Goal: Task Accomplishment & Management: Manage account settings

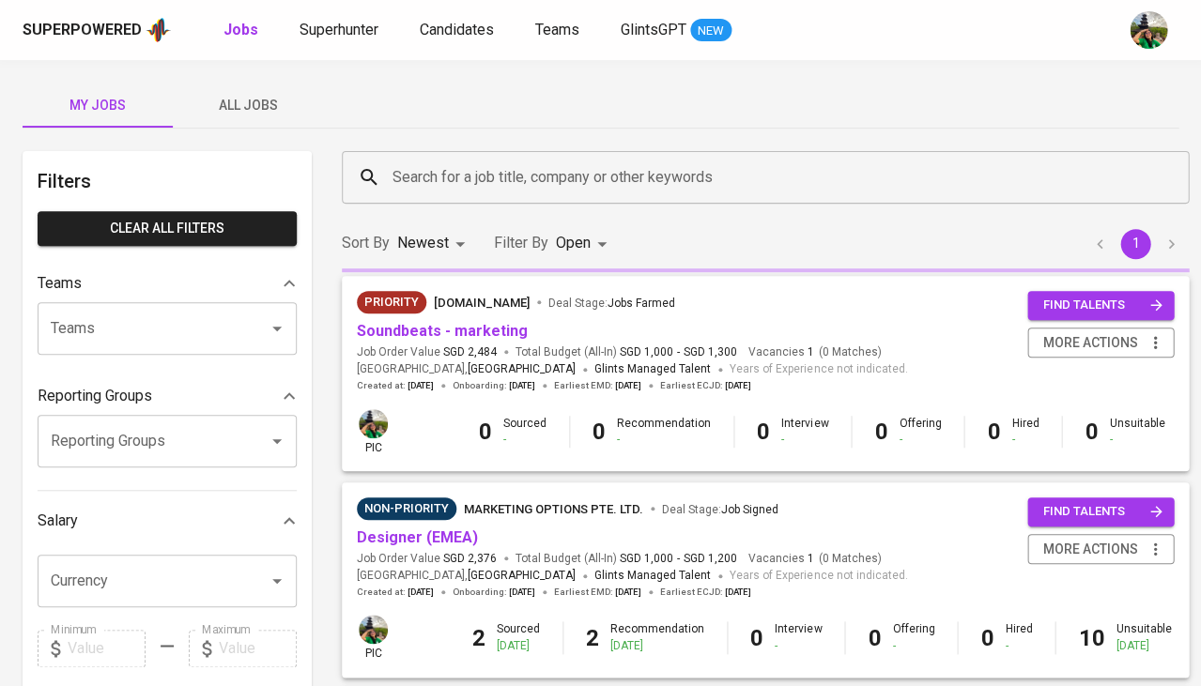
click at [238, 102] on span "All Jobs" at bounding box center [248, 105] width 128 height 23
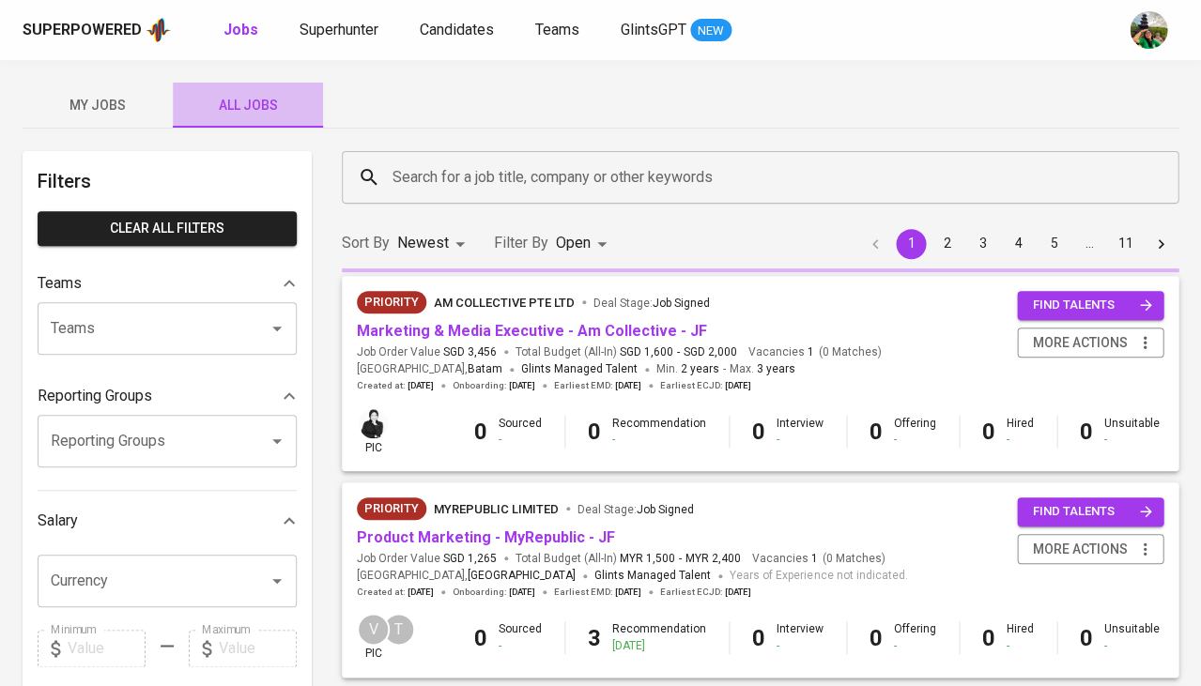
click at [238, 102] on span "All Jobs" at bounding box center [248, 105] width 128 height 23
click at [269, 105] on span "All Jobs" at bounding box center [248, 105] width 128 height 23
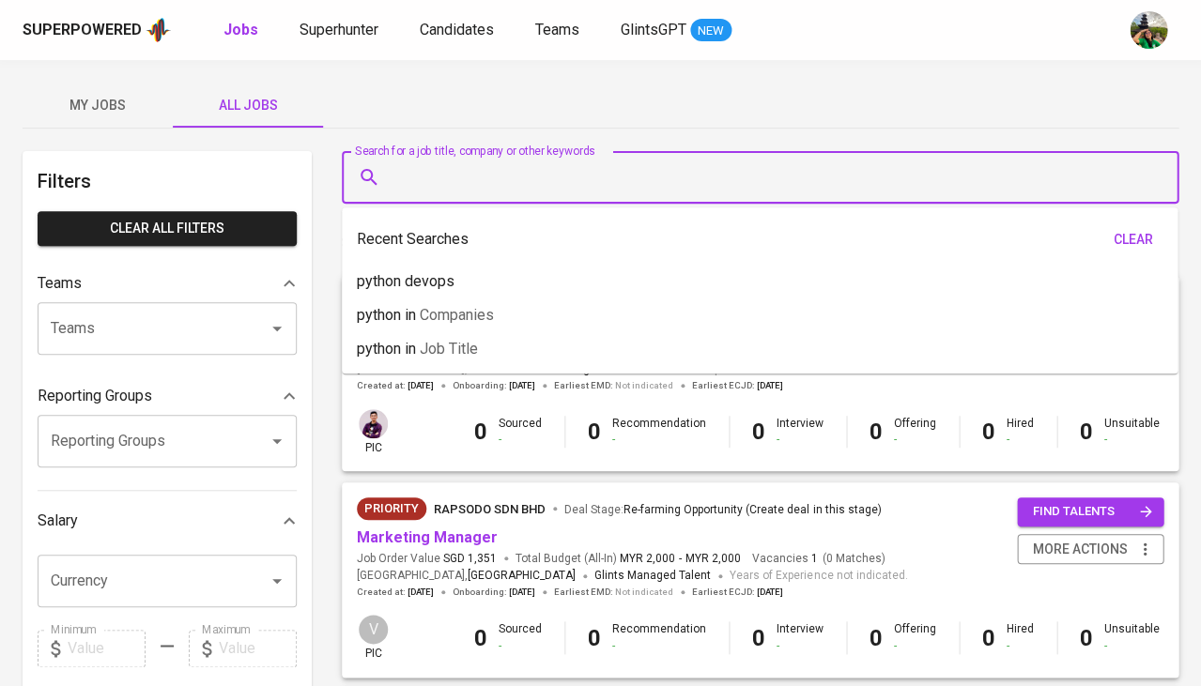
click at [459, 170] on input "Search for a job title, company or other keywords" at bounding box center [765, 178] width 754 height 36
click at [419, 176] on input "Search for a job title, company or other keywords" at bounding box center [765, 178] width 754 height 36
click at [460, 158] on div "Search for a job title, company or other keywords" at bounding box center [760, 177] width 837 height 53
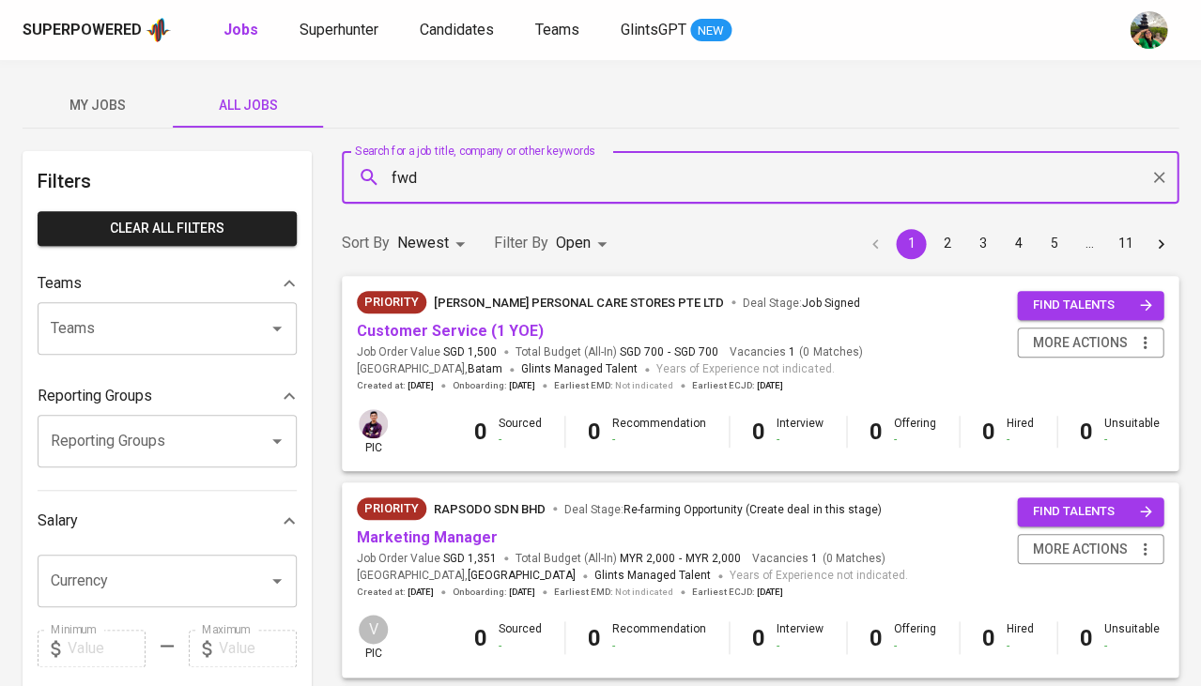
type input "fwd"
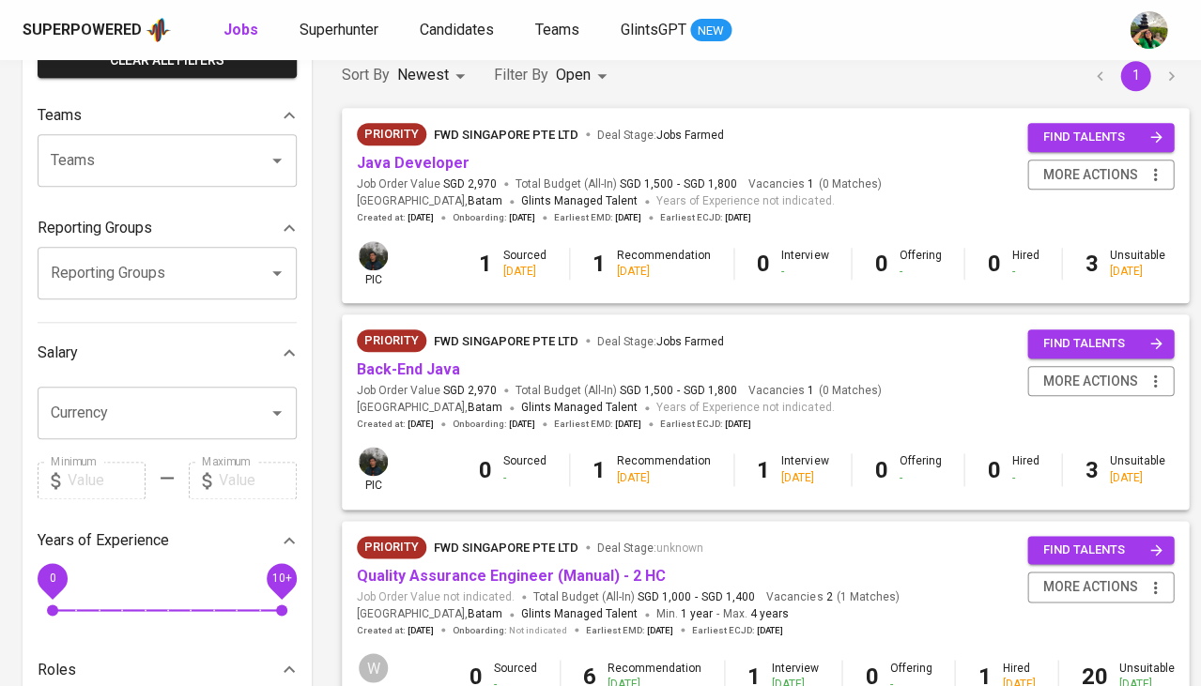
scroll to position [170, 0]
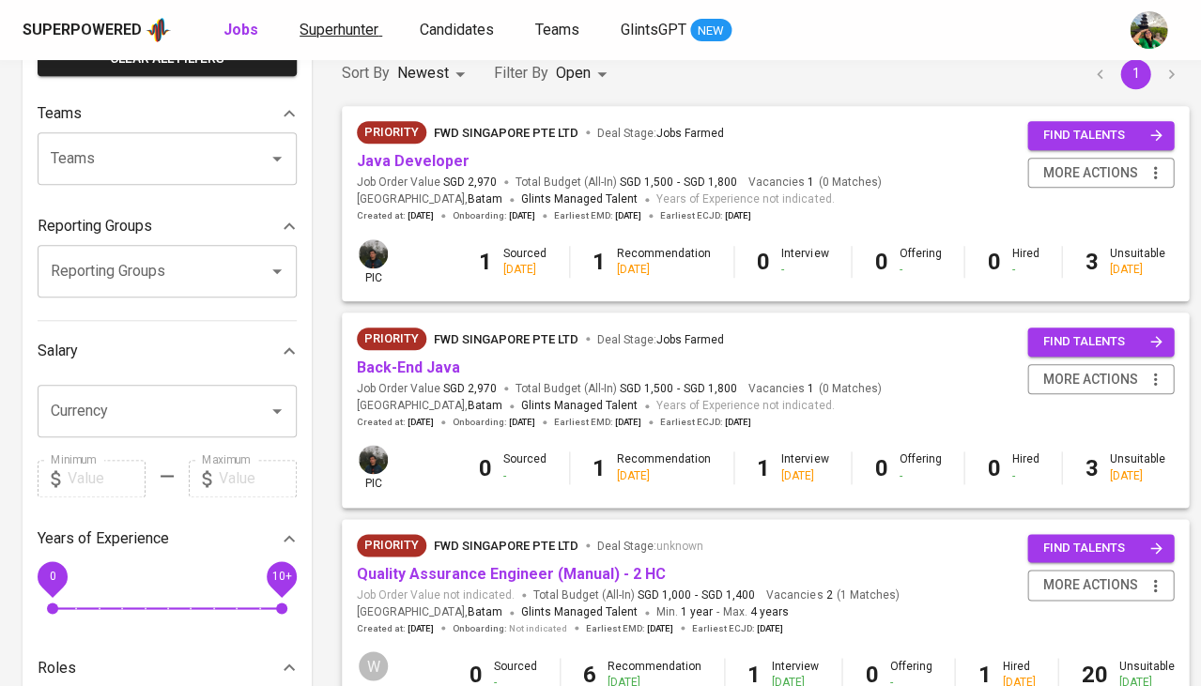
click at [357, 31] on span "Superhunter" at bounding box center [339, 30] width 79 height 18
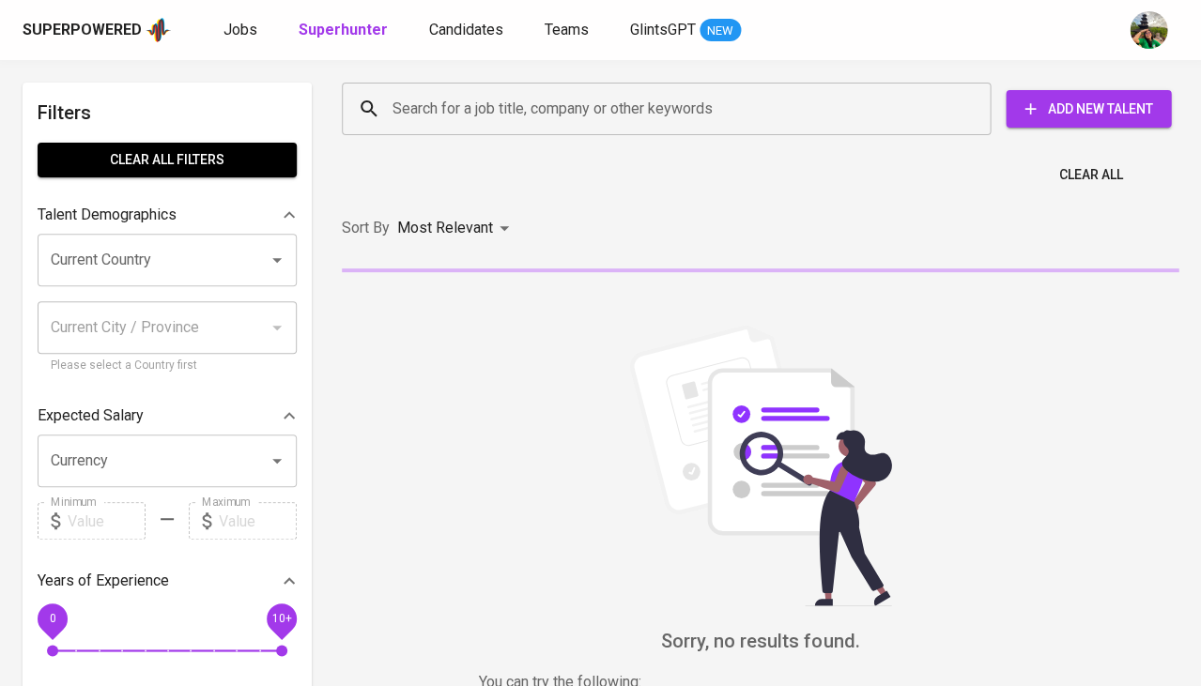
click at [455, 75] on div "Search for a job title, company or other keywords Search for a job title, compa…" at bounding box center [756, 109] width 859 height 83
click at [440, 99] on input "Search for a job title, company or other keywords" at bounding box center [671, 109] width 566 height 36
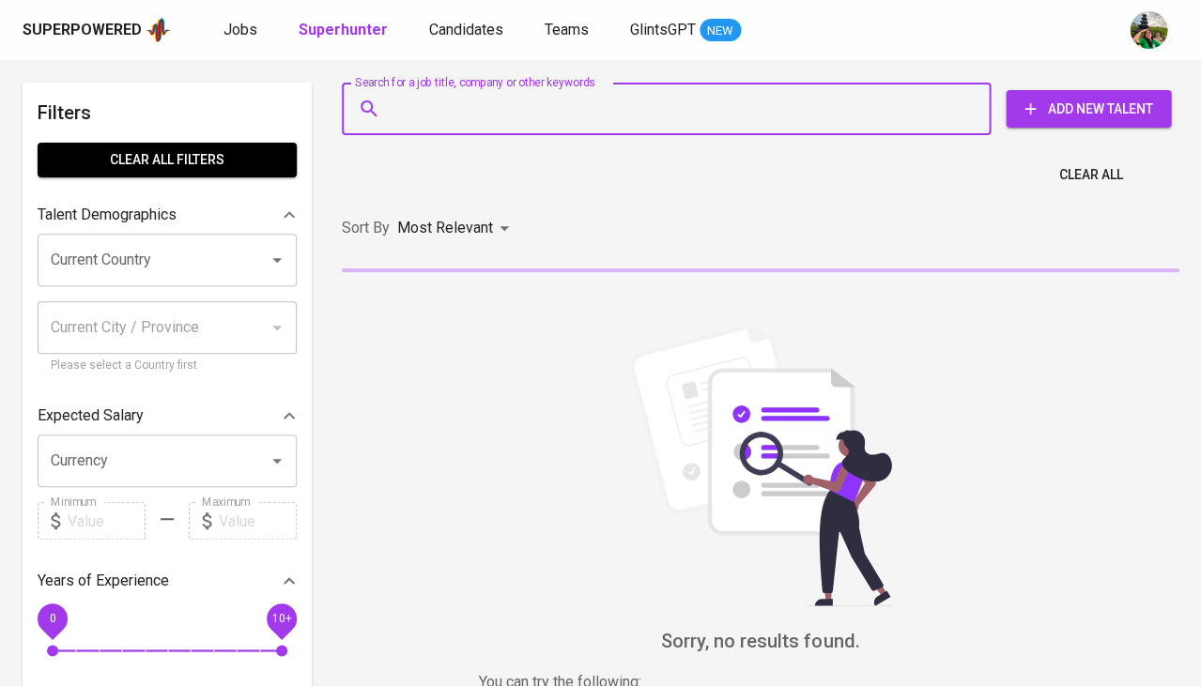
paste input "Dewa Sembiring dewasembiring1@gmail.com"
type input "Dewa Sembiring dewasembiring1@gmail.com"
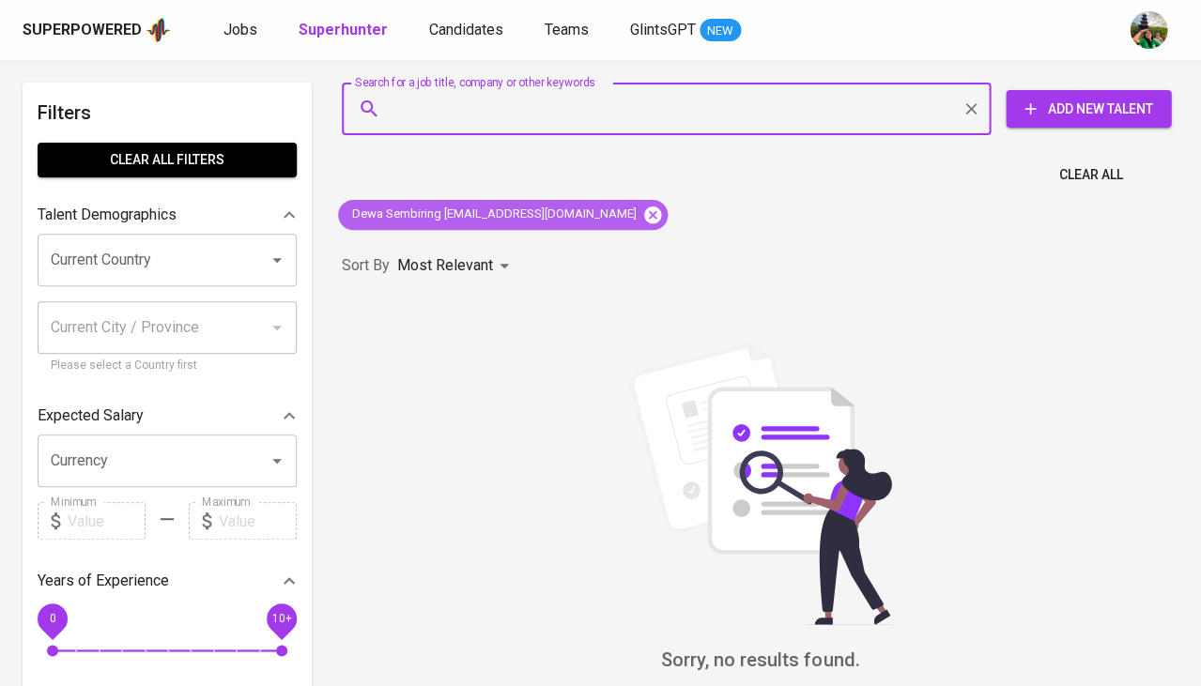
click at [644, 212] on icon at bounding box center [652, 214] width 17 height 17
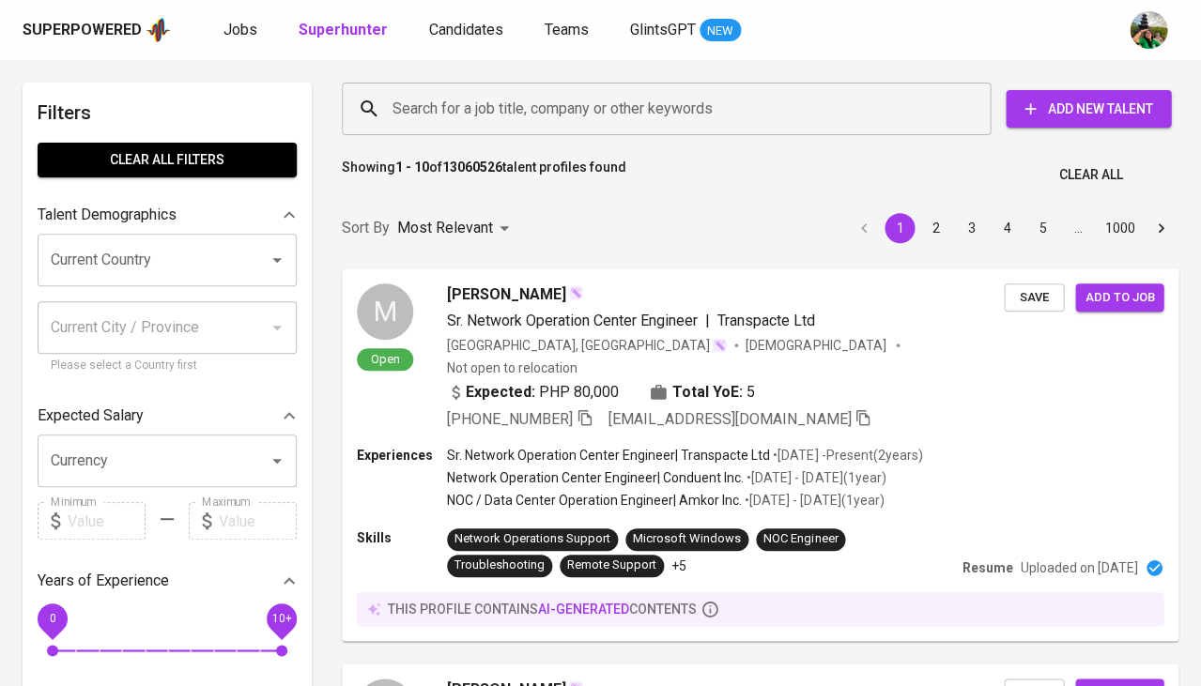
click at [481, 109] on input "Search for a job title, company or other keywords" at bounding box center [671, 109] width 566 height 36
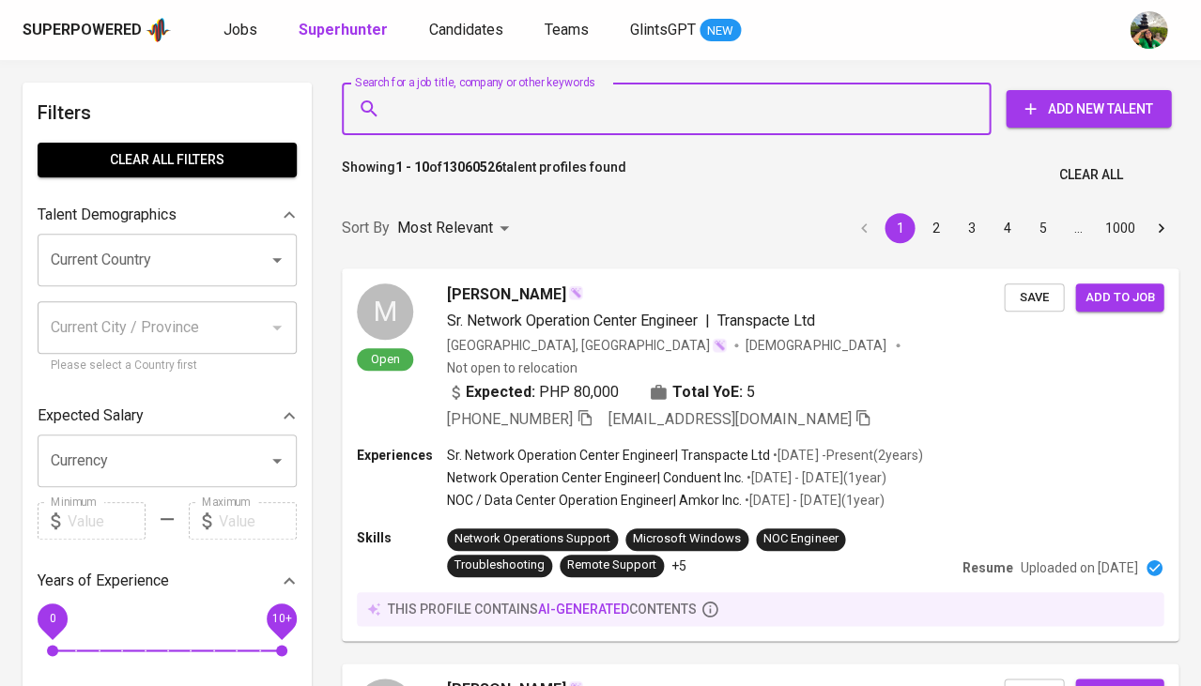
paste input "Dewa Sembiring dewasembiring1@gmail.com"
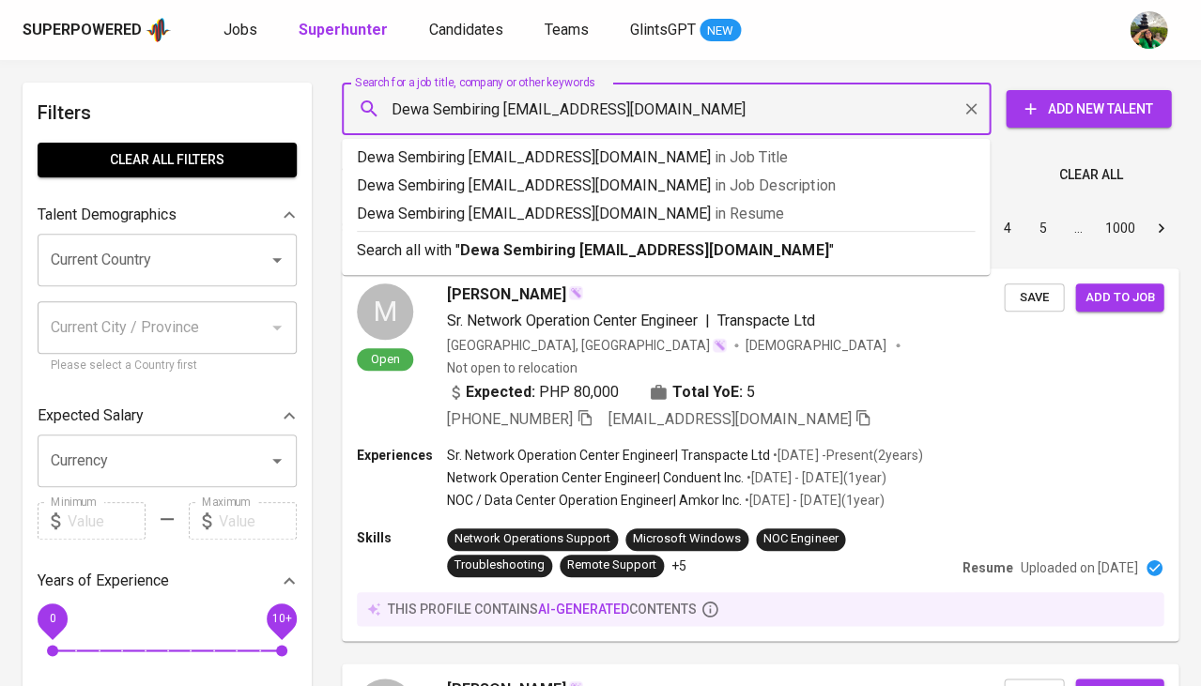
drag, startPoint x: 500, startPoint y: 109, endPoint x: 325, endPoint y: 84, distance: 177.4
type input "dewasembiring1@gmail.com"
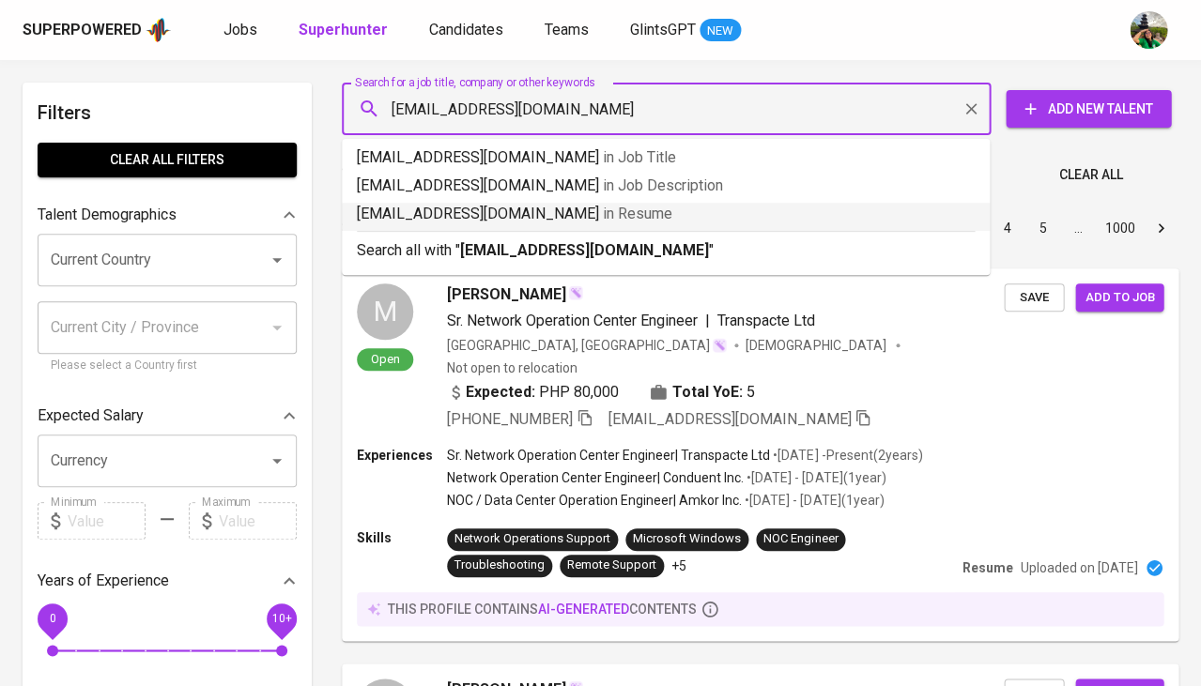
click at [612, 218] on span "in Resume" at bounding box center [637, 214] width 69 height 18
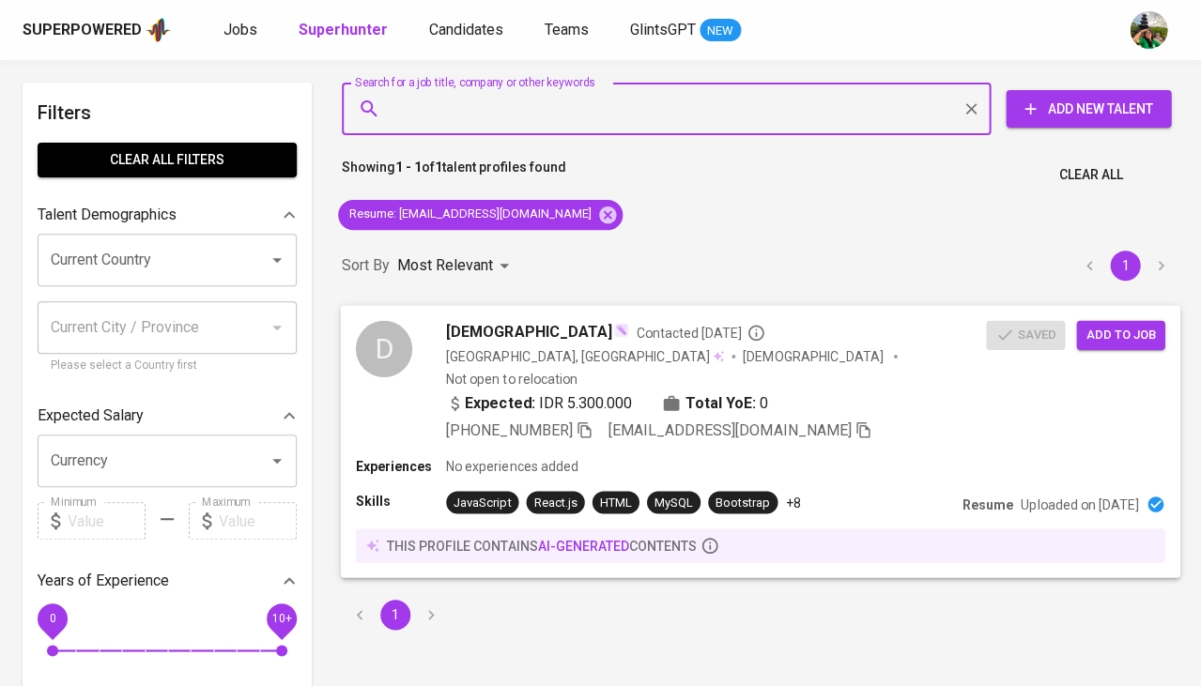
click at [1121, 334] on span "Add to job" at bounding box center [1120, 335] width 69 height 22
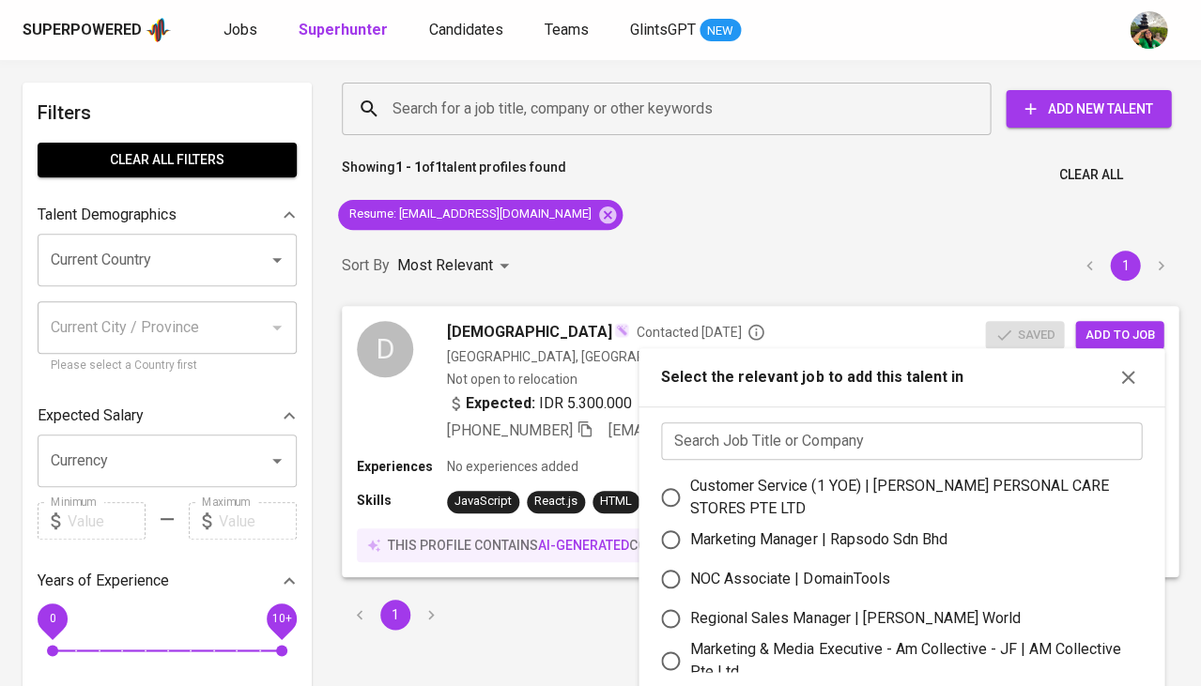
click at [870, 428] on input "text" at bounding box center [901, 442] width 481 height 38
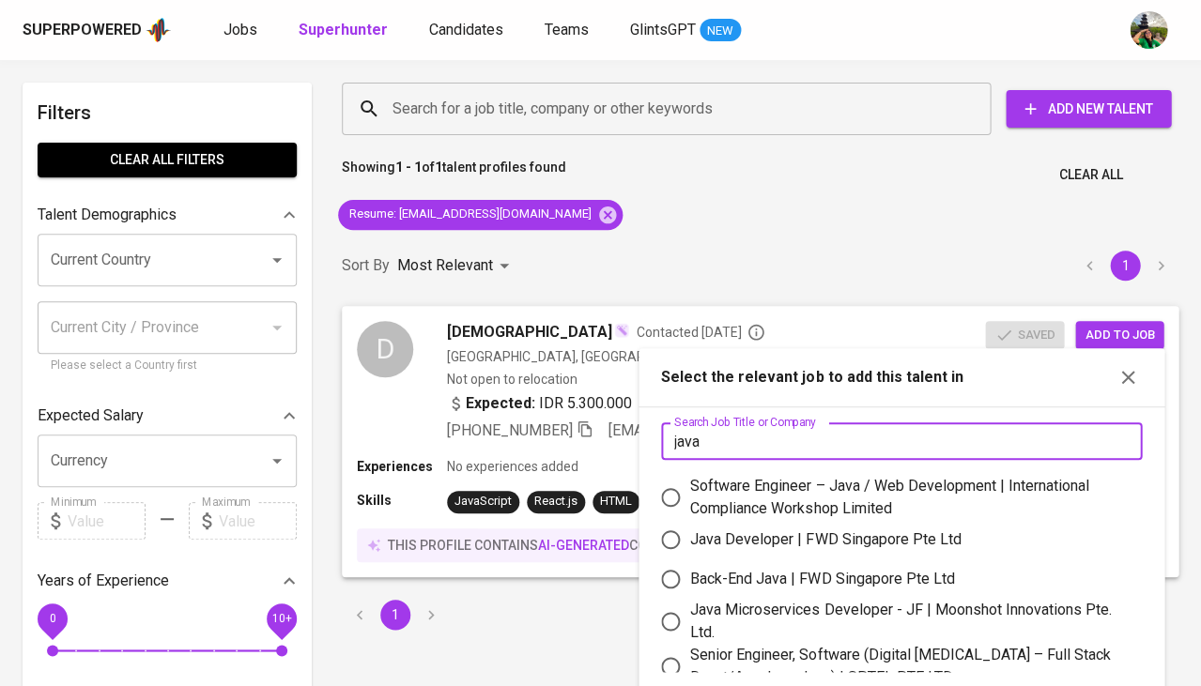
type input "java"
click at [855, 575] on div "Back-End Java | FWD Singapore Pte Ltd" at bounding box center [822, 579] width 264 height 23
click at [690, 575] on input "Back-End Java | FWD Singapore Pte Ltd" at bounding box center [670, 579] width 39 height 39
radio input "true"
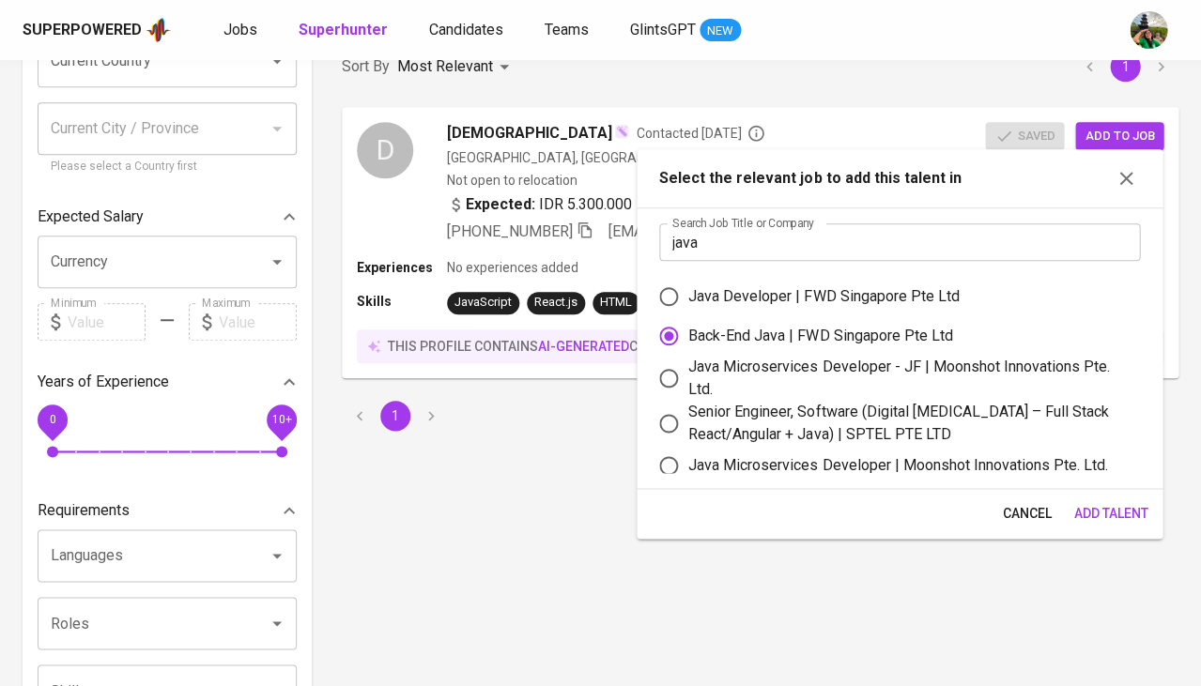
scroll to position [208, 0]
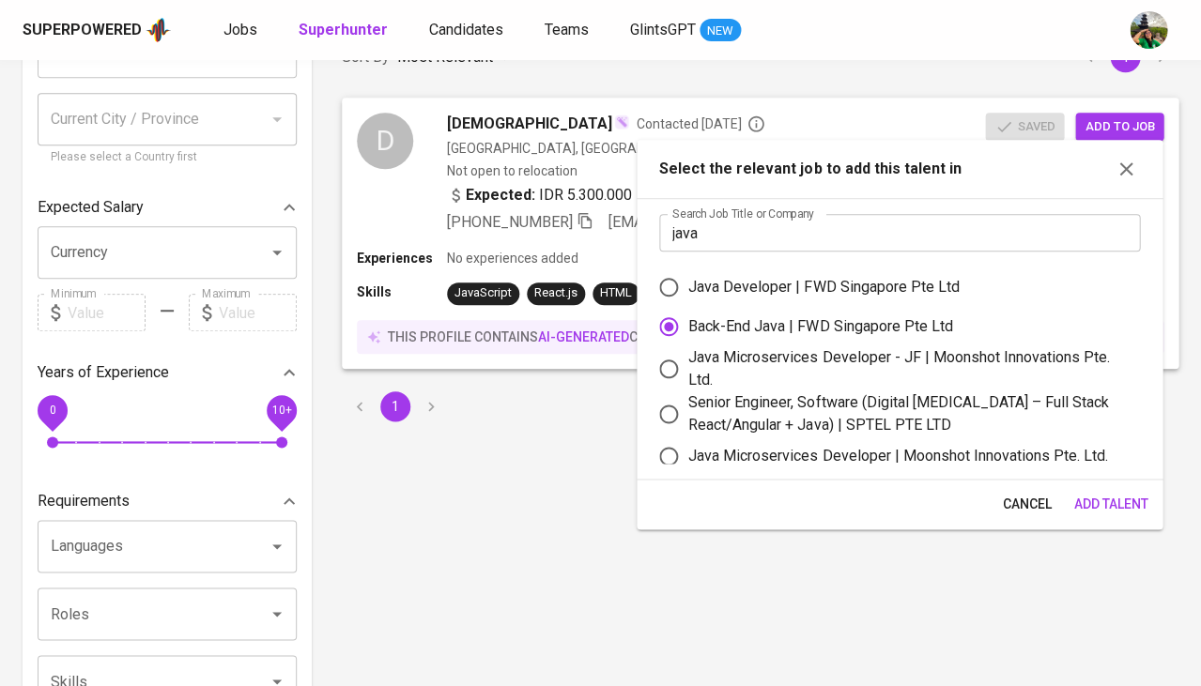
click at [1086, 499] on span "Add Talent" at bounding box center [1110, 504] width 74 height 23
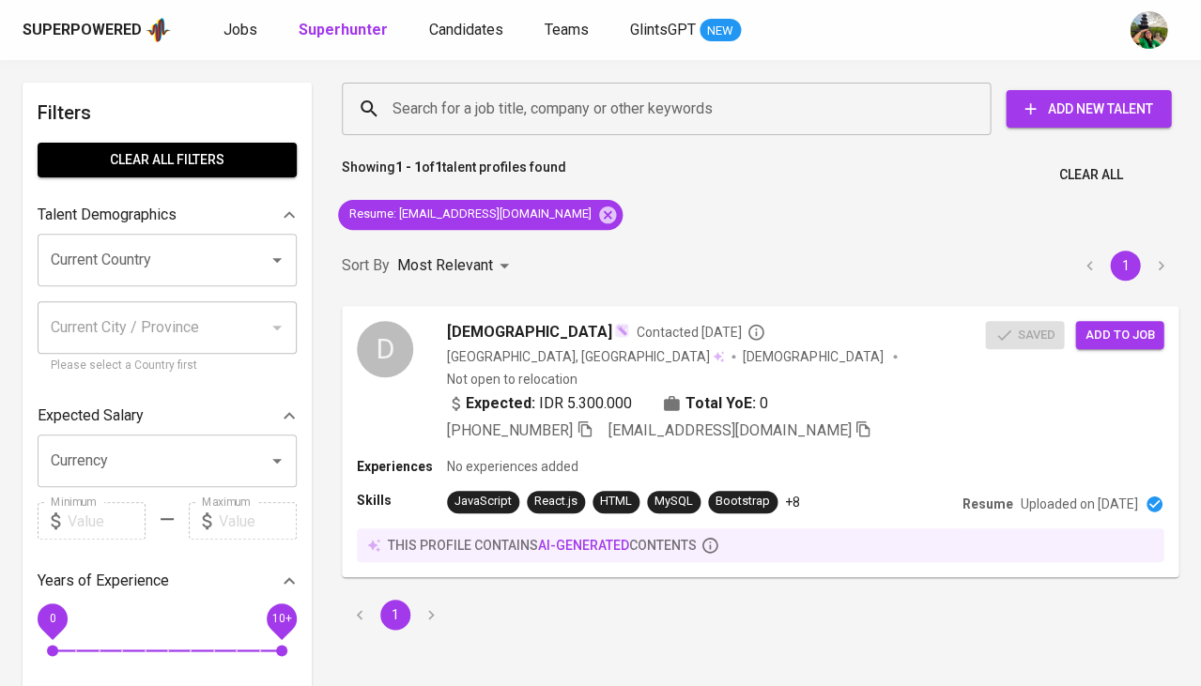
scroll to position [0, 0]
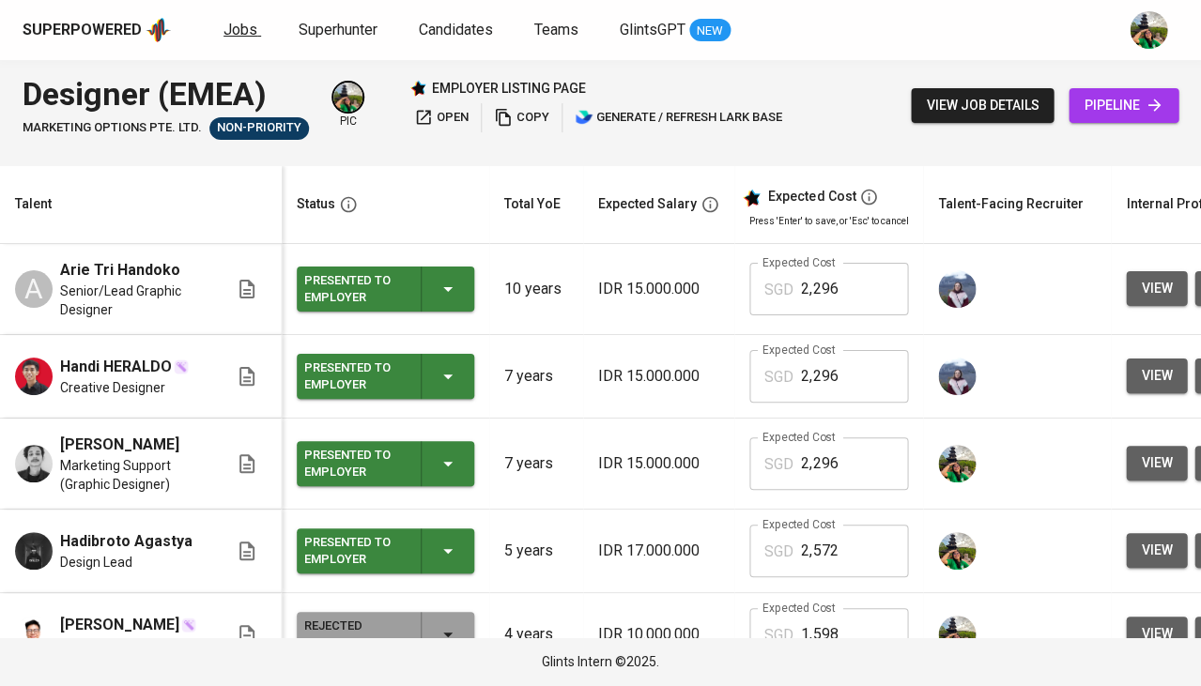
scroll to position [876, 0]
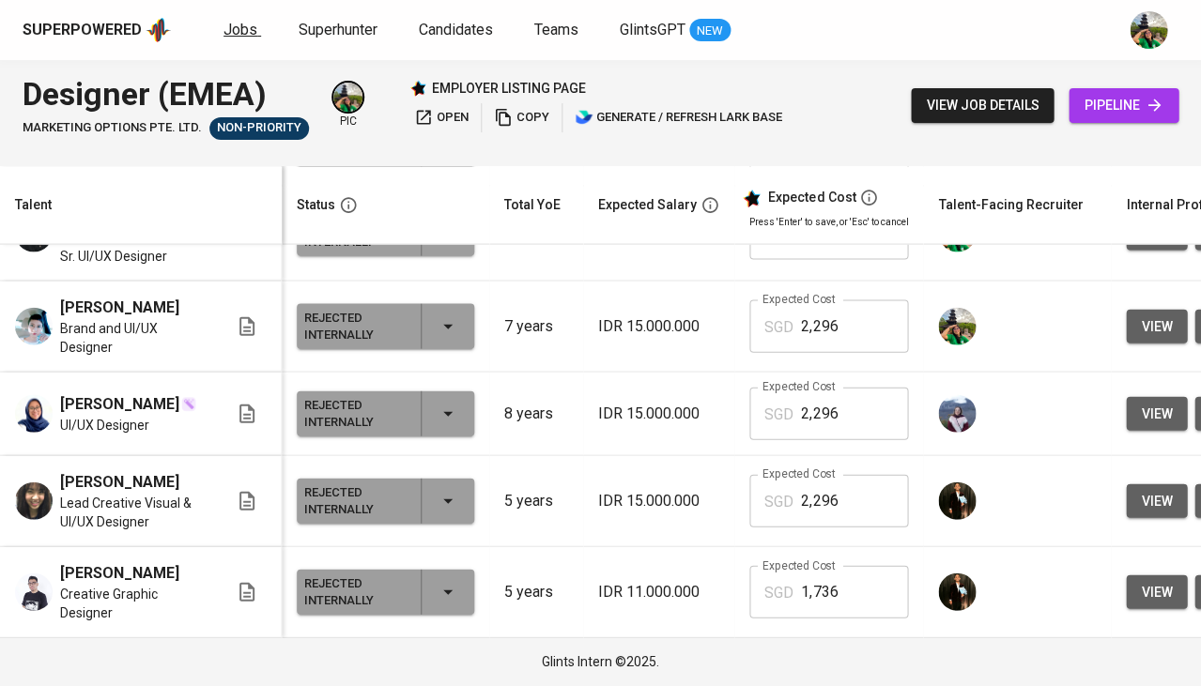
click at [245, 35] on span "Jobs" at bounding box center [240, 30] width 34 height 18
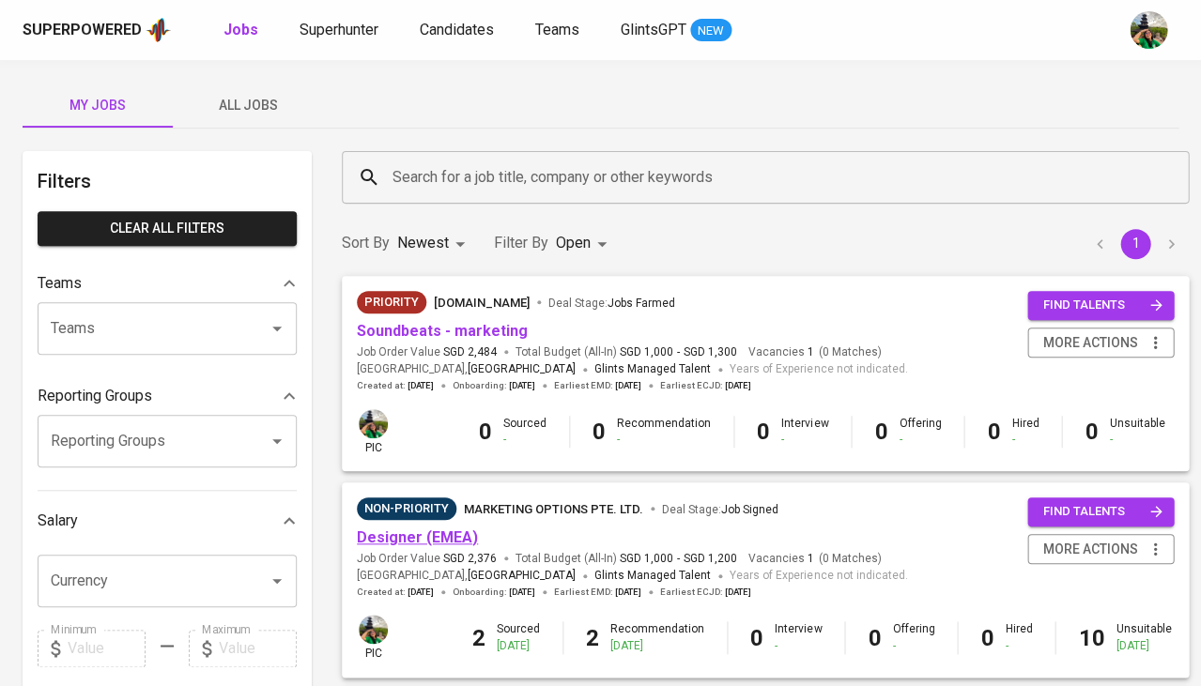
click at [439, 531] on link "Designer (EMEA)" at bounding box center [417, 538] width 121 height 18
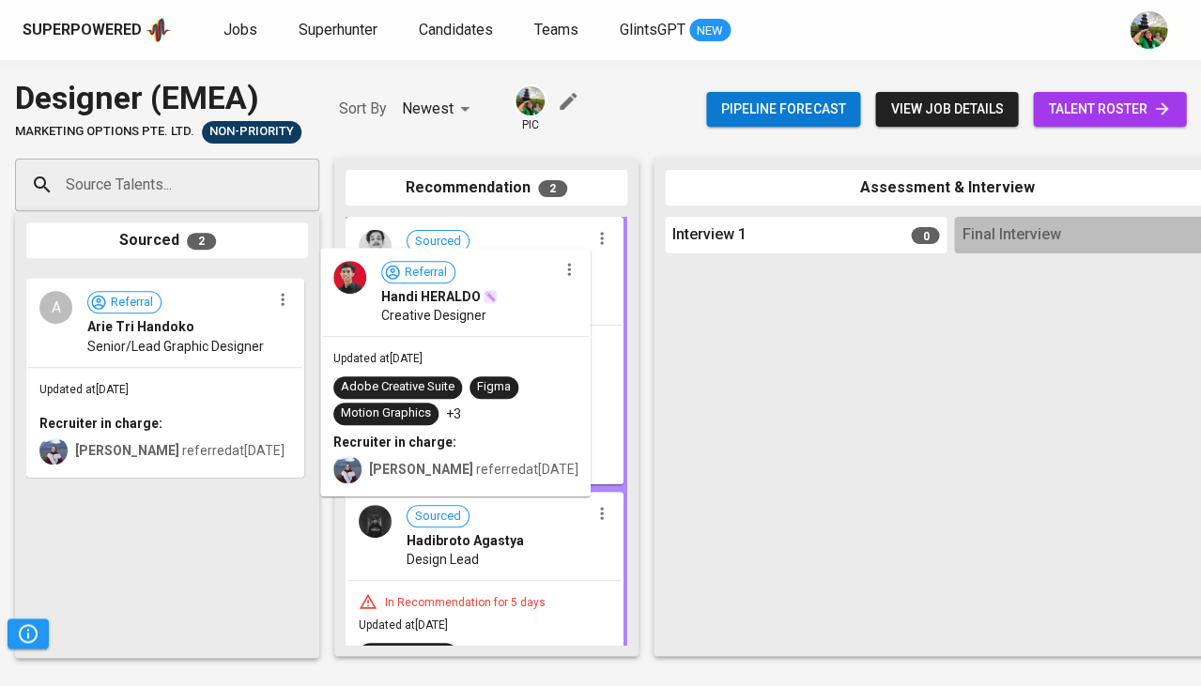
drag, startPoint x: 144, startPoint y: 376, endPoint x: 443, endPoint y: 354, distance: 300.3
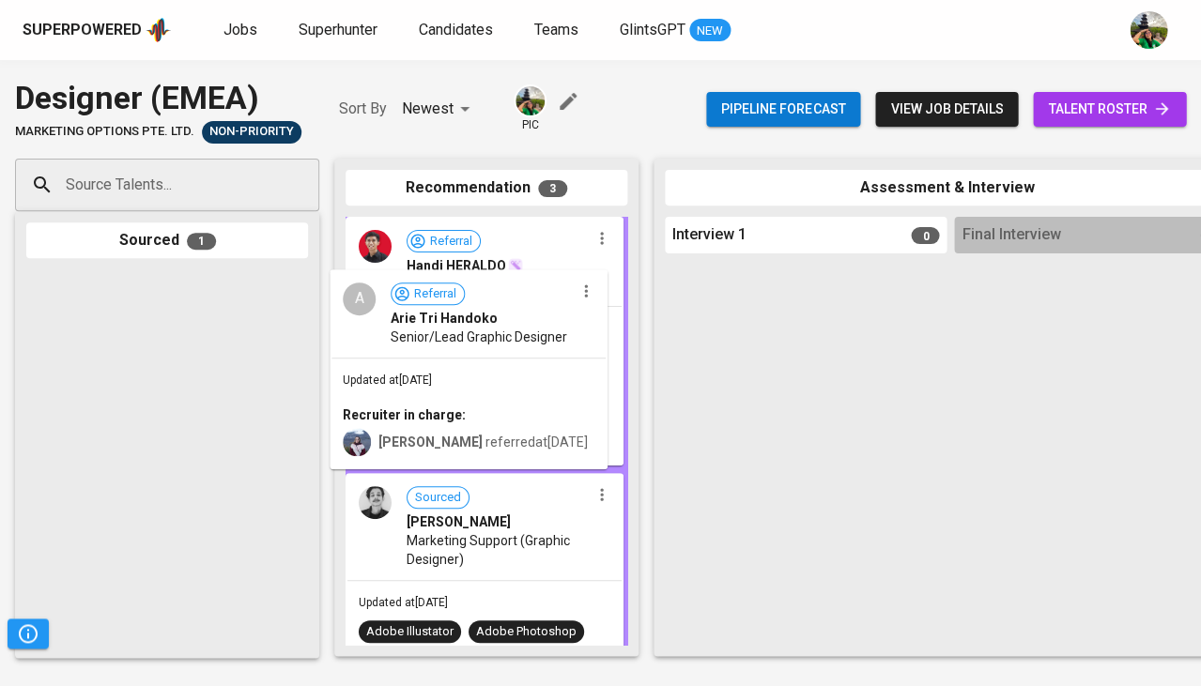
drag, startPoint x: 156, startPoint y: 348, endPoint x: 454, endPoint y: 346, distance: 298.6
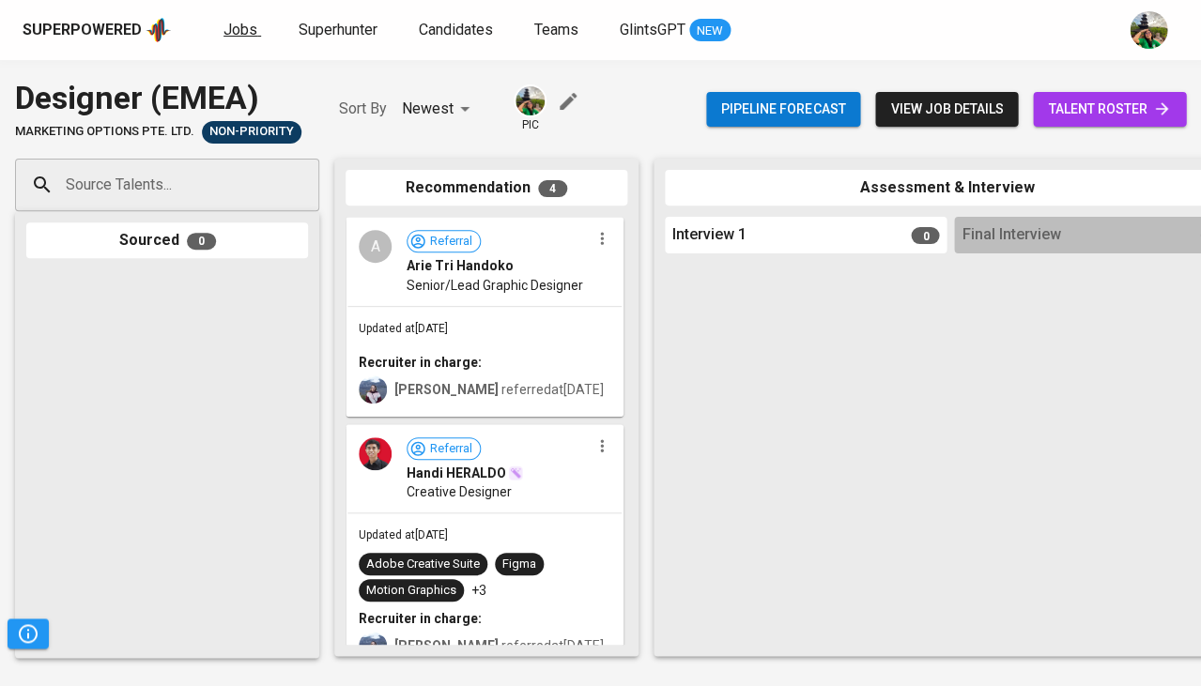
click at [236, 33] on span "Jobs" at bounding box center [240, 30] width 34 height 18
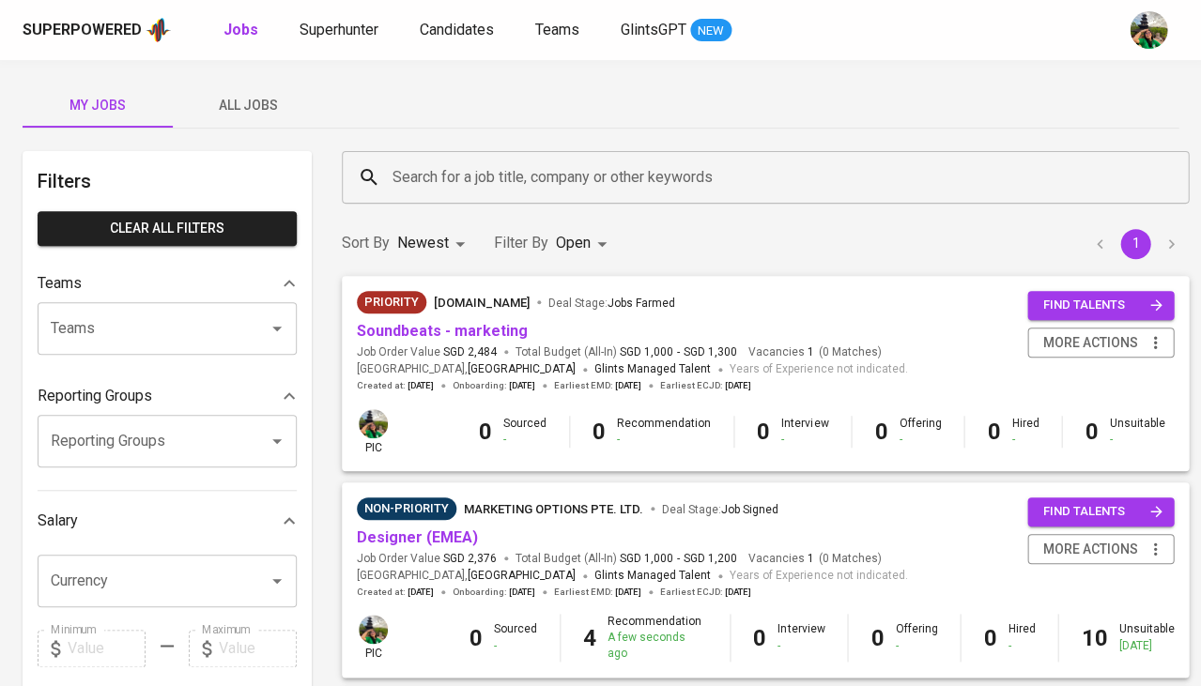
click at [256, 109] on span "All Jobs" at bounding box center [248, 105] width 128 height 23
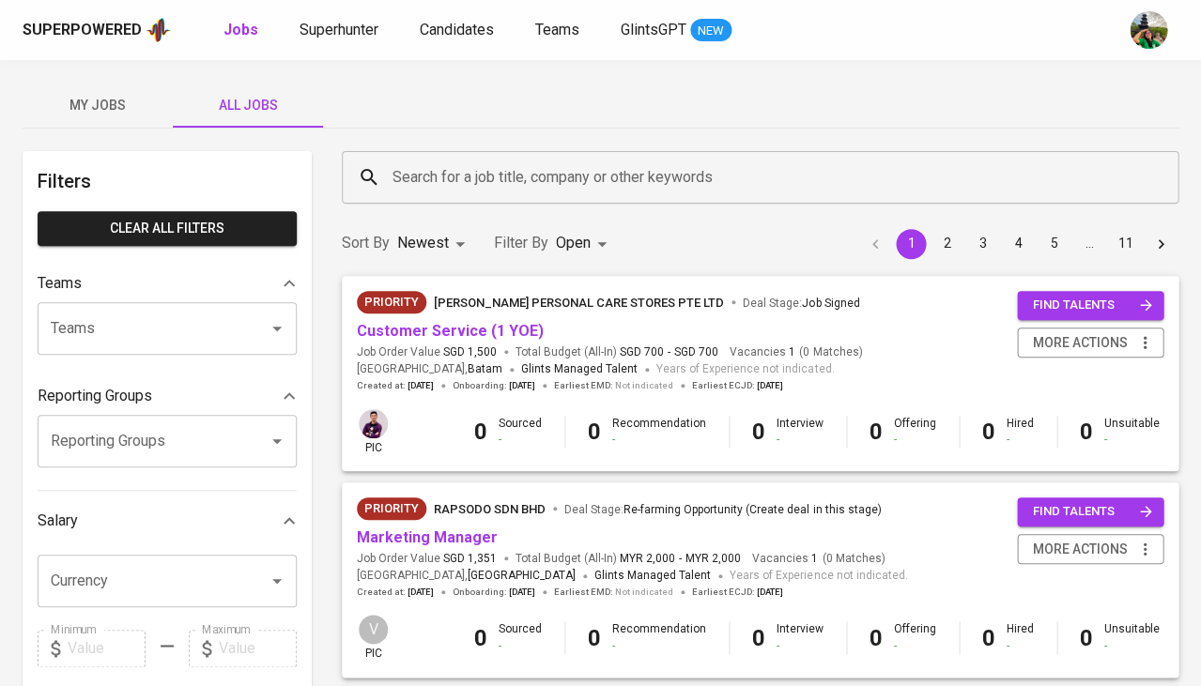
click at [480, 188] on input "Search for a job title, company or other keywords" at bounding box center [765, 178] width 754 height 36
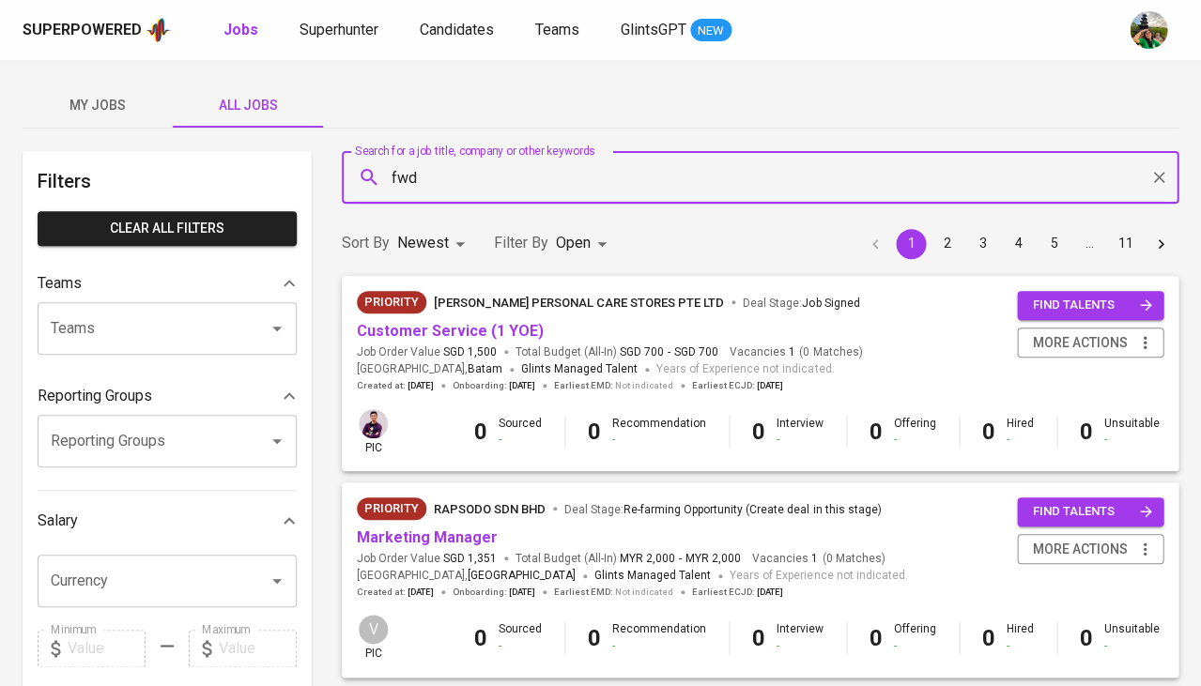
type input "fwd"
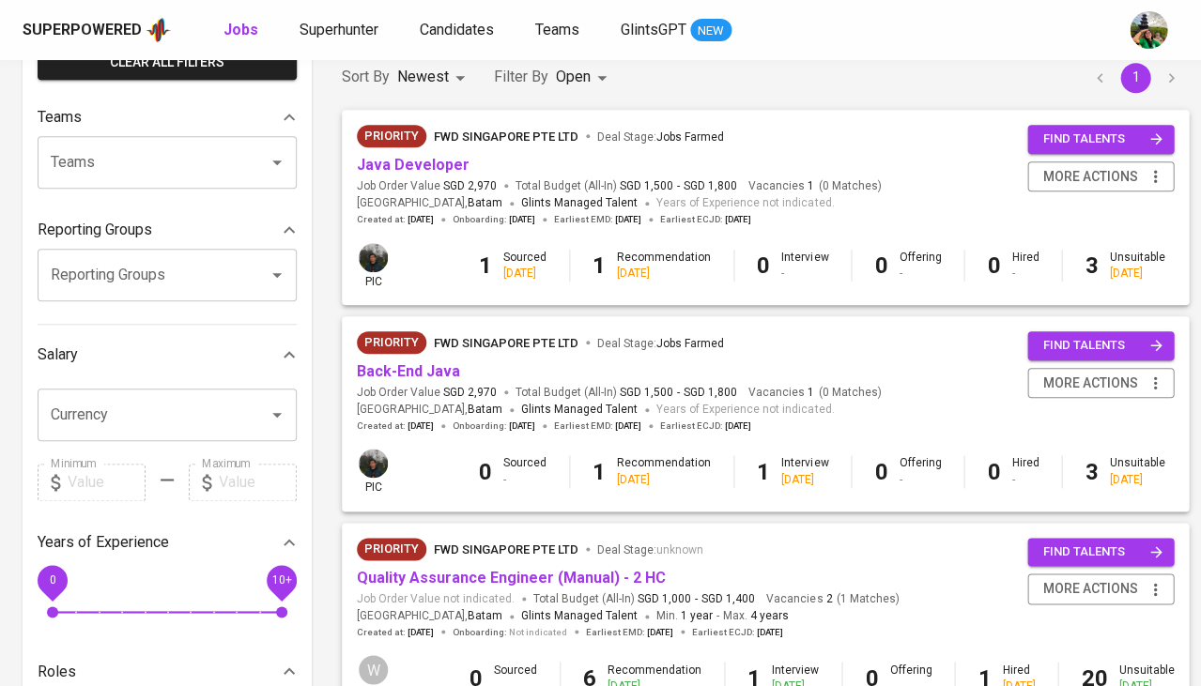
scroll to position [200, 0]
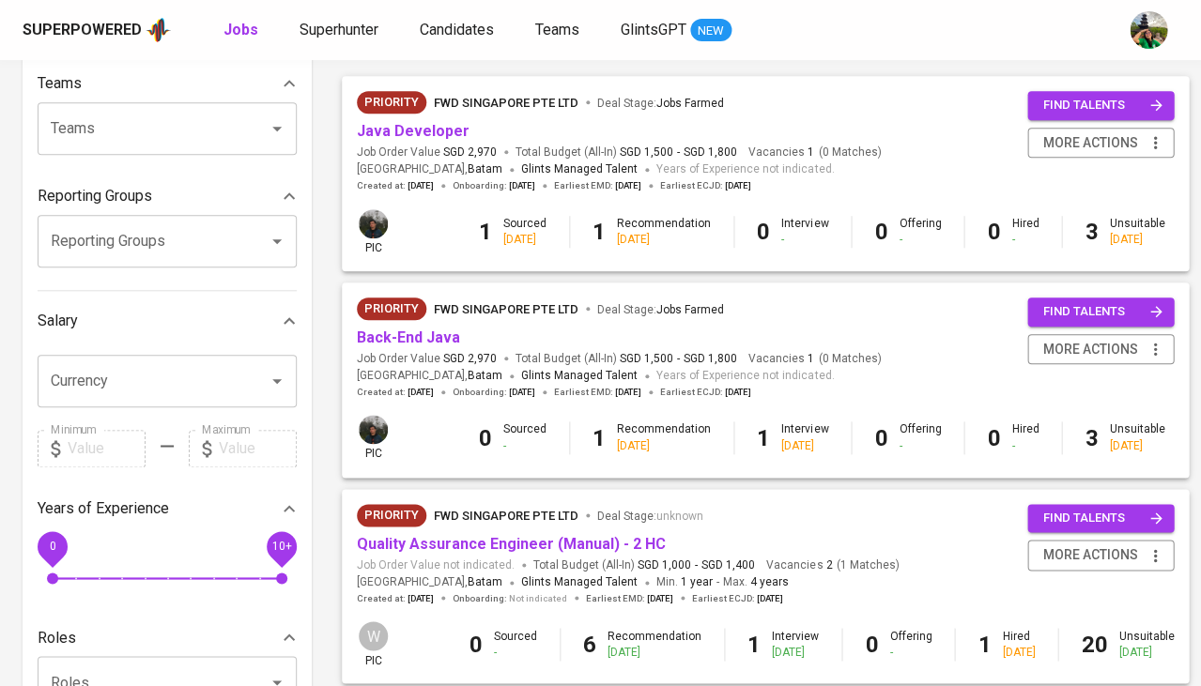
click at [350, 338] on div "Priority FWD Singapore Pte Ltd Deal Stage : Jobs Farmed Back-End Java Job Order…" at bounding box center [765, 348] width 847 height 131
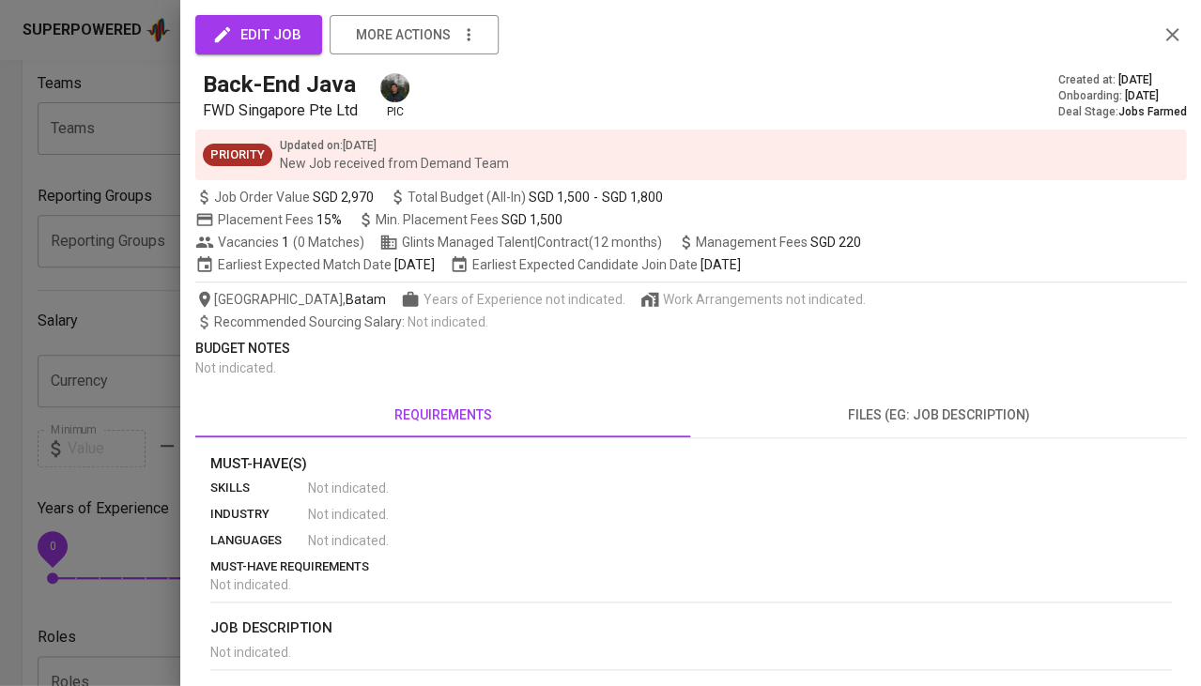
click at [178, 365] on div at bounding box center [600, 343] width 1201 height 686
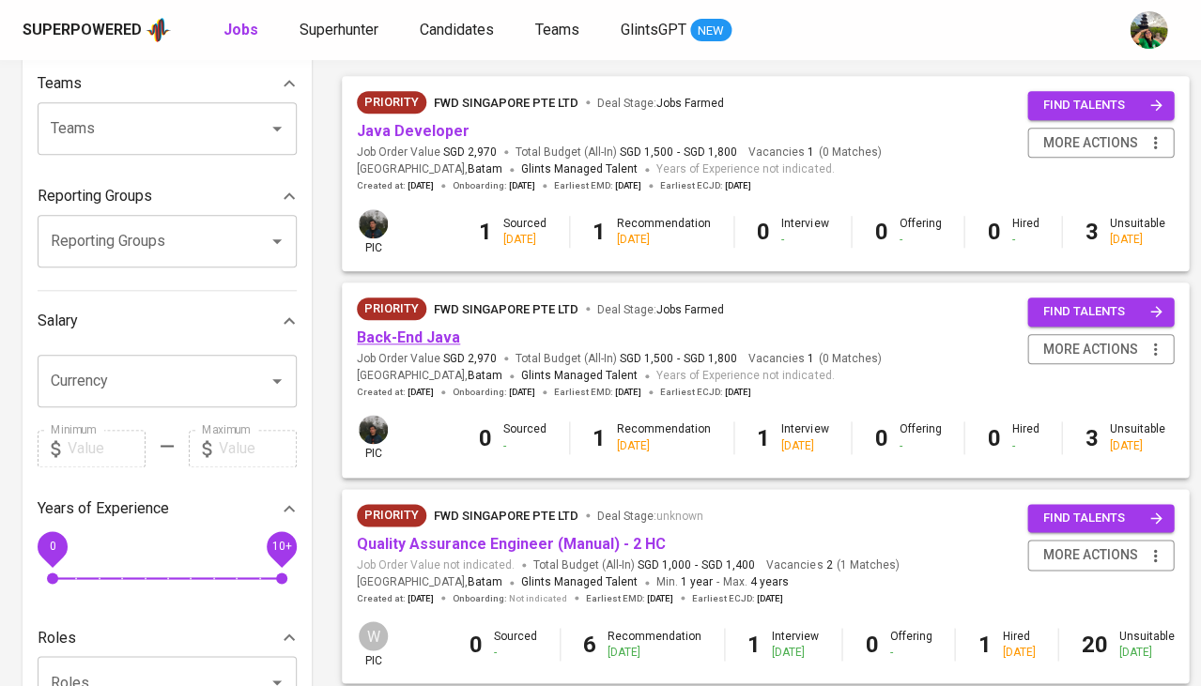
click at [390, 338] on link "Back-End Java" at bounding box center [408, 338] width 103 height 18
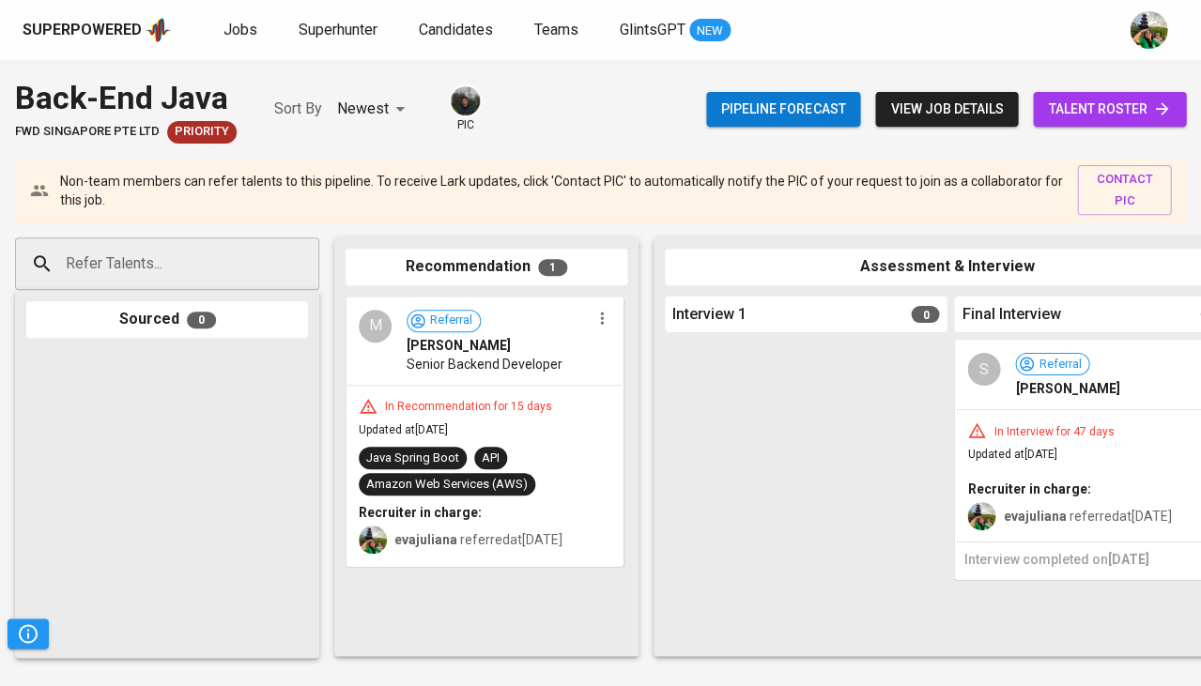
click at [1110, 113] on span "talent roster" at bounding box center [1109, 109] width 123 height 23
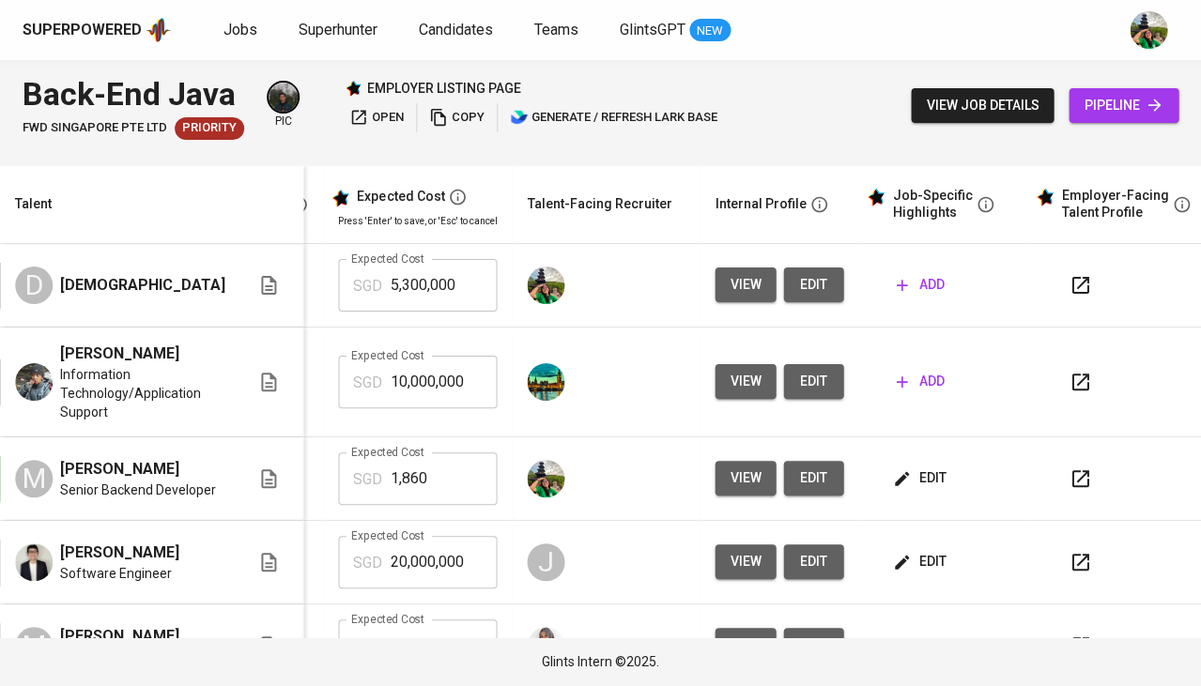
scroll to position [0, 432]
click at [799, 293] on span "edit" at bounding box center [814, 284] width 30 height 23
click at [897, 279] on span "add" at bounding box center [921, 284] width 48 height 23
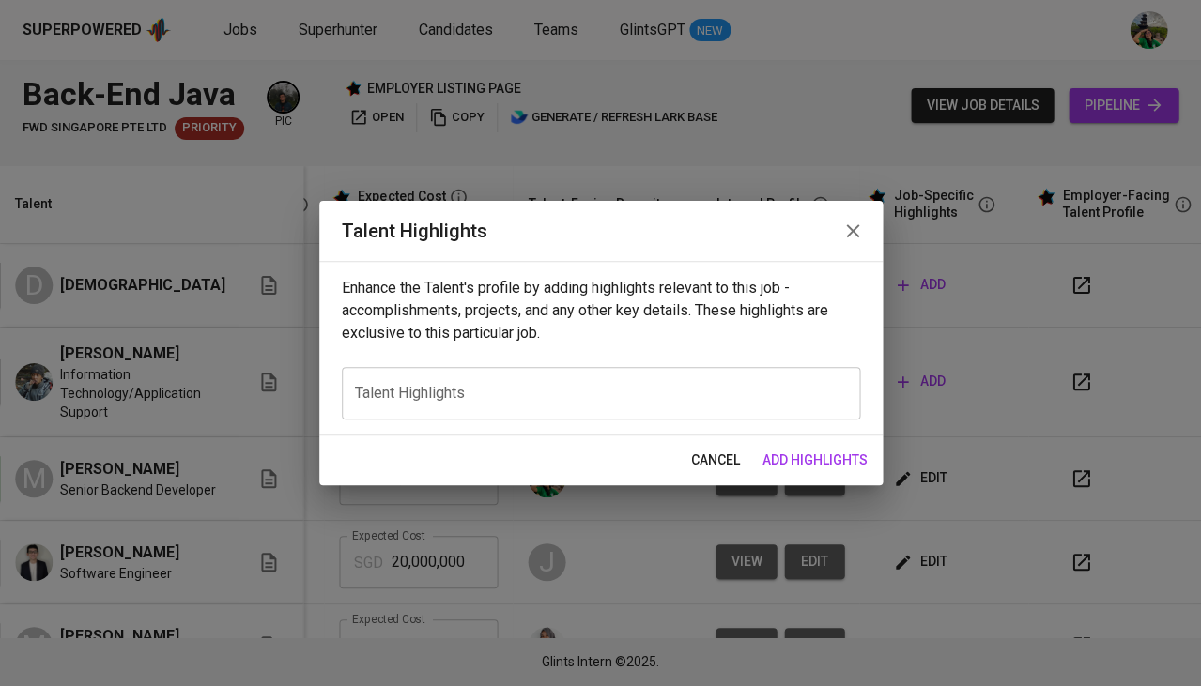
click at [550, 386] on textarea at bounding box center [601, 394] width 492 height 18
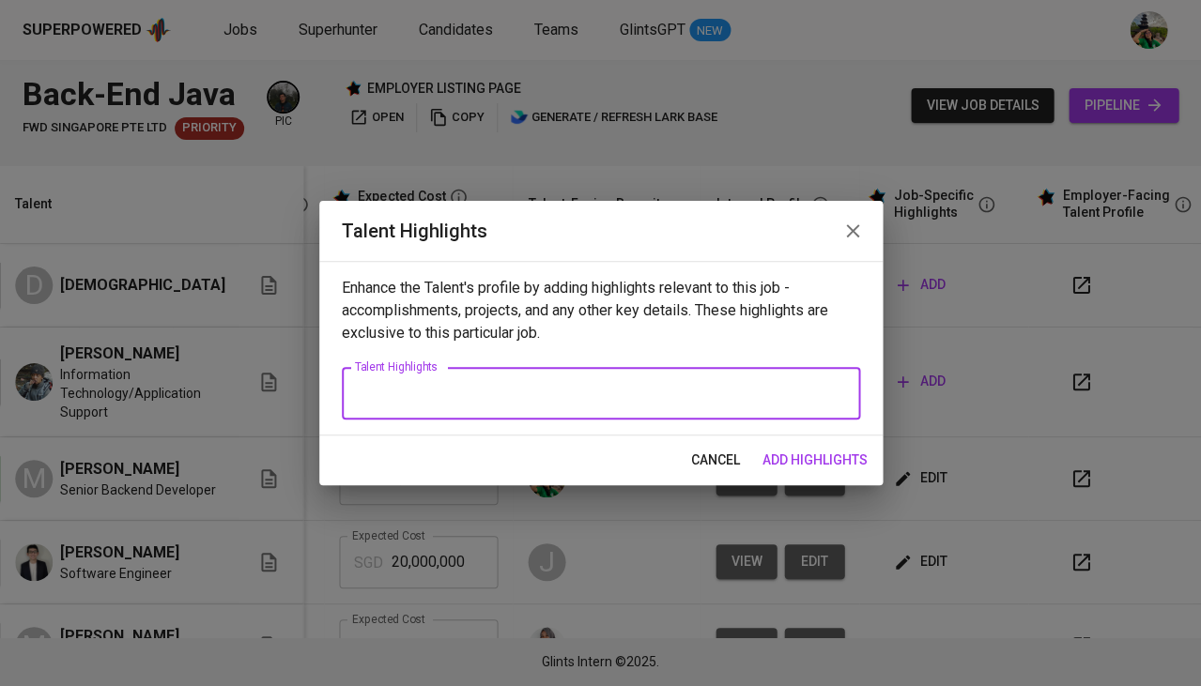
paste textarea "Career Highlights (with AWS emphasized) 4+ years of experience in backend devel…"
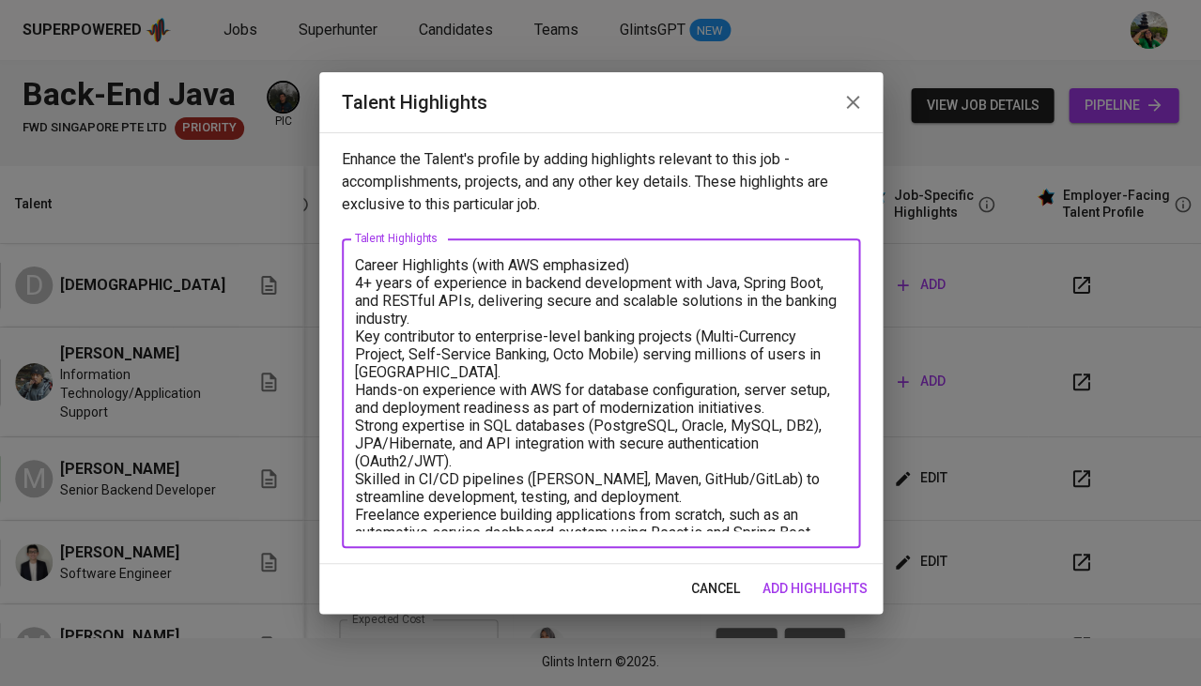
drag, startPoint x: 649, startPoint y: 261, endPoint x: 473, endPoint y: 256, distance: 175.7
click at [473, 256] on textarea "Career Highlights (with AWS emphasized) 4+ years of experience in backend devel…" at bounding box center [601, 393] width 492 height 275
click at [355, 284] on textarea "Career Highlights: 4+ years of experience in backend development with Java, Spr…" at bounding box center [601, 393] width 492 height 275
click at [352, 331] on div "Career Highlights: - 4+ years of experience in backend development with Java, S…" at bounding box center [601, 394] width 518 height 310
click at [352, 331] on div "Career Highlights: - - 4+ years of experience in backend development with Java,…" at bounding box center [601, 394] width 518 height 310
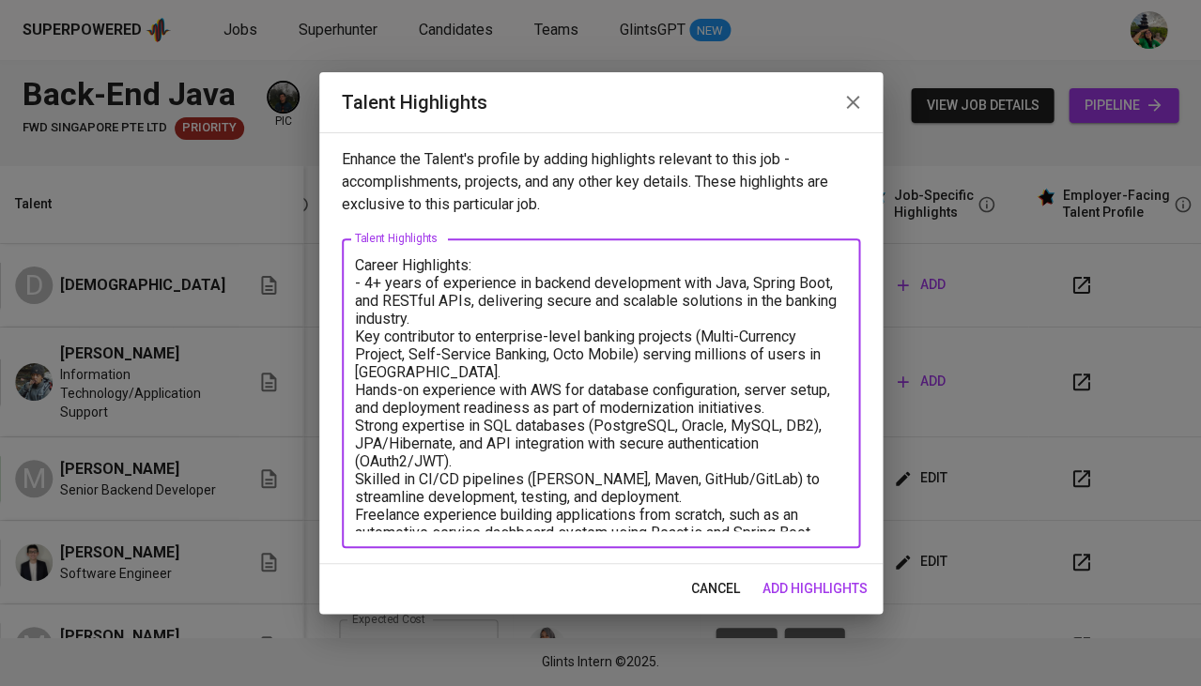
click at [357, 334] on textarea "Career Highlights: - 4+ years of experience in backend development with Java, S…" at bounding box center [601, 393] width 492 height 275
click at [352, 387] on div "Career Highlights: - 4+ years of experience in backend development with Java, S…" at bounding box center [601, 394] width 518 height 310
click at [359, 387] on textarea "Career Highlights: - 4+ years of experience in backend development with Java, S…" at bounding box center [601, 393] width 492 height 275
click at [355, 468] on textarea "Career Highlights: - 4+ years of experience in backend development with Java, S…" at bounding box center [601, 393] width 492 height 275
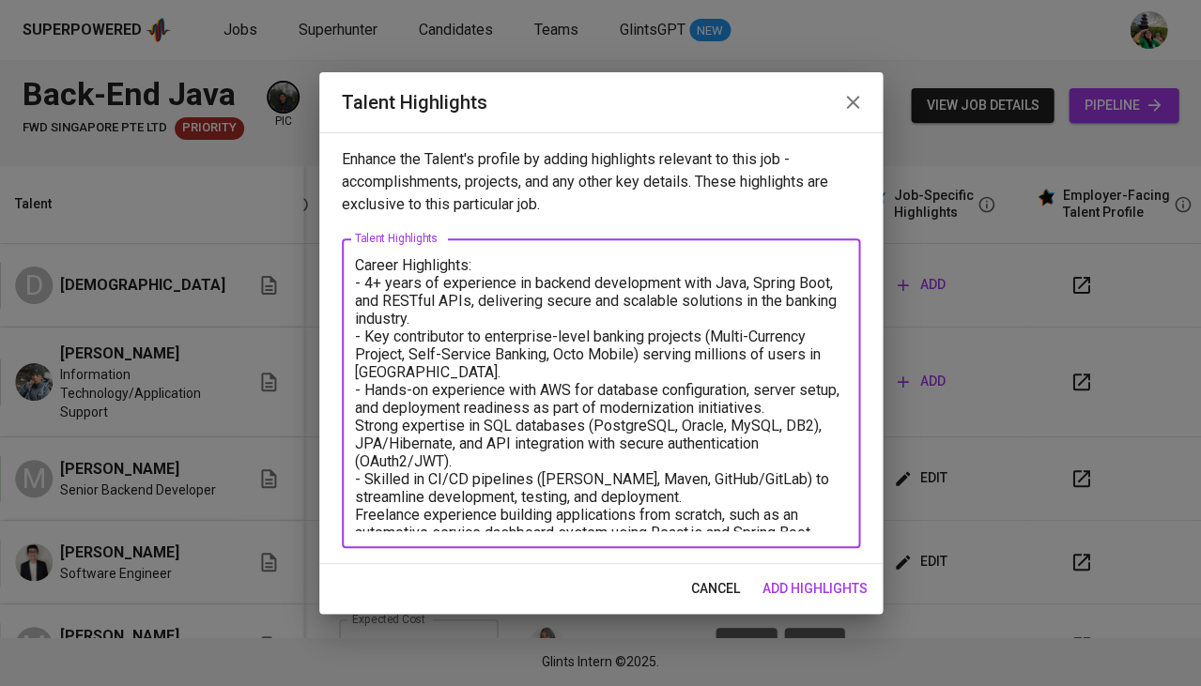
drag, startPoint x: 353, startPoint y: 505, endPoint x: 820, endPoint y: 525, distance: 467.1
click at [820, 525] on textarea "Career Highlights: - 4+ years of experience in backend development with Java, S…" at bounding box center [601, 393] width 492 height 275
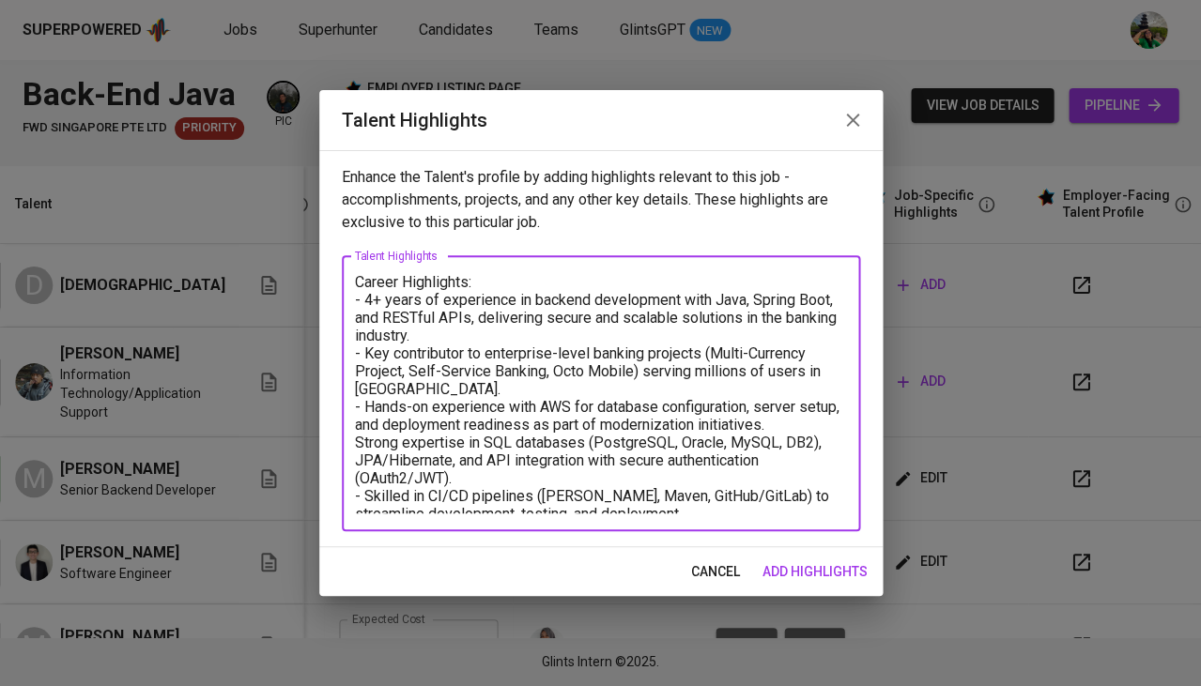
type textarea "Career Highlights: - 4+ years of experience in backend development with Java, S…"
click at [837, 567] on span "add highlights" at bounding box center [814, 572] width 105 height 23
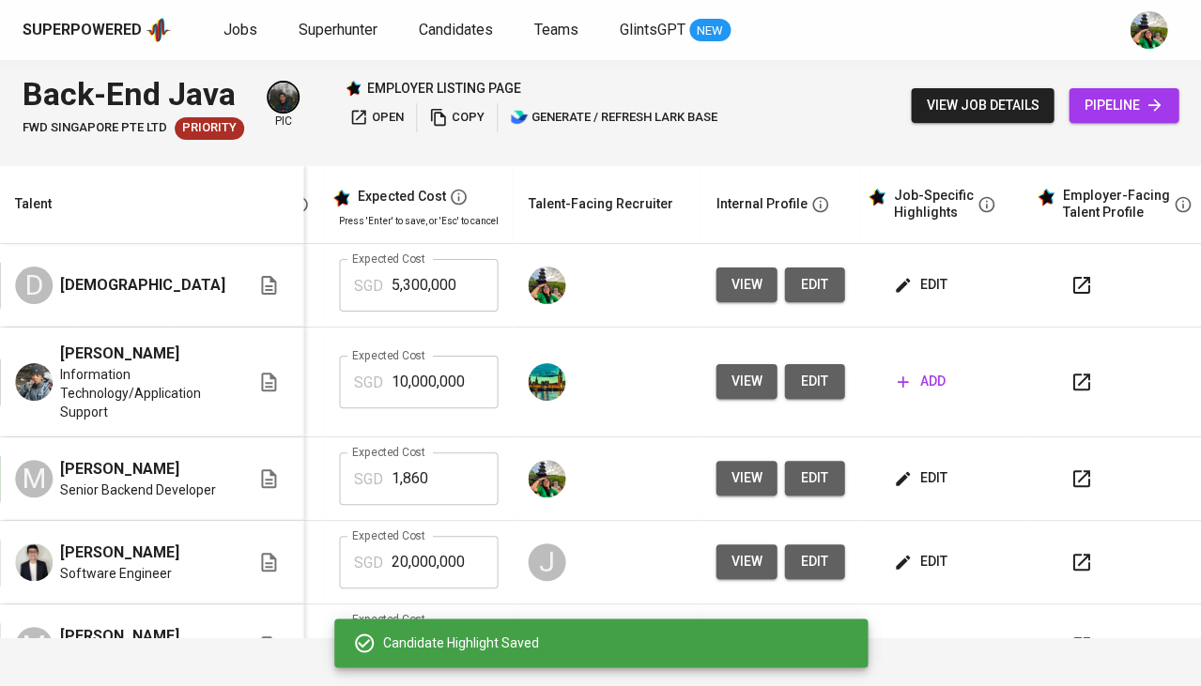
click at [897, 479] on span "edit" at bounding box center [922, 478] width 50 height 23
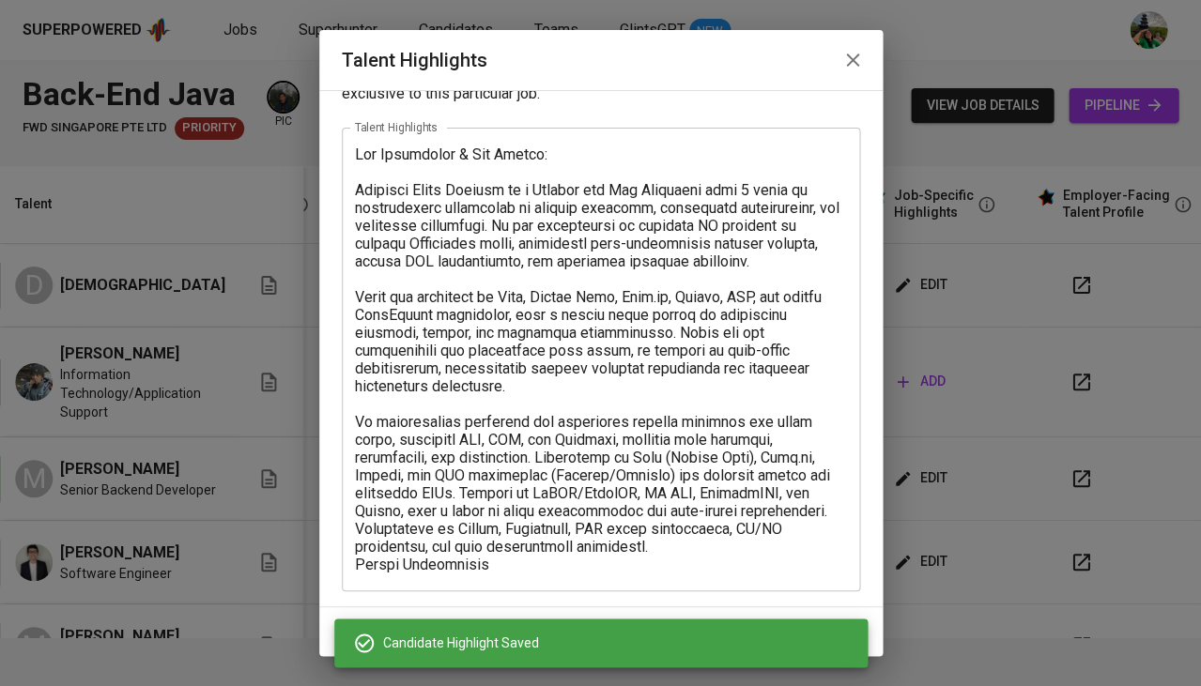
scroll to position [68, 0]
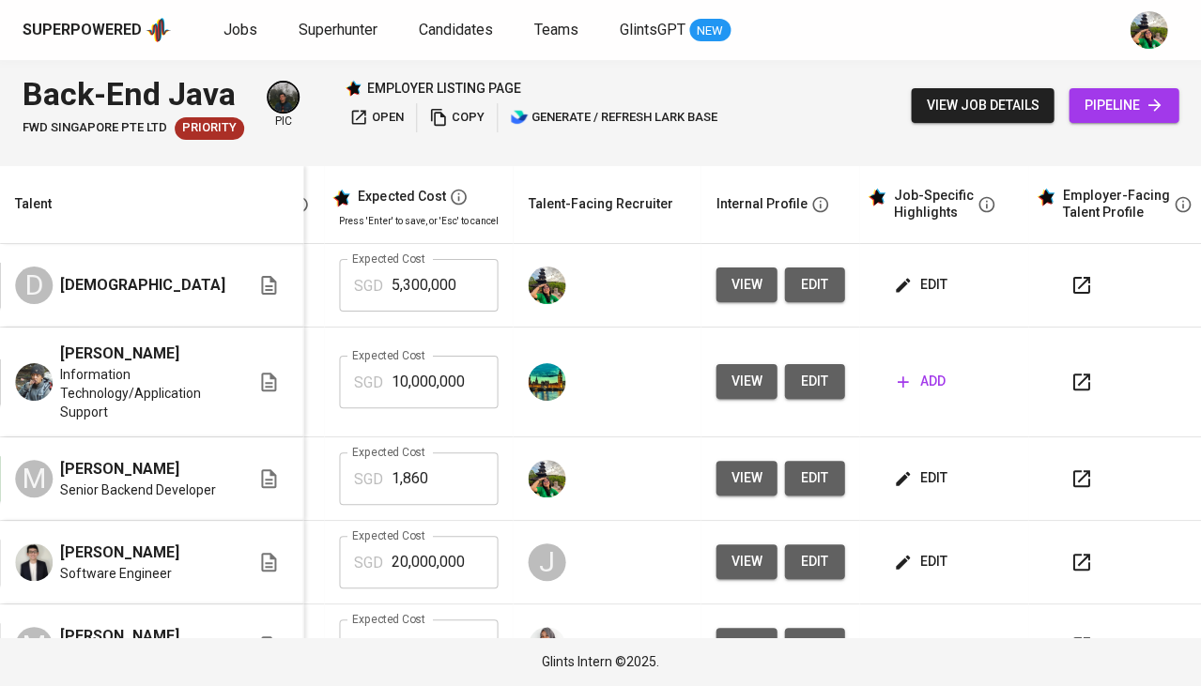
click at [897, 280] on span "edit" at bounding box center [922, 284] width 50 height 23
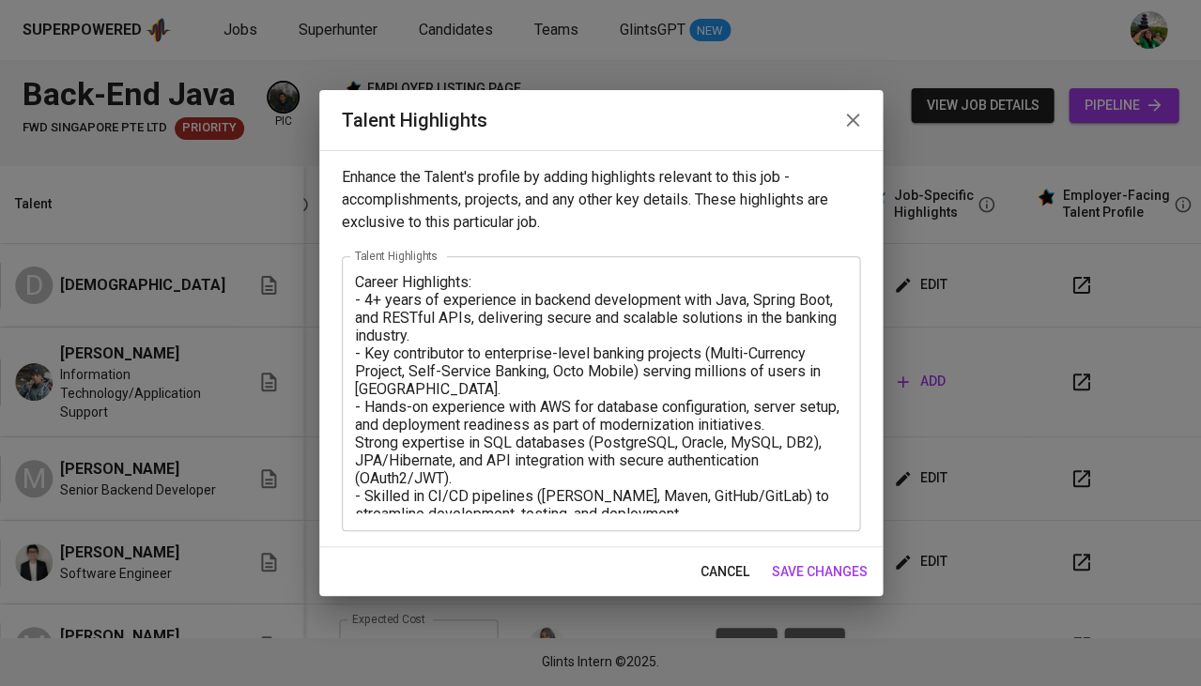
click at [651, 506] on textarea "Career Highlights: - 4+ years of experience in backend development with Java, S…" at bounding box center [601, 393] width 492 height 240
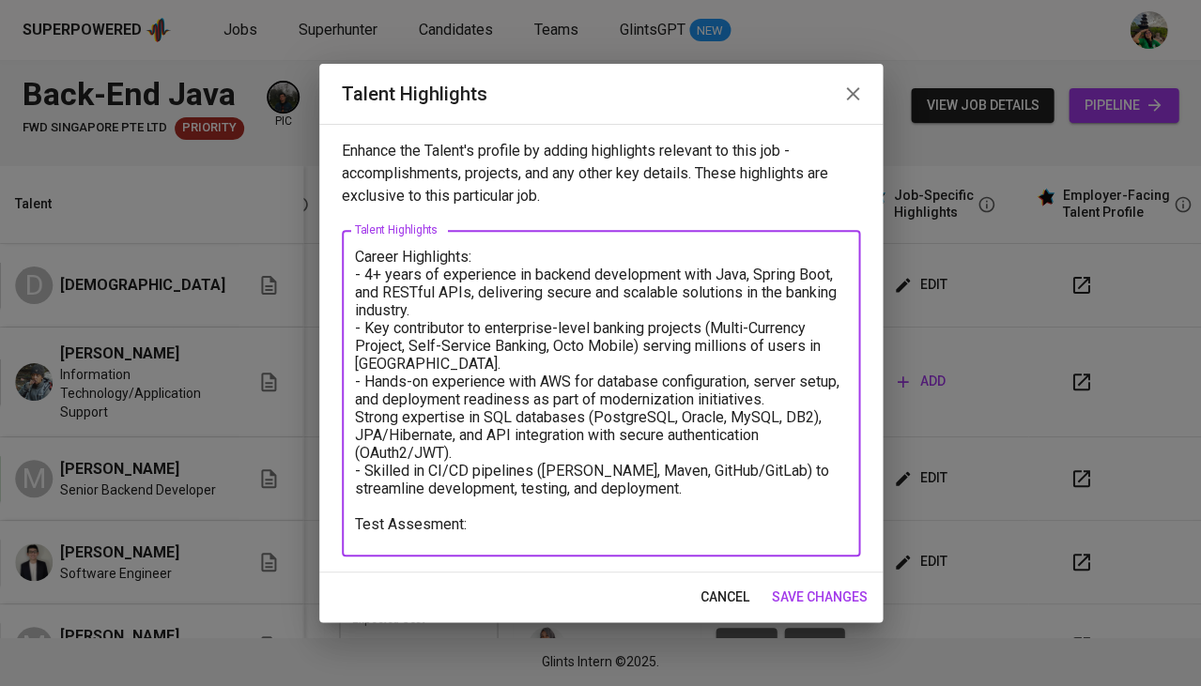
paste textarea "https://github.com/dewasmbrg/tictactoe"
click at [418, 519] on textarea "Career Highlights: - 4+ years of experience in backend development with Java, S…" at bounding box center [601, 394] width 492 height 292
click at [418, 515] on textarea "Career Highlights: - 4+ years of experience in backend development with Java, S…" at bounding box center [601, 394] width 492 height 292
click at [671, 529] on textarea "Career Highlights: - 4+ years of experience in backend development with Java, S…" at bounding box center [601, 394] width 492 height 292
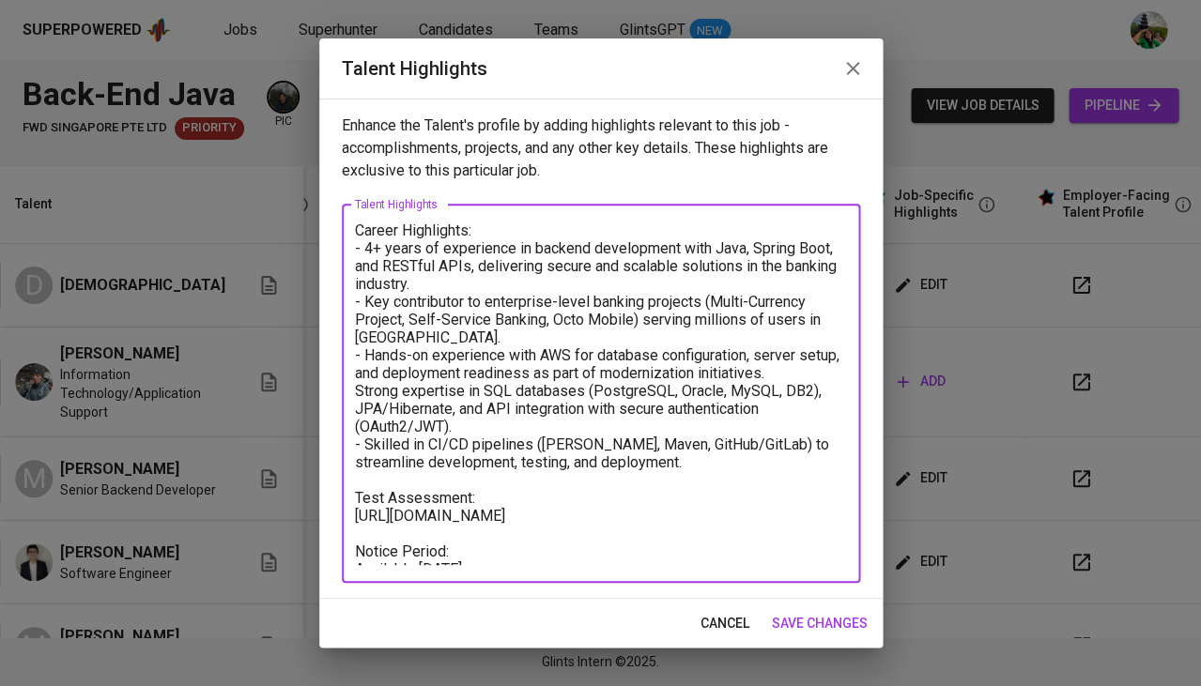
type textarea "Career Highlights: - 4+ years of experience in backend development with Java, S…"
click at [819, 620] on span "save changes" at bounding box center [820, 623] width 96 height 23
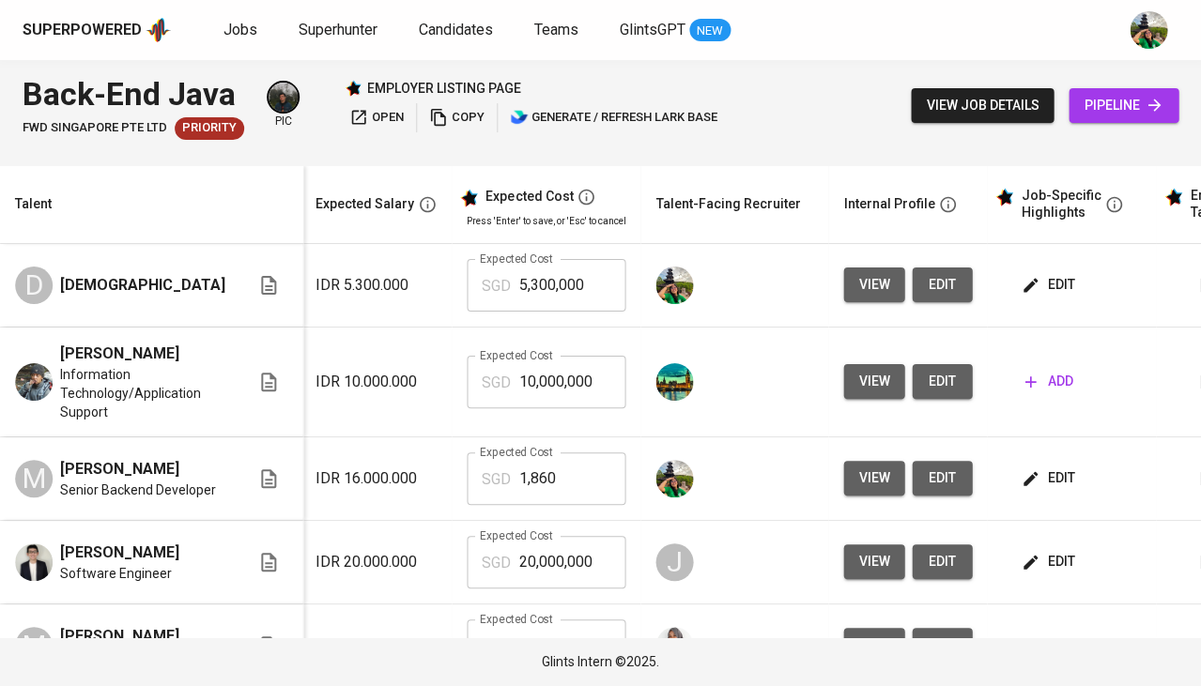
scroll to position [-1, 304]
click at [547, 279] on input "5,300,000" at bounding box center [571, 285] width 107 height 53
type input "2,410"
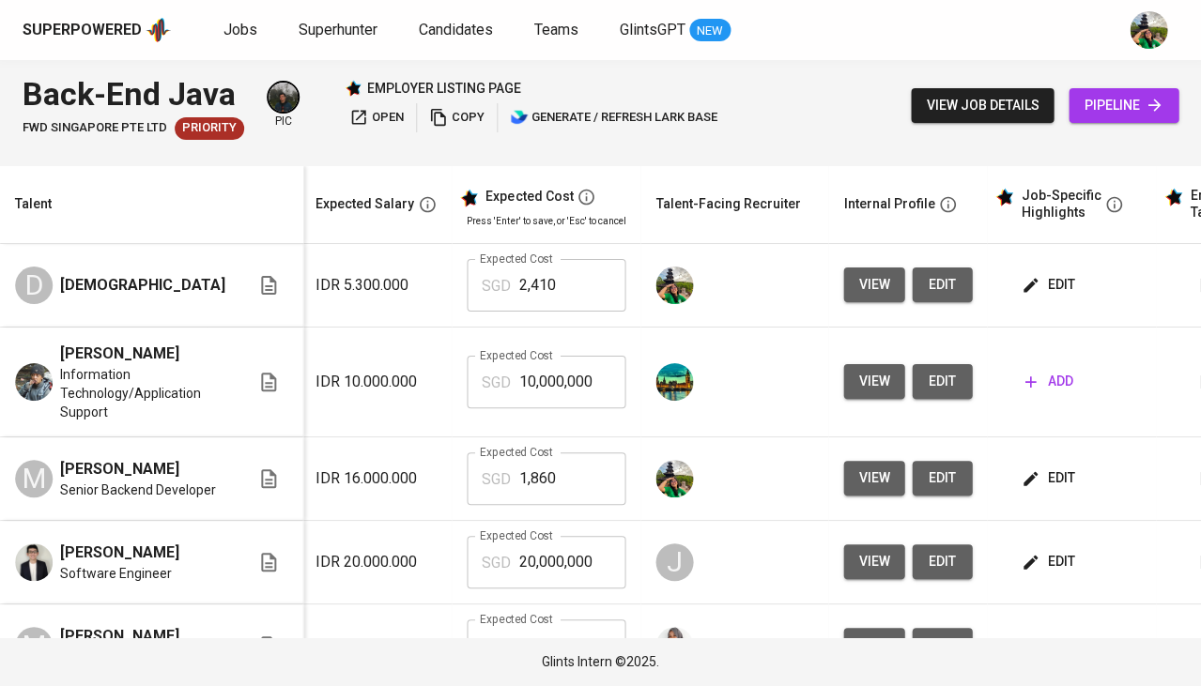
click at [991, 105] on span "view job details" at bounding box center [982, 105] width 113 height 23
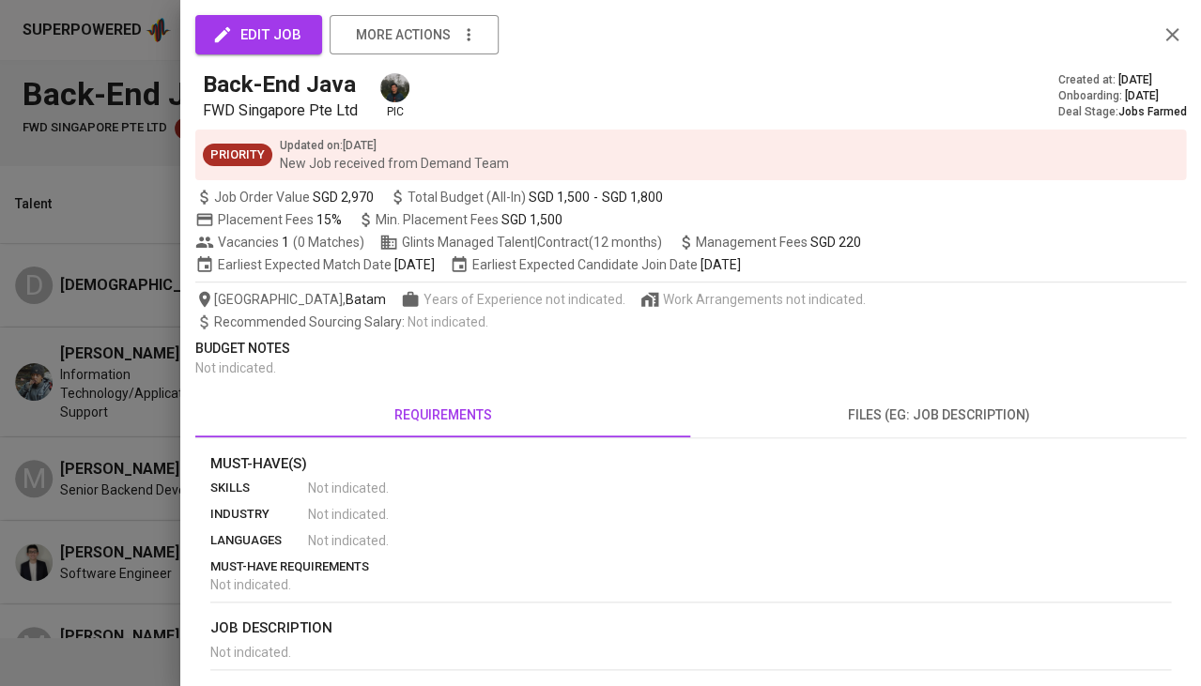
click at [104, 238] on div at bounding box center [600, 343] width 1201 height 686
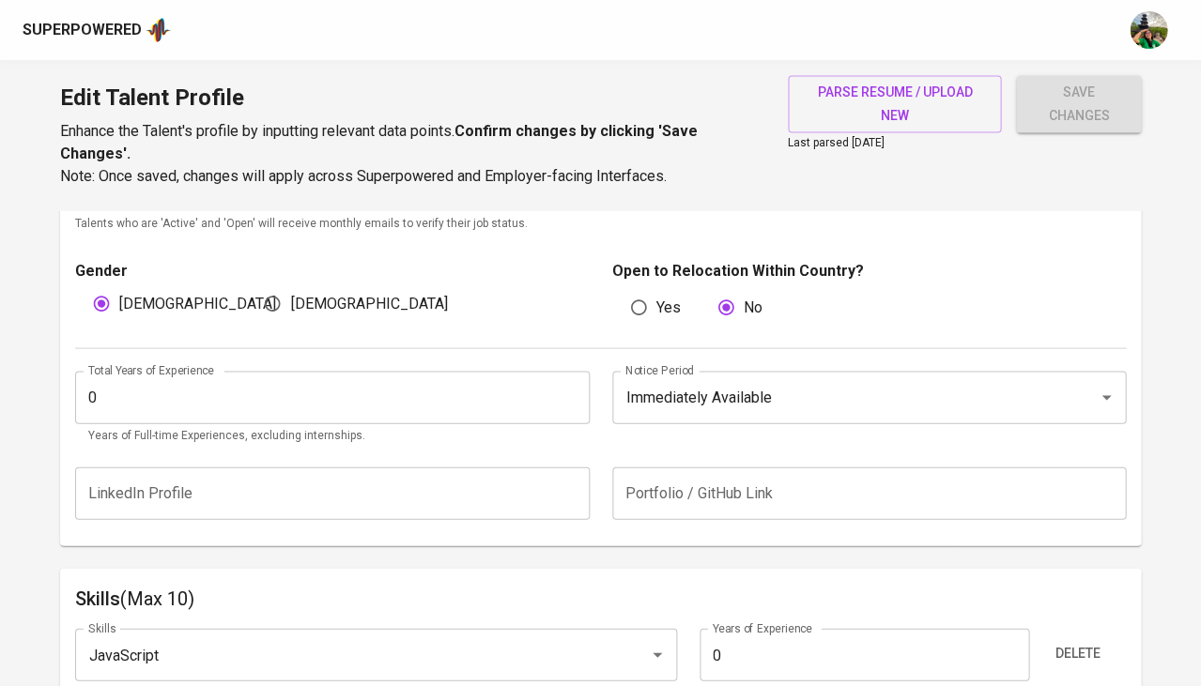
scroll to position [515, 0]
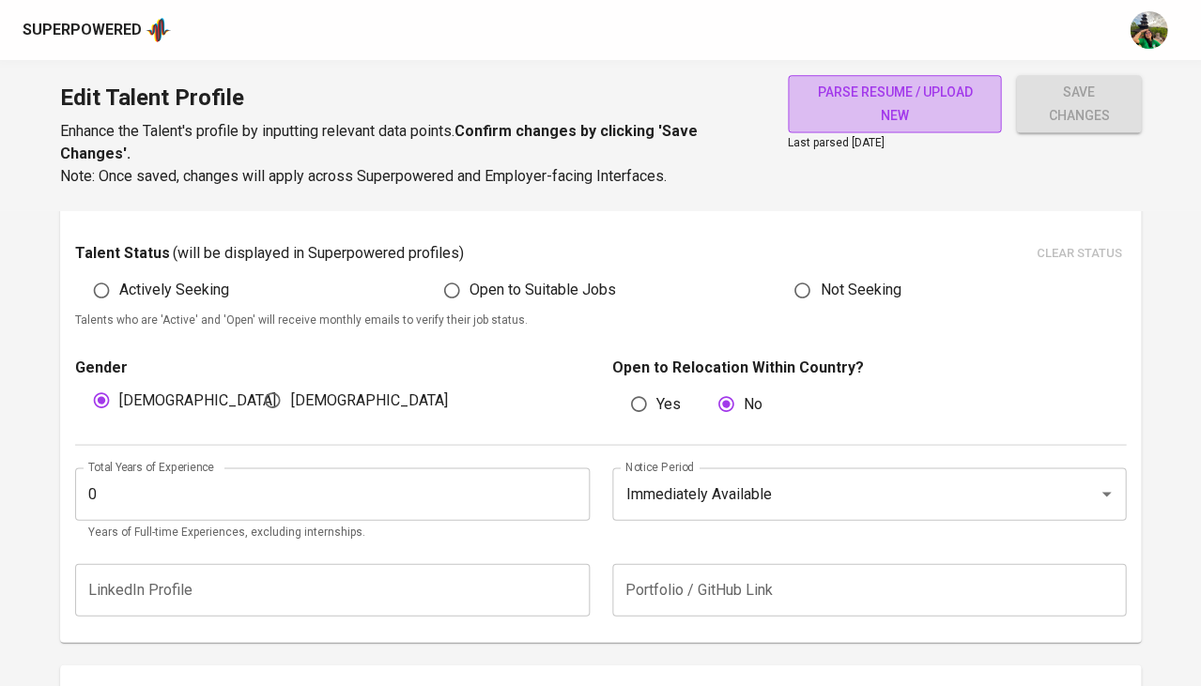
click at [942, 85] on span "parse resume / upload new" at bounding box center [895, 104] width 184 height 46
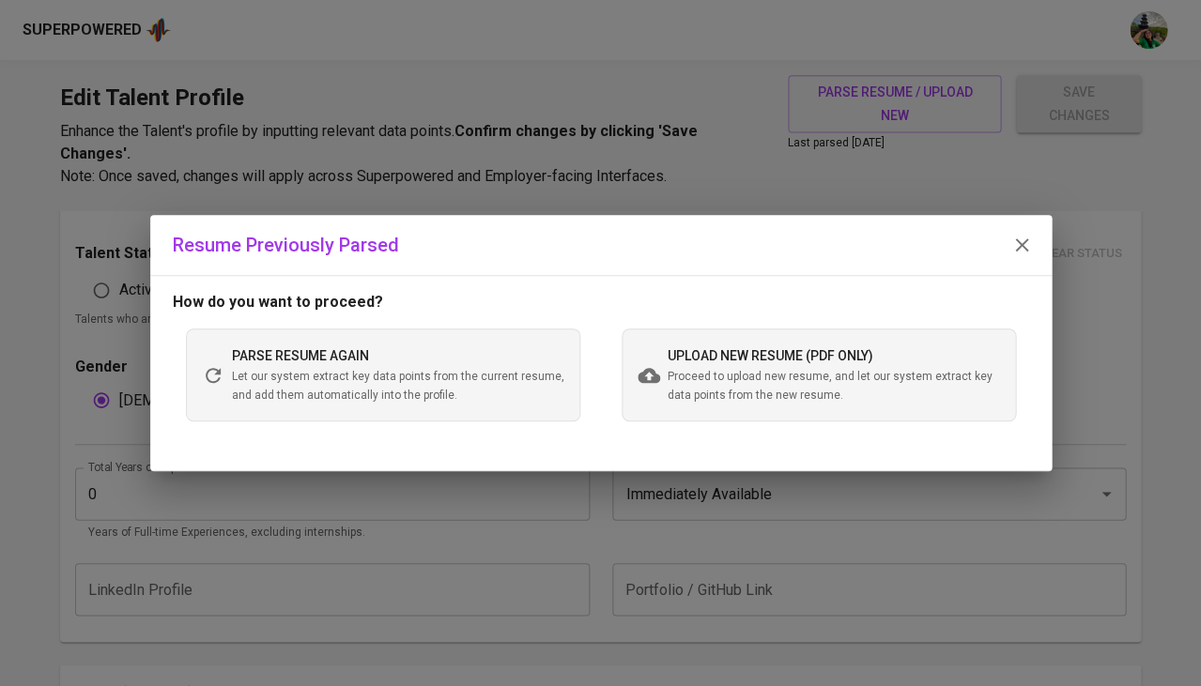
click at [671, 383] on span "Proceed to upload new resume, and let our system extract key data points from t…" at bounding box center [834, 387] width 332 height 38
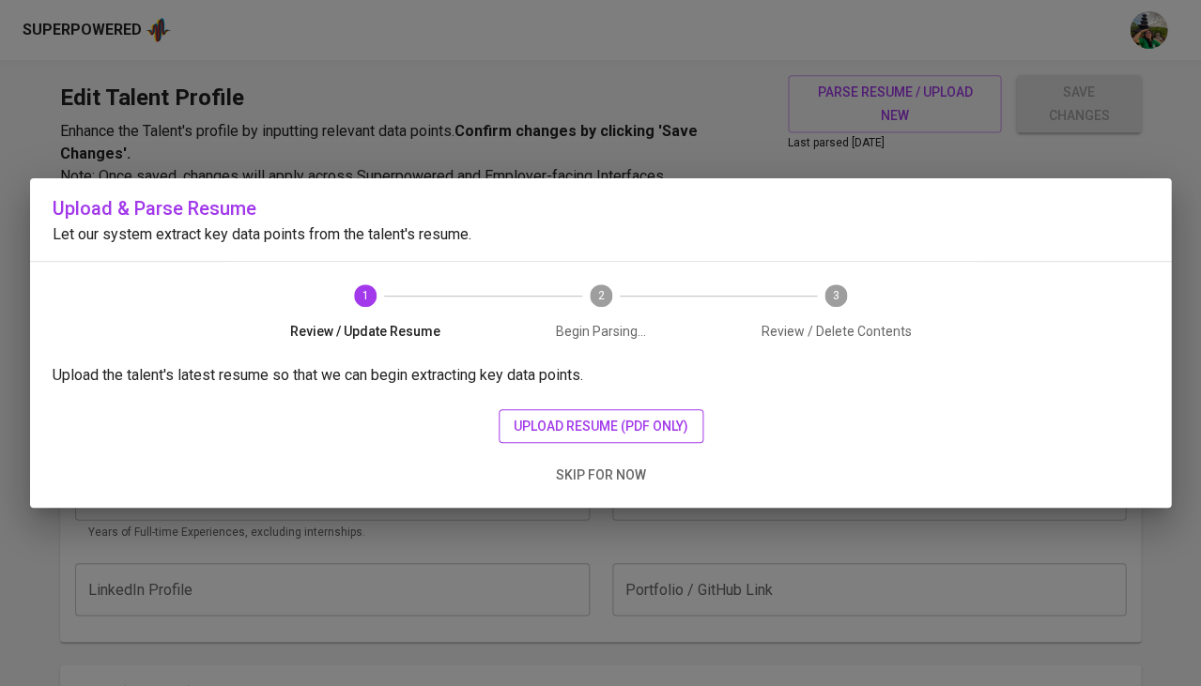
click at [531, 430] on span "upload resume (pdf only)" at bounding box center [601, 426] width 175 height 23
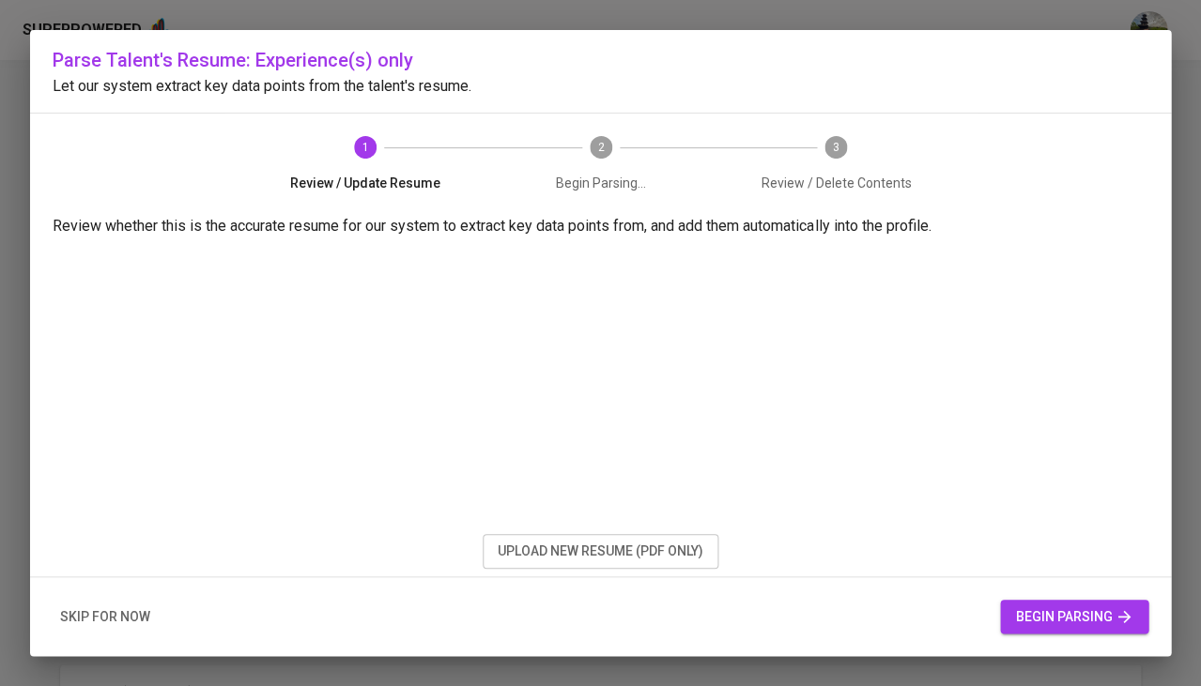
click at [1021, 621] on span "begin parsing" at bounding box center [1074, 617] width 118 height 23
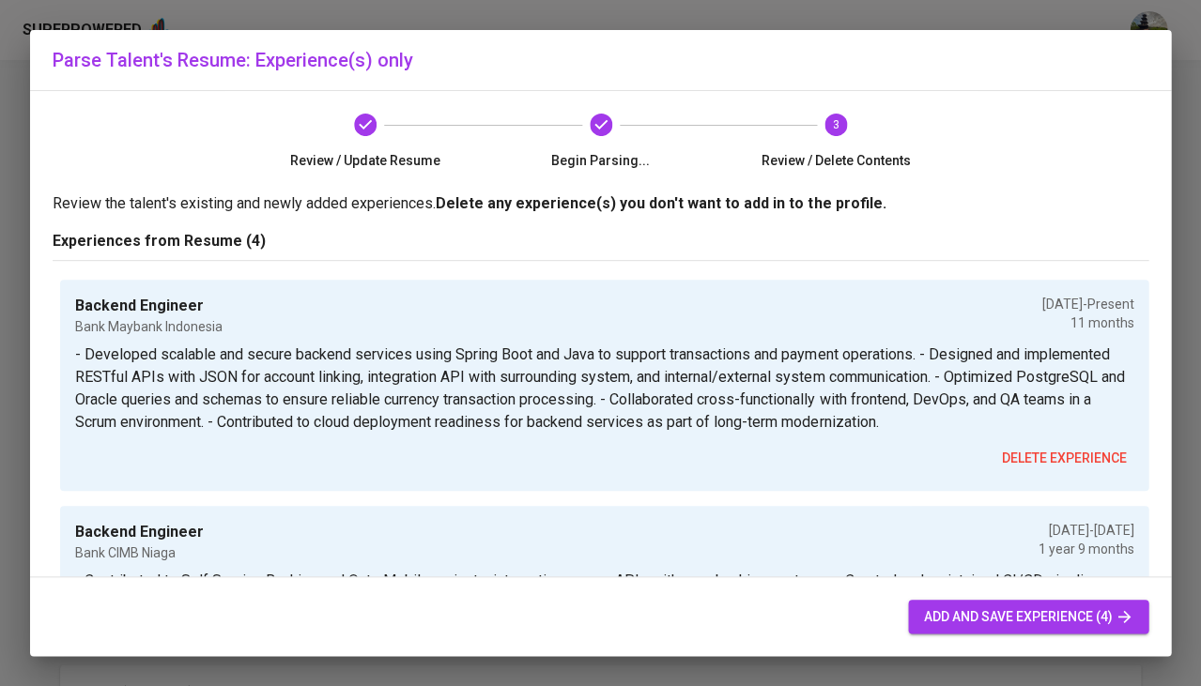
click at [1068, 615] on span "add and save experience (4)" at bounding box center [1028, 617] width 210 height 23
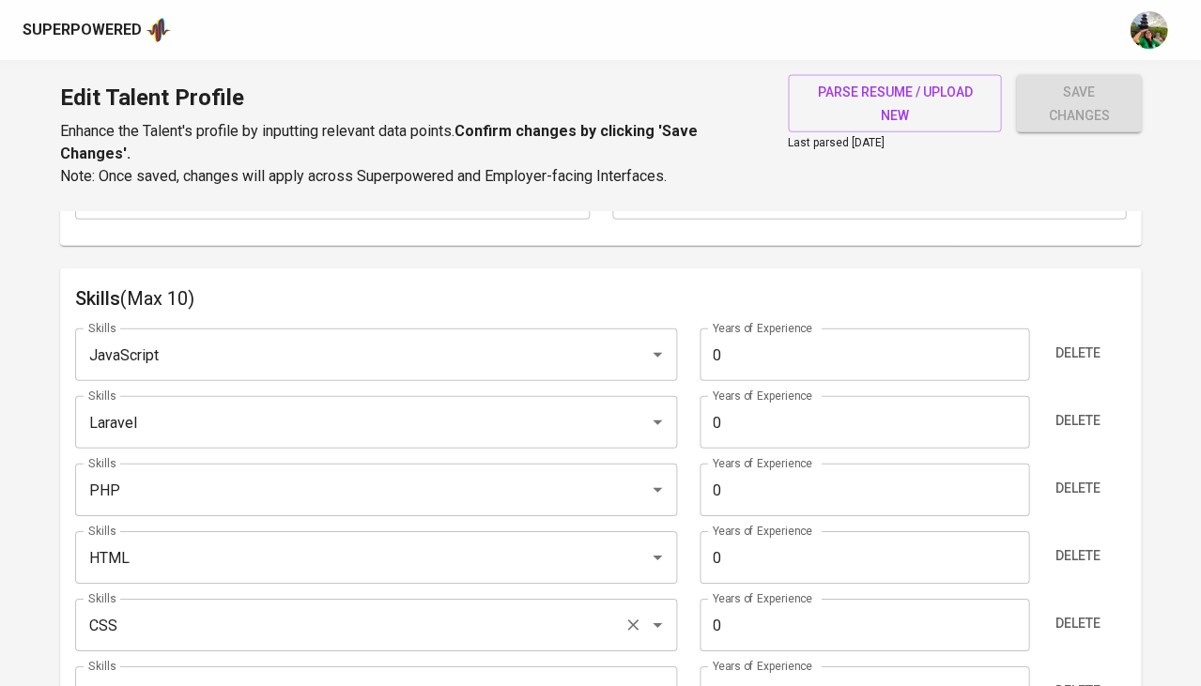
scroll to position [909, 0]
click at [1084, 344] on span "Delete" at bounding box center [1077, 355] width 45 height 23
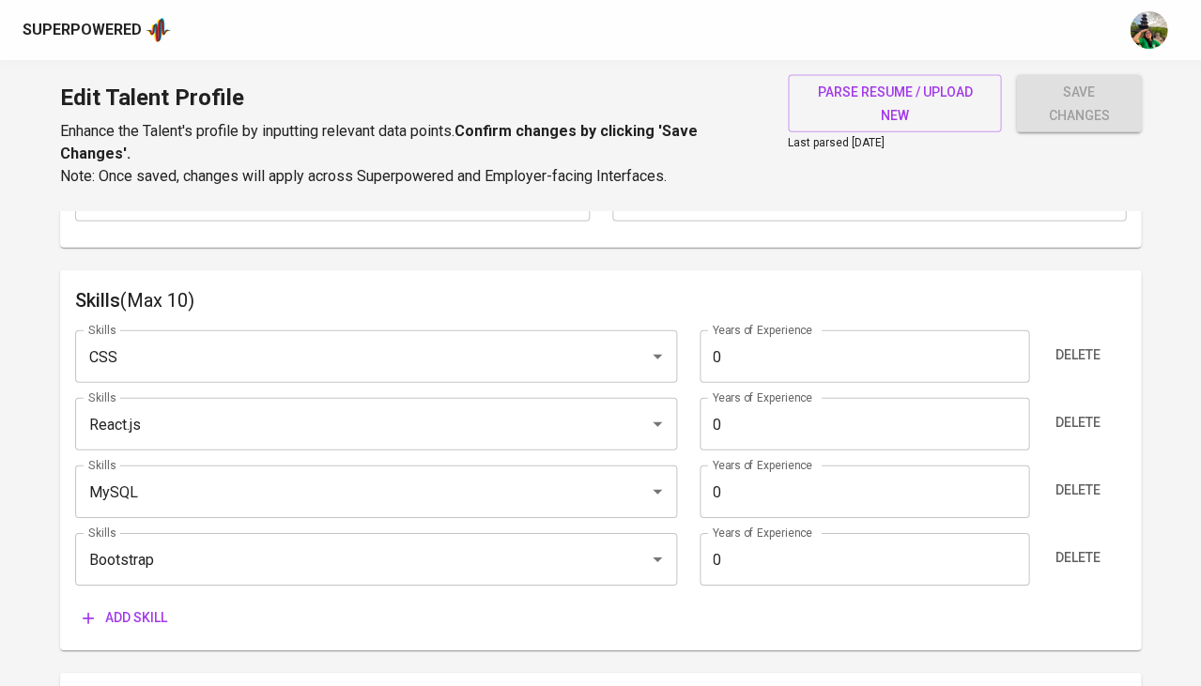
click at [1084, 344] on span "Delete" at bounding box center [1077, 355] width 45 height 23
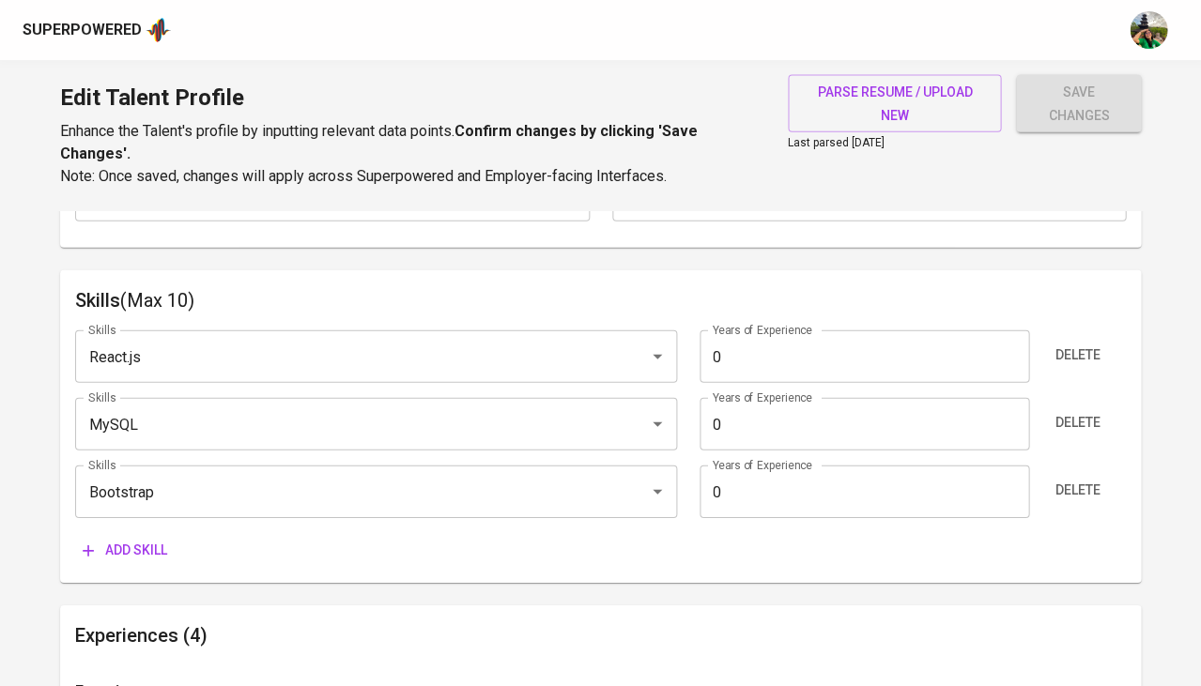
click at [1084, 344] on span "Delete" at bounding box center [1077, 355] width 45 height 23
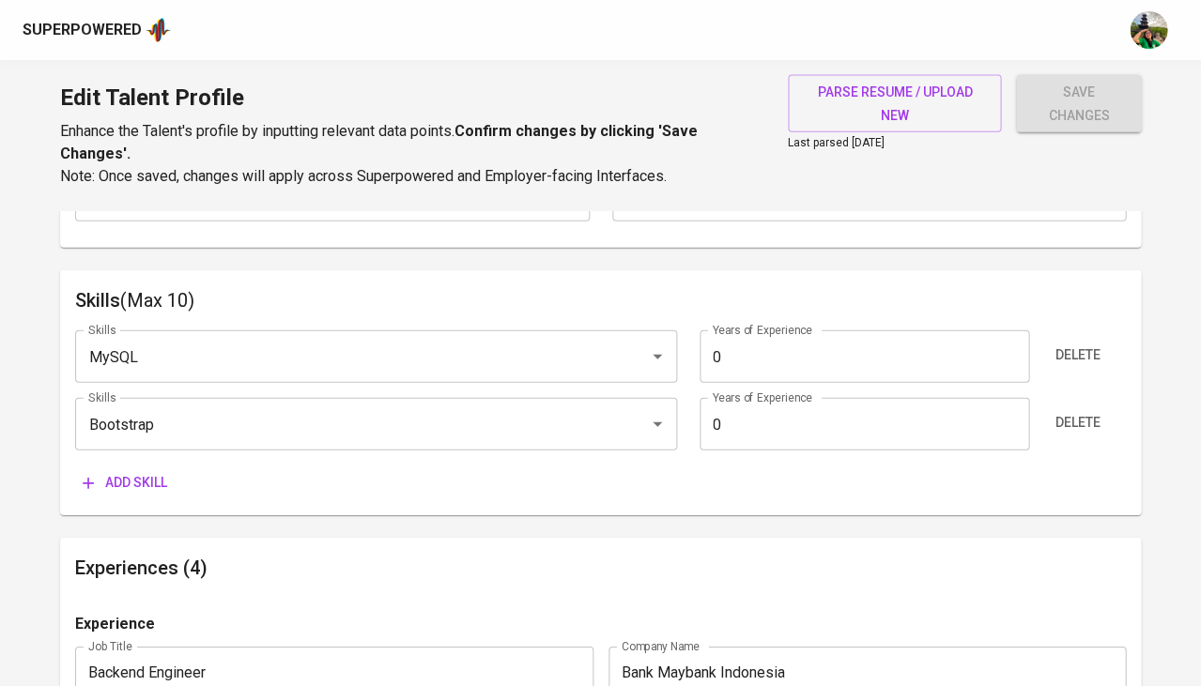
click at [1084, 344] on span "Delete" at bounding box center [1077, 355] width 45 height 23
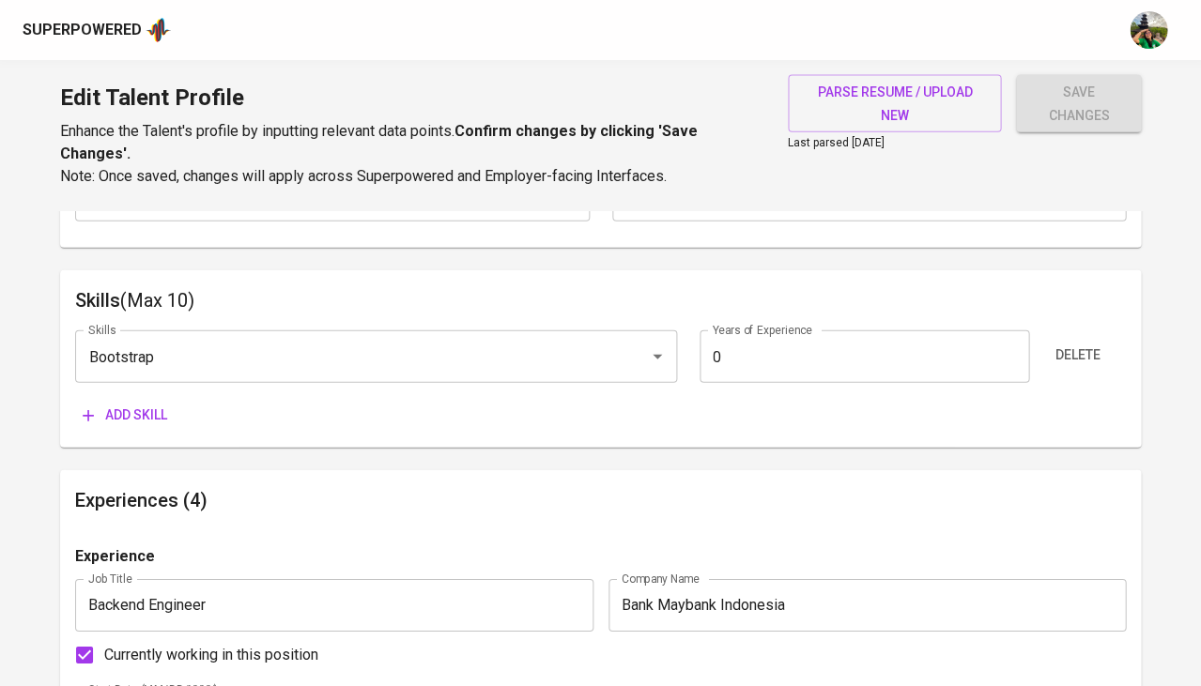
click at [1084, 344] on span "Delete" at bounding box center [1077, 355] width 45 height 23
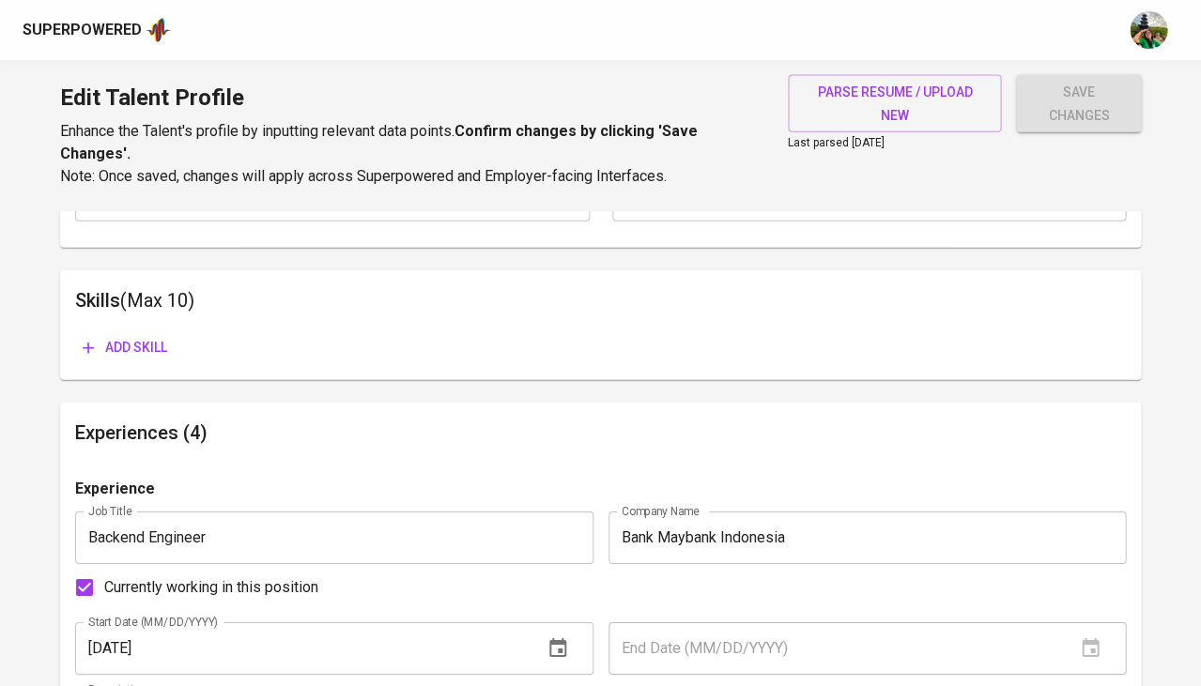
click at [169, 331] on button "Add skill" at bounding box center [125, 348] width 100 height 35
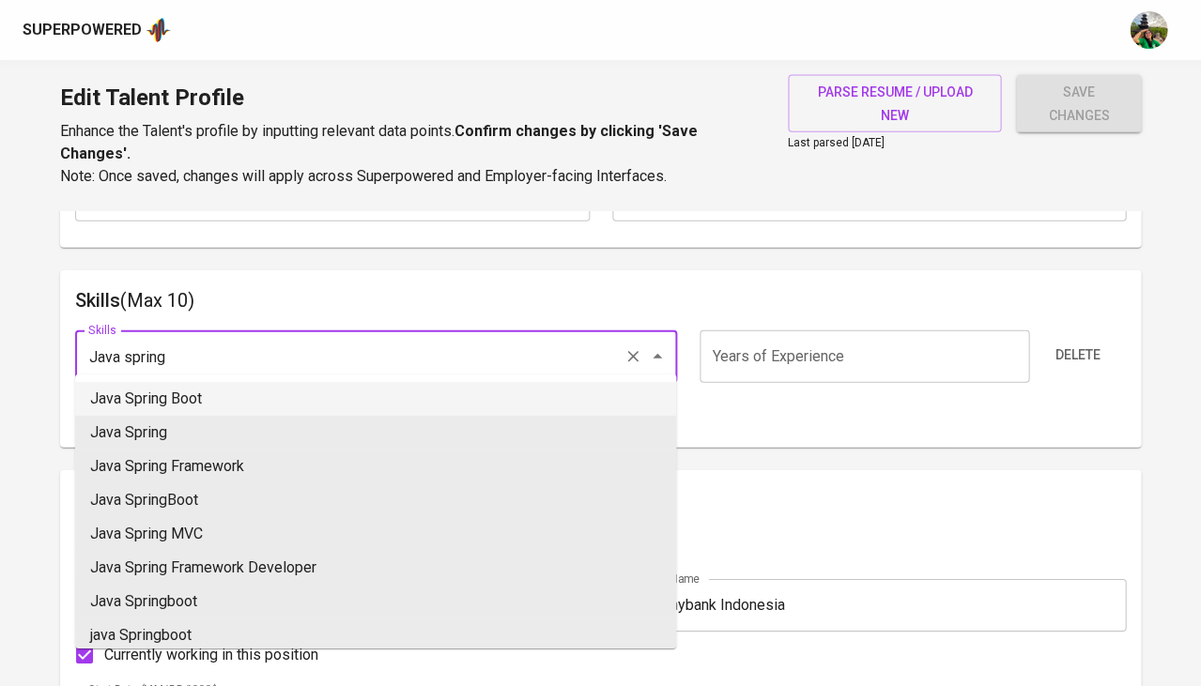
click at [198, 400] on li "Java Spring Boot" at bounding box center [375, 399] width 601 height 34
type input "Java Spring Boot"
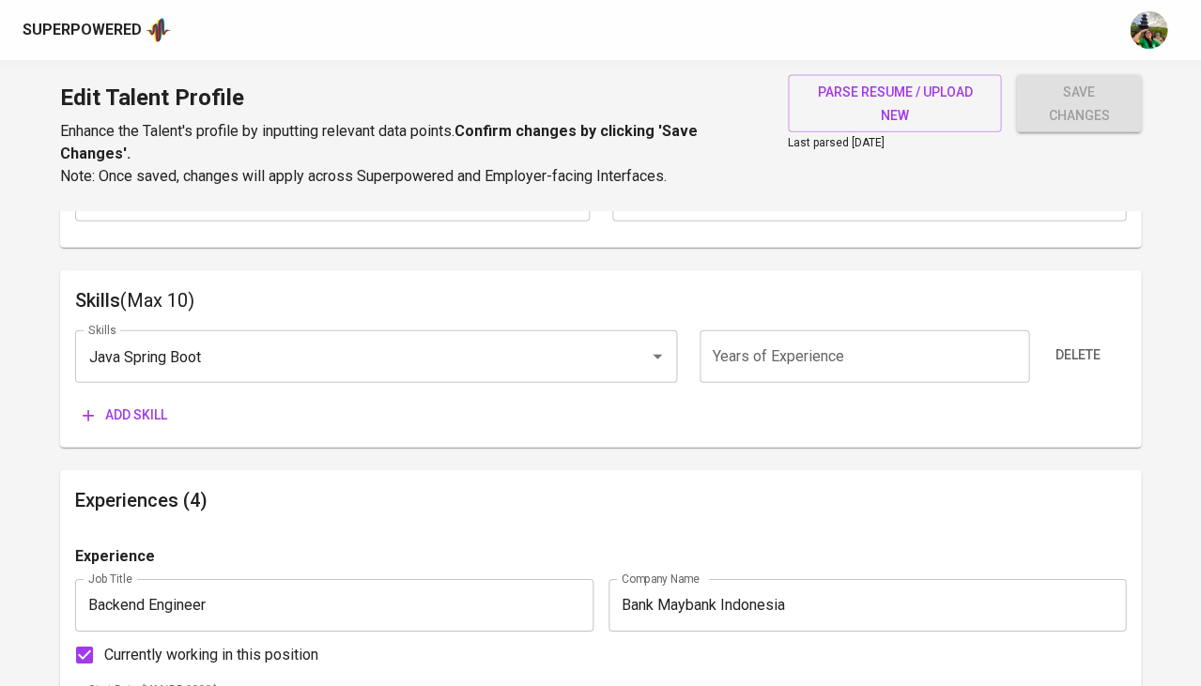
click at [765, 344] on input "number" at bounding box center [865, 357] width 330 height 53
type input "4"
click at [131, 404] on span "Add skill" at bounding box center [125, 415] width 85 height 23
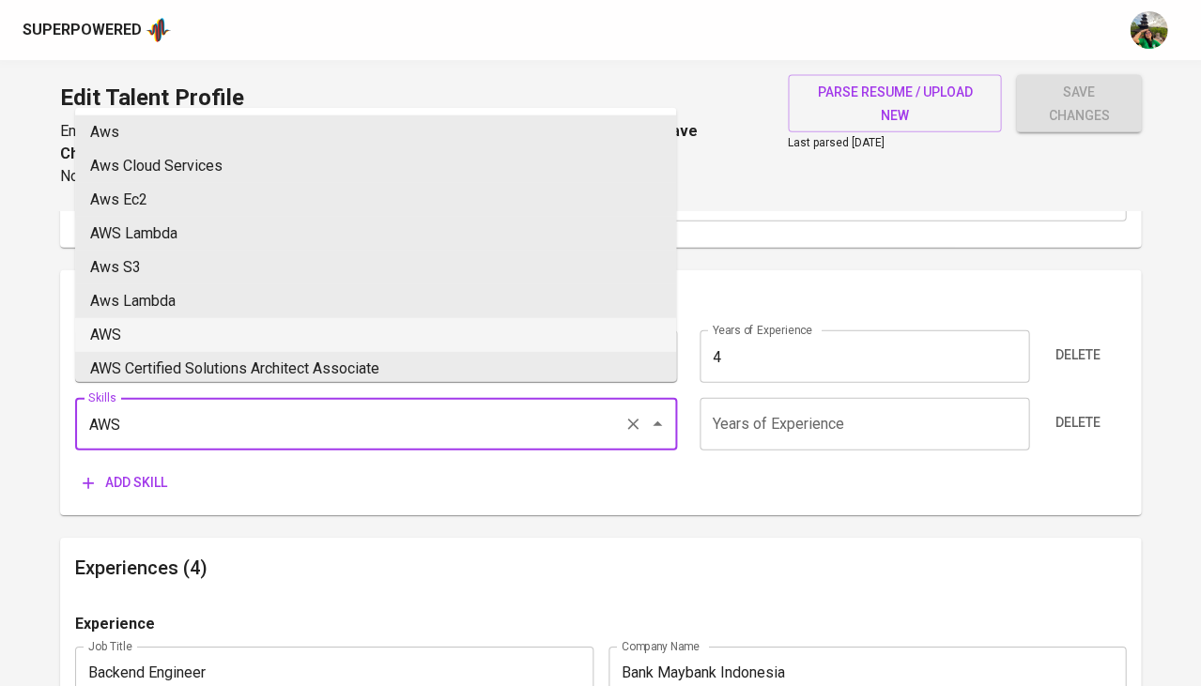
click at [174, 322] on li "AWS" at bounding box center [375, 335] width 601 height 34
type input "AWS"
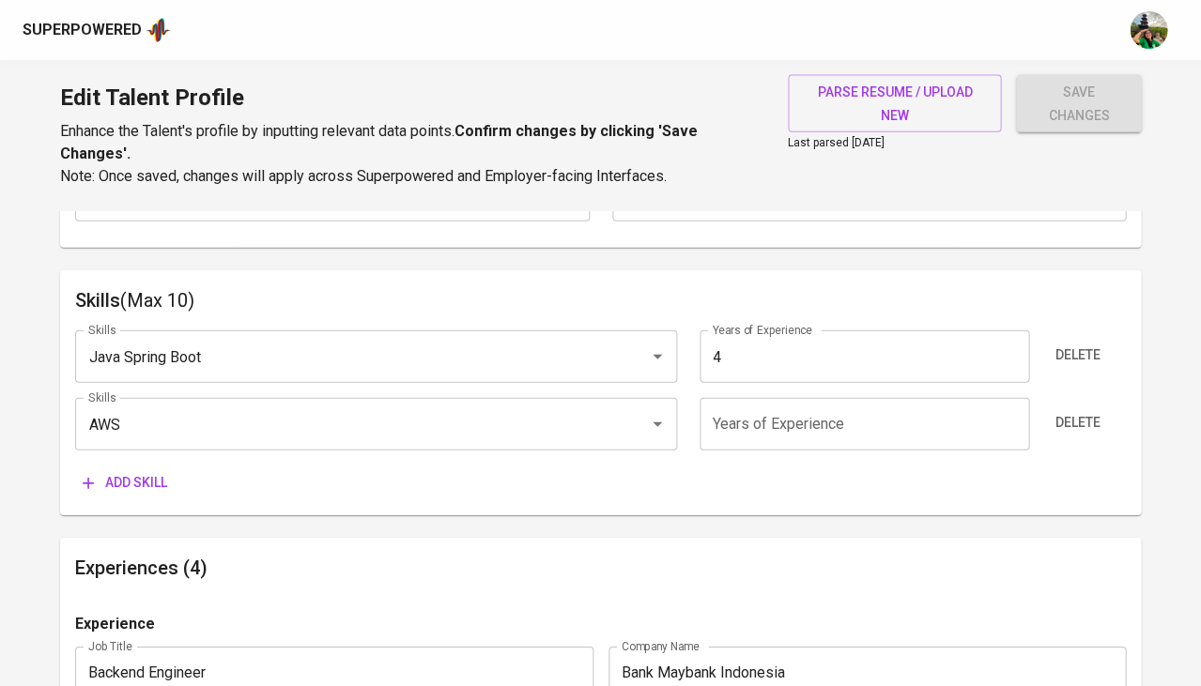
click at [762, 407] on input "number" at bounding box center [865, 424] width 330 height 53
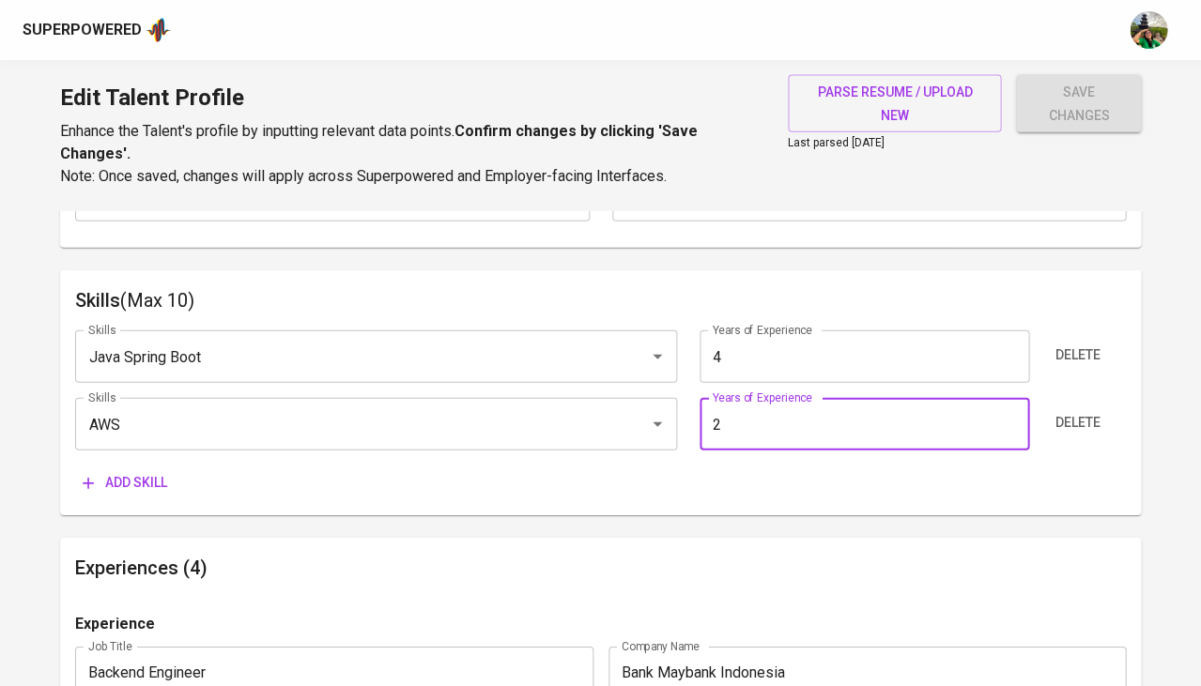
type input "2"
click at [138, 476] on span "Add skill" at bounding box center [125, 482] width 85 height 23
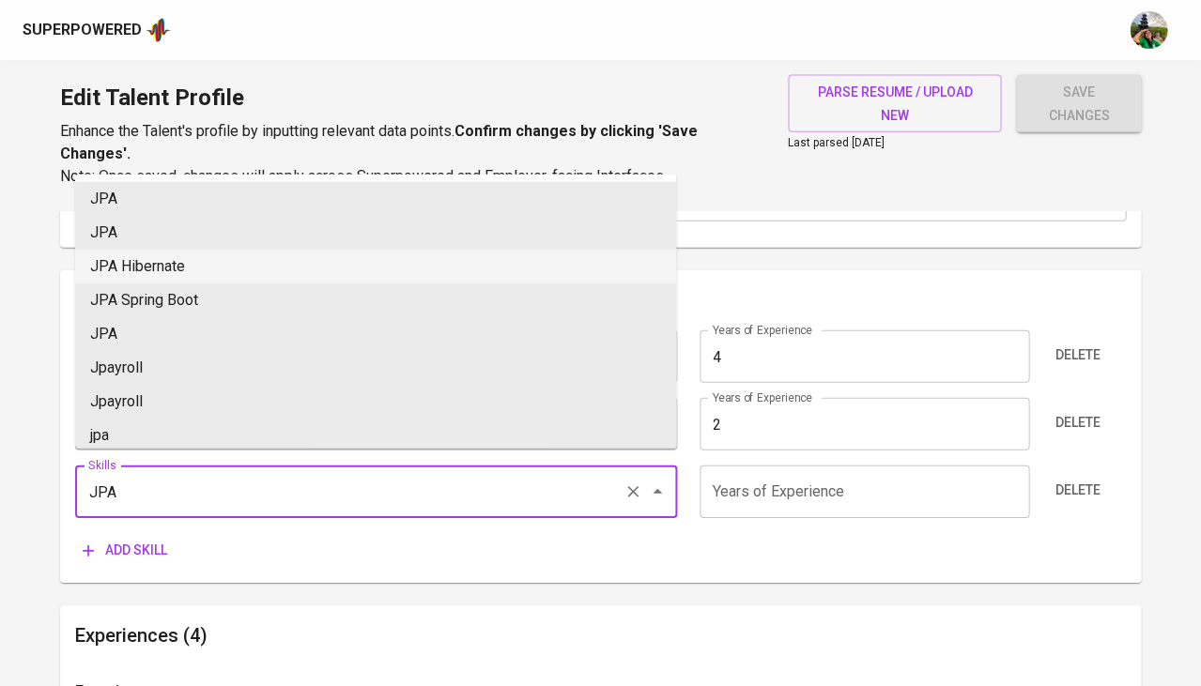
click at [283, 263] on li "JPA Hibernate" at bounding box center [375, 267] width 601 height 34
type input "JPA Hibernate"
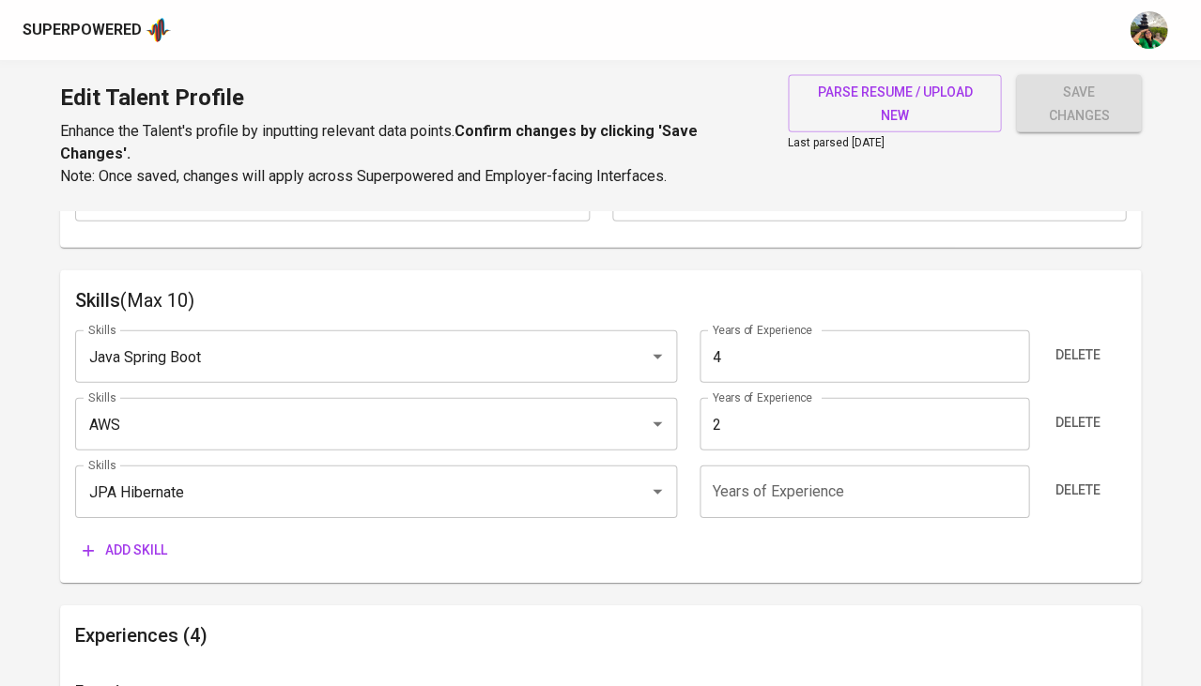
click at [757, 484] on input "number" at bounding box center [865, 492] width 330 height 53
type input "4"
click at [150, 540] on span "Add skill" at bounding box center [125, 550] width 85 height 23
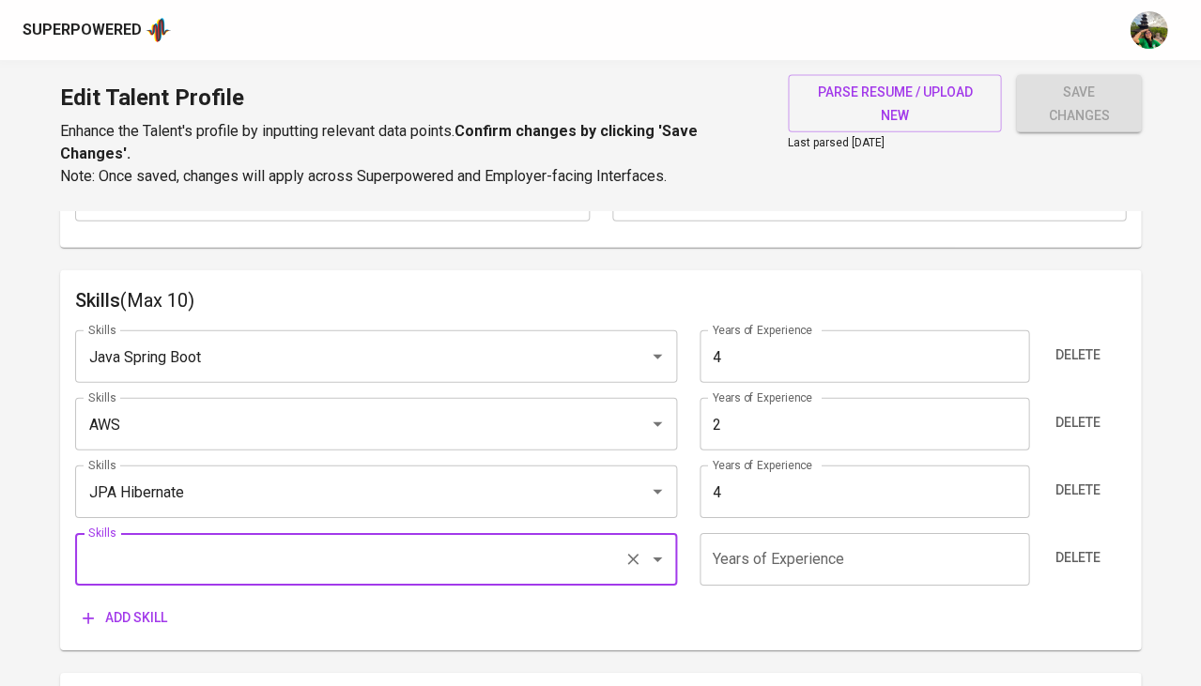
type input "F"
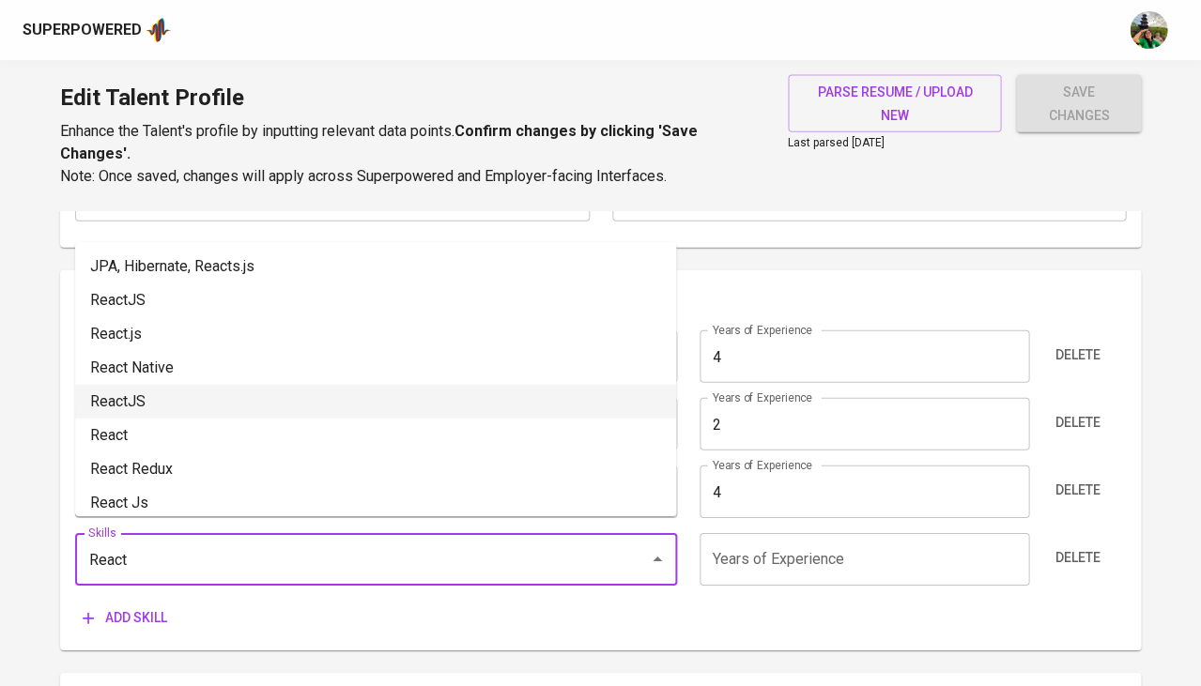
click at [207, 400] on li "ReactJS" at bounding box center [375, 402] width 601 height 34
type input "ReactJS"
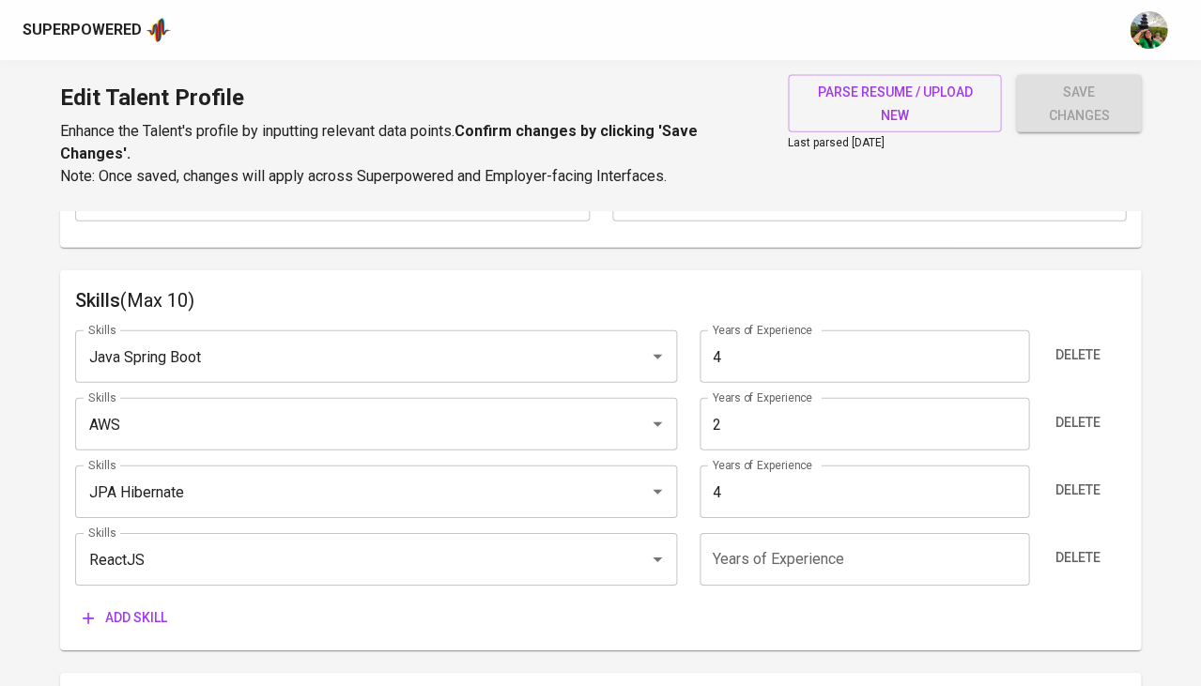
click at [805, 546] on input "number" at bounding box center [865, 559] width 330 height 53
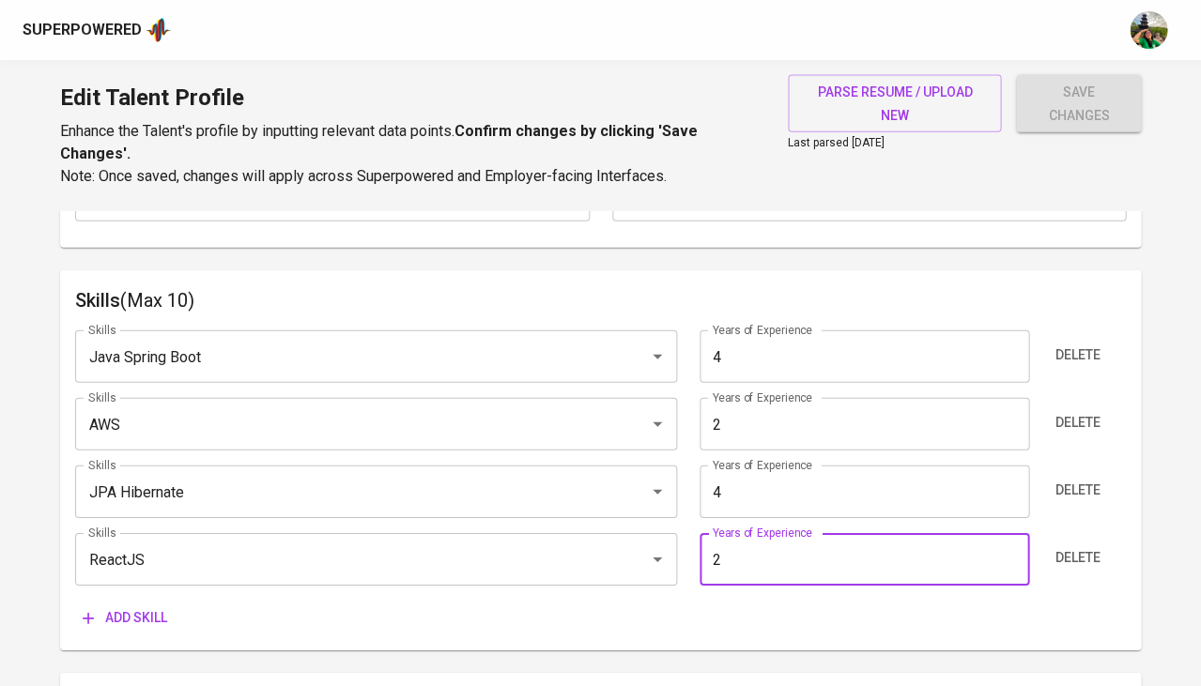
type input "2"
click at [137, 607] on span "Add skill" at bounding box center [125, 618] width 85 height 23
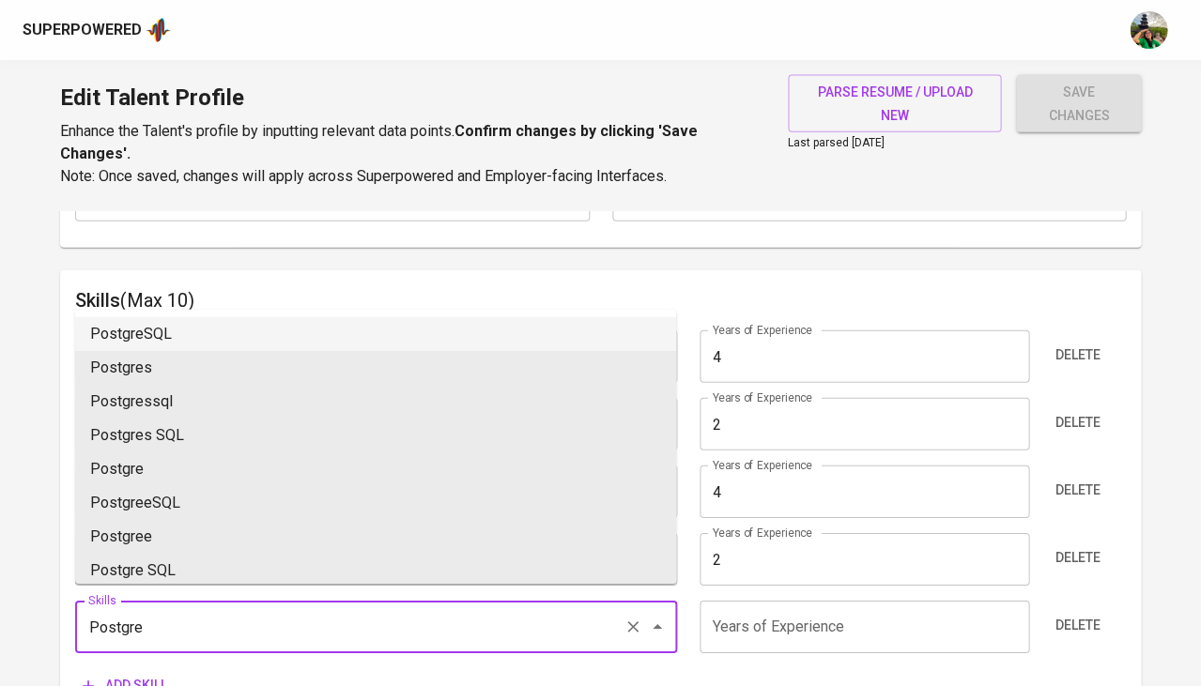
click at [220, 337] on li "PostgreSQL" at bounding box center [375, 334] width 601 height 34
type input "PostgreSQL"
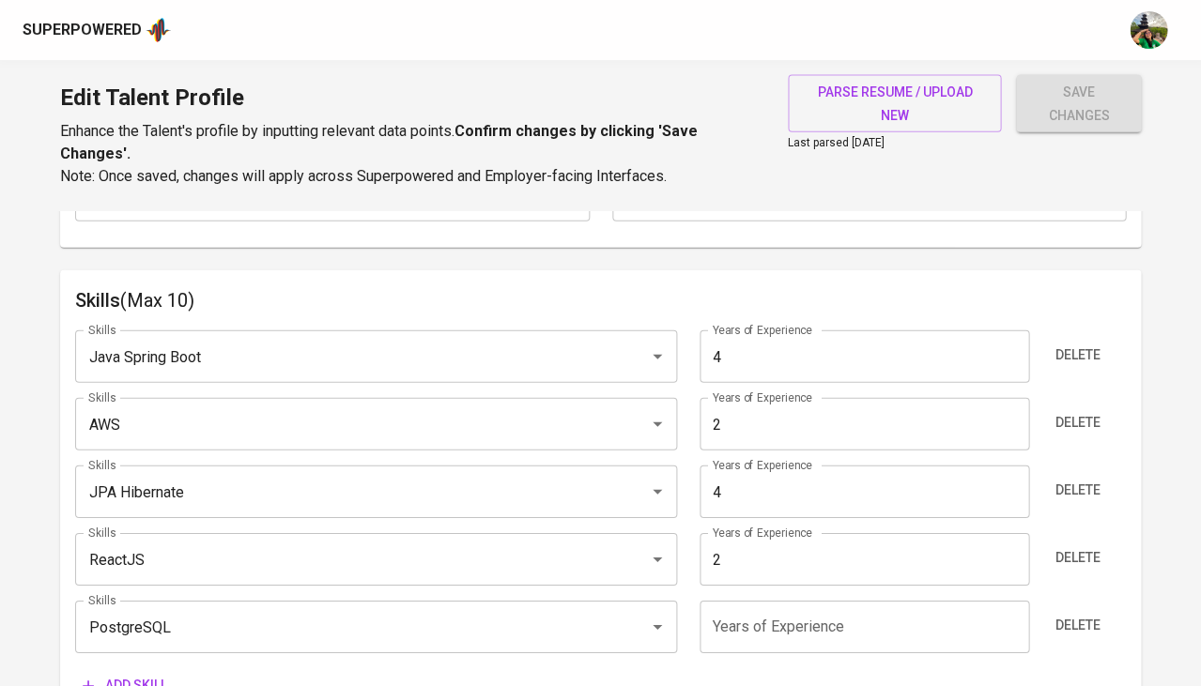
click at [768, 602] on input "number" at bounding box center [865, 627] width 330 height 53
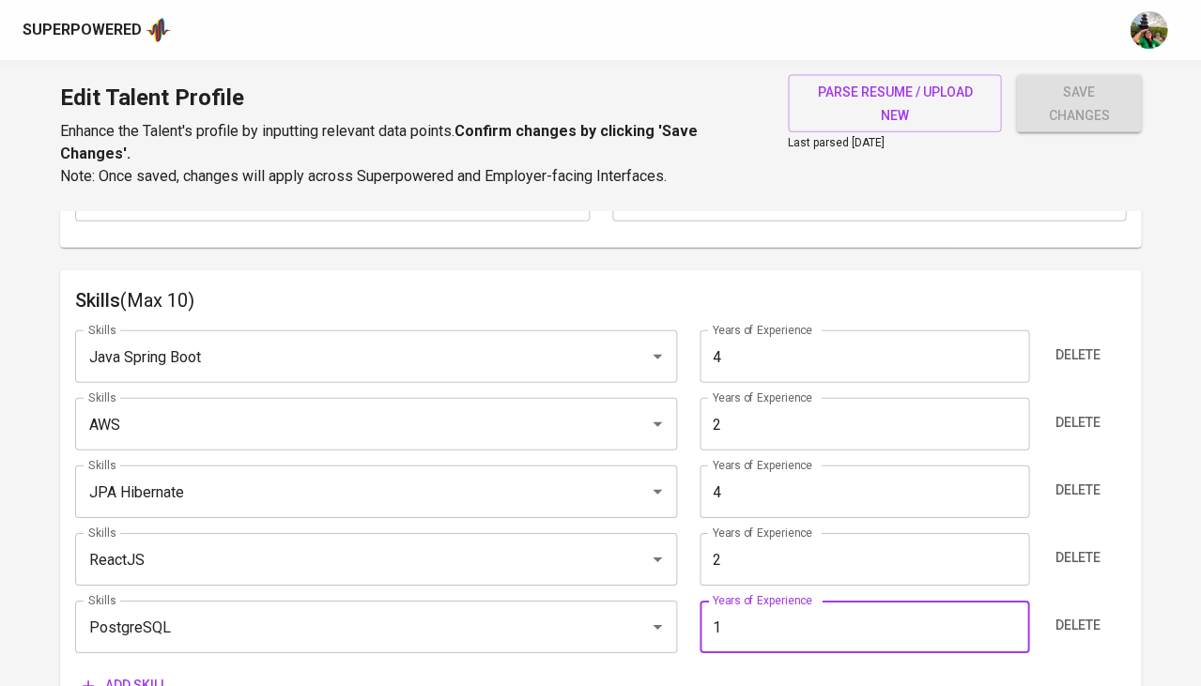
type input "0"
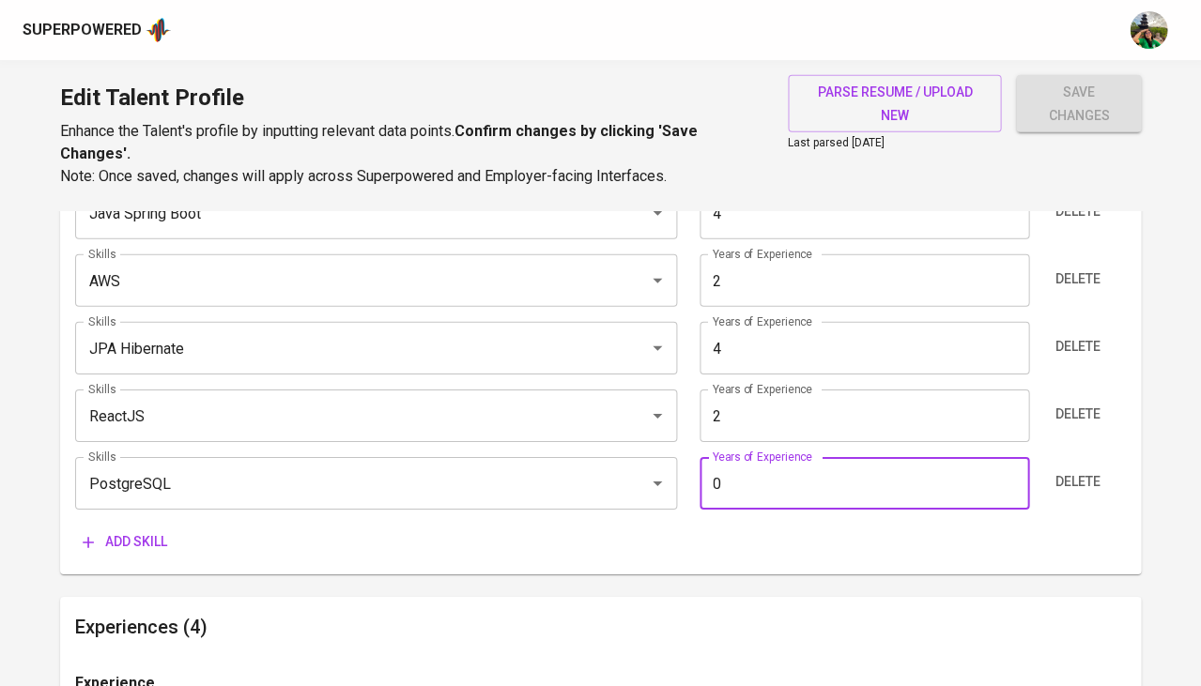
scroll to position [1070, 0]
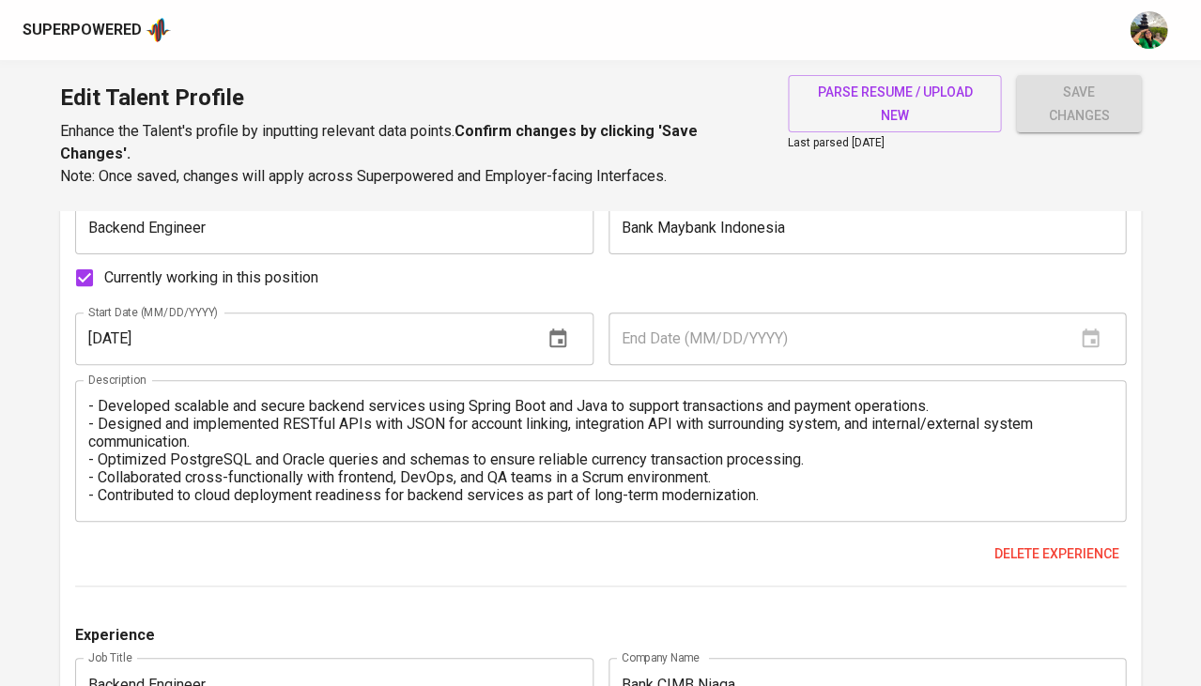
click at [392, 456] on textarea "- Developed scalable and secure backend services using Spring Boot and Java to …" at bounding box center [600, 450] width 1024 height 107
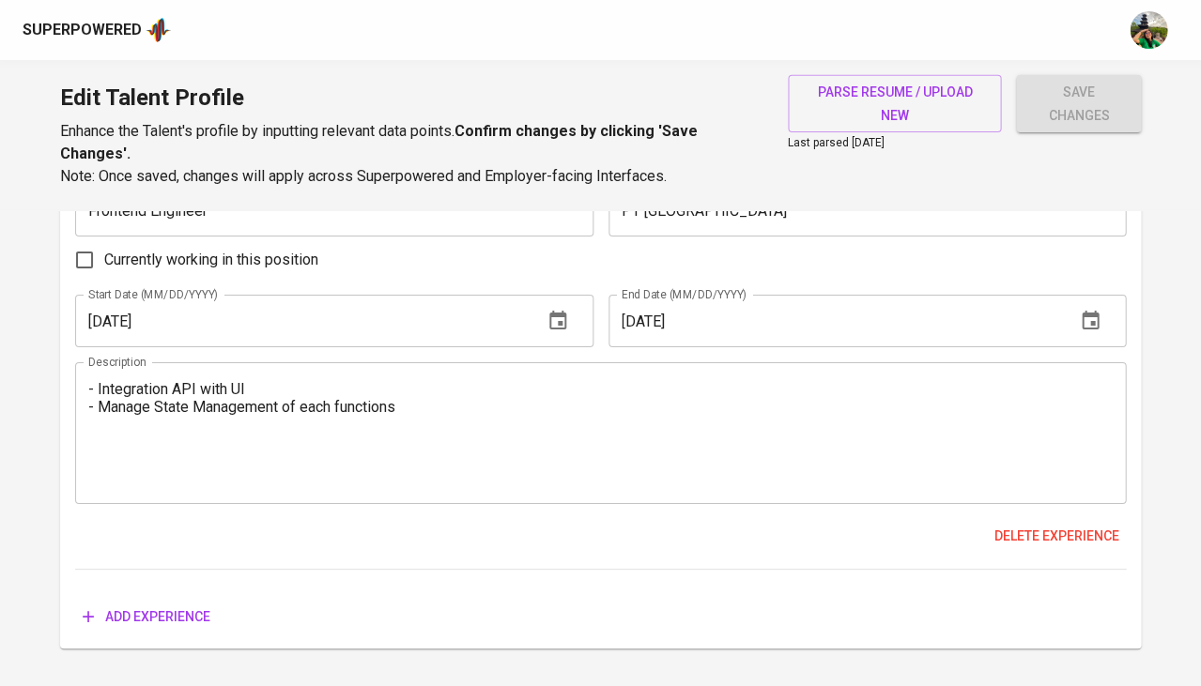
click at [1062, 81] on span "save changes" at bounding box center [1078, 104] width 95 height 46
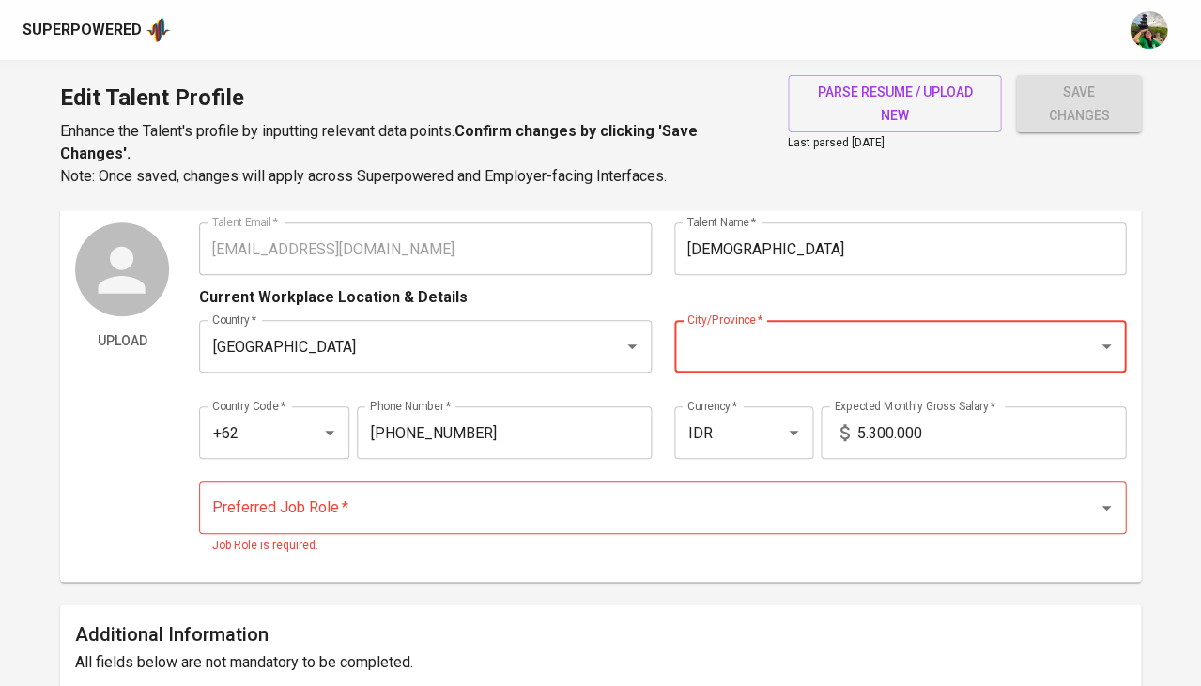
click at [831, 351] on input "City/Province   *" at bounding box center [874, 347] width 383 height 36
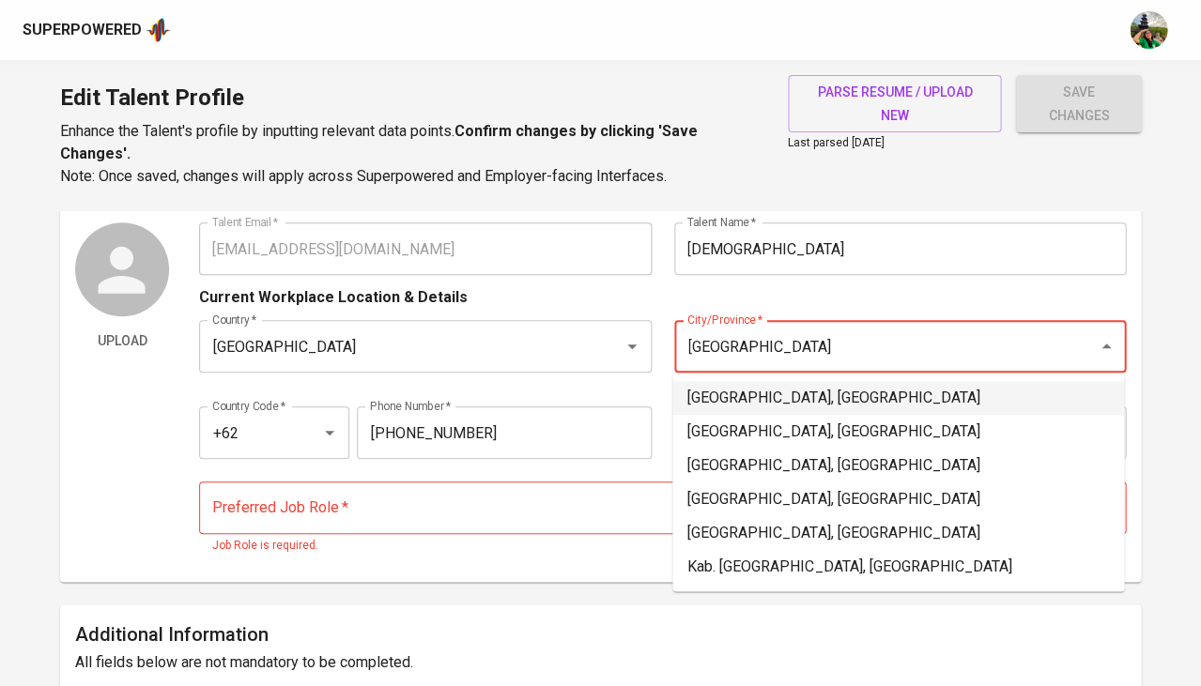
click at [755, 403] on li "Jakarta Selatan, DKI Jakarta" at bounding box center [898, 398] width 452 height 34
type input "Jakarta Selatan, DKI Jakarta"
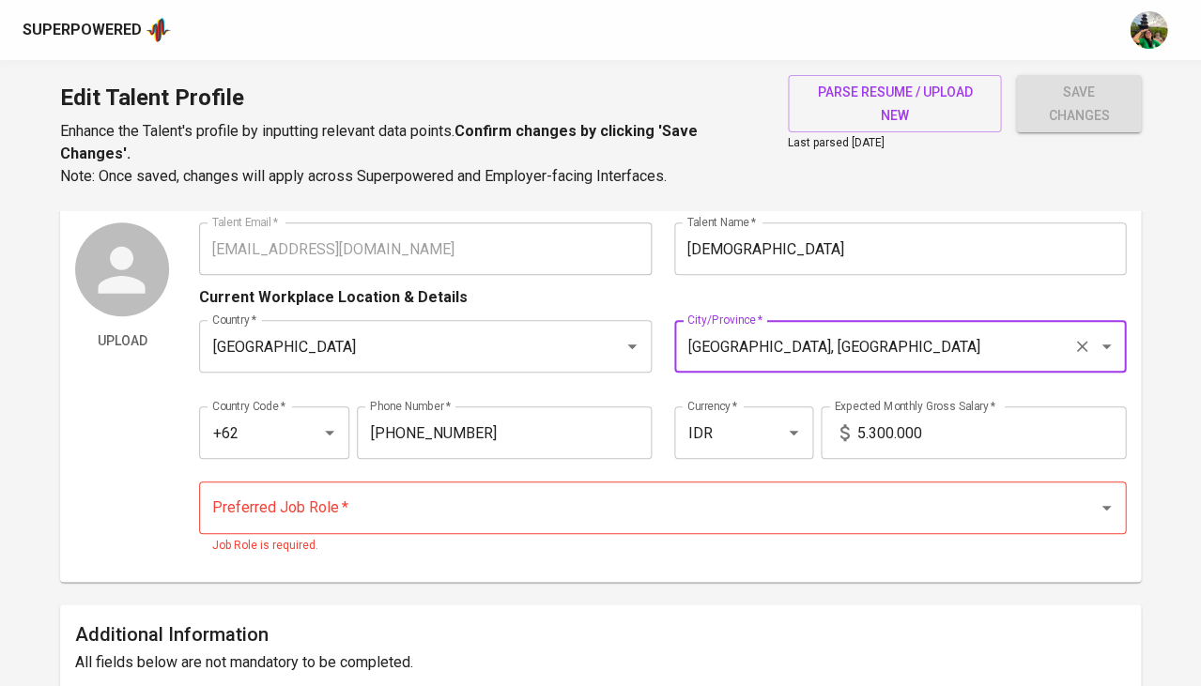
click at [395, 520] on input "Preferred Job Role   *" at bounding box center [636, 508] width 857 height 36
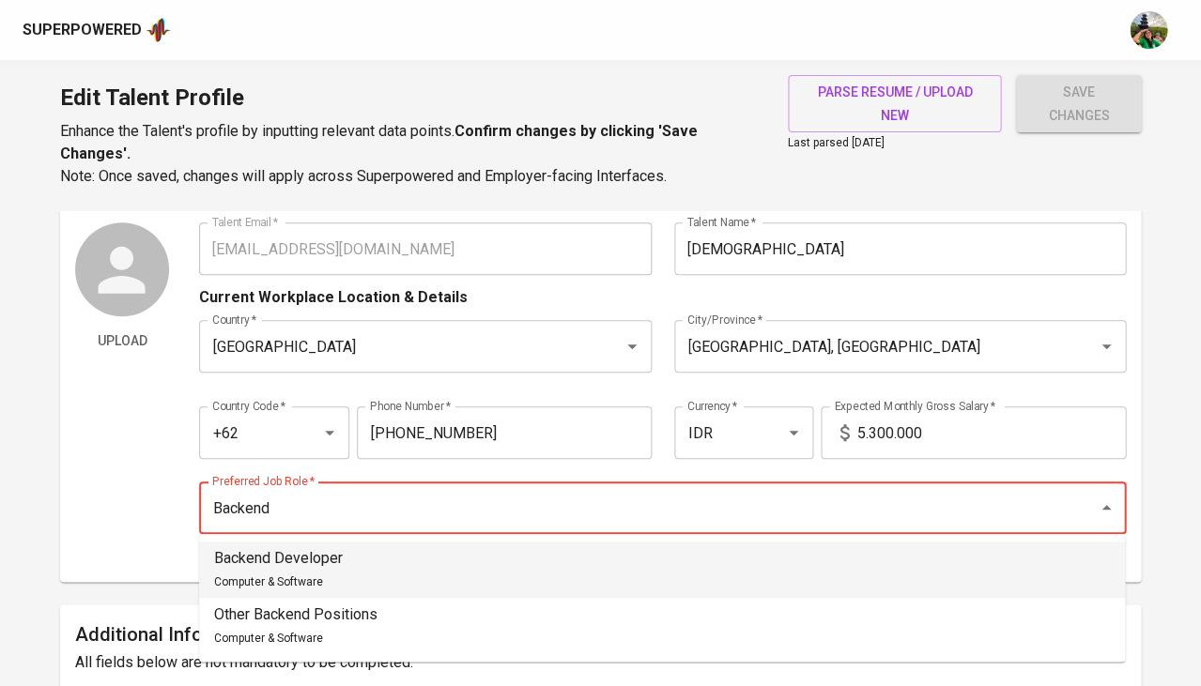
click at [406, 557] on li "Backend Developer Computer & Software" at bounding box center [662, 570] width 926 height 56
type input "Backend Developer"
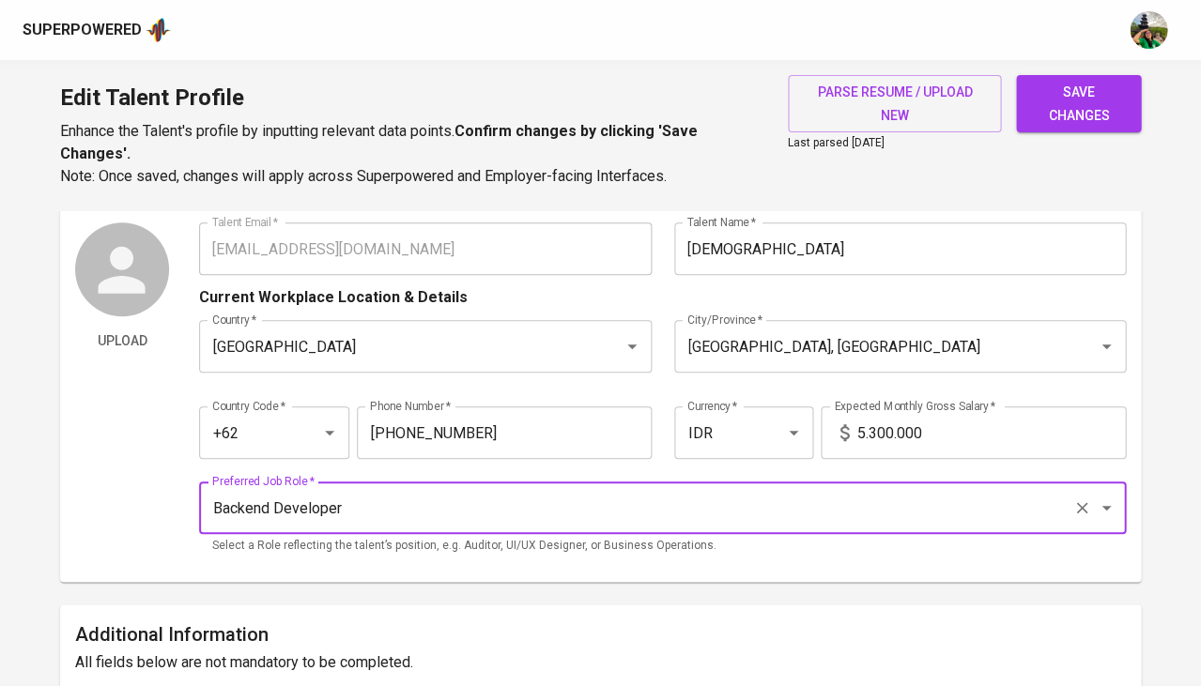
click at [918, 425] on input "5.300.000" at bounding box center [990, 433] width 269 height 53
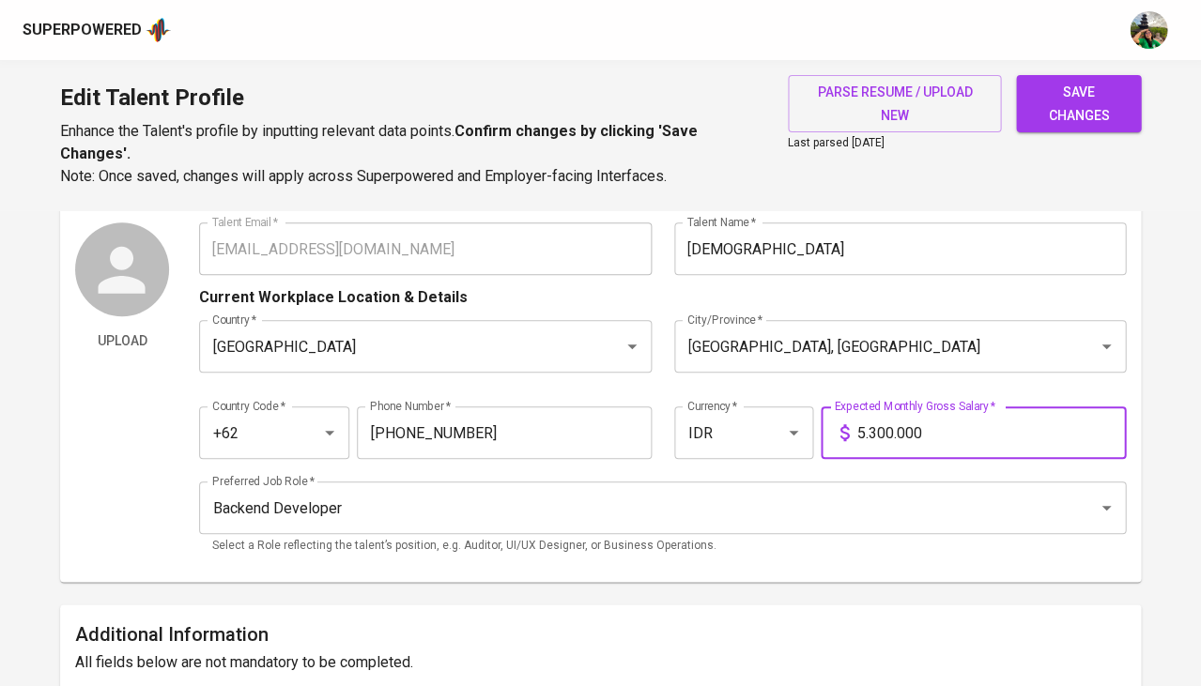
click at [918, 425] on input "5.300.000" at bounding box center [990, 433] width 269 height 53
click at [757, 438] on div "IDR Currency *" at bounding box center [744, 433] width 140 height 53
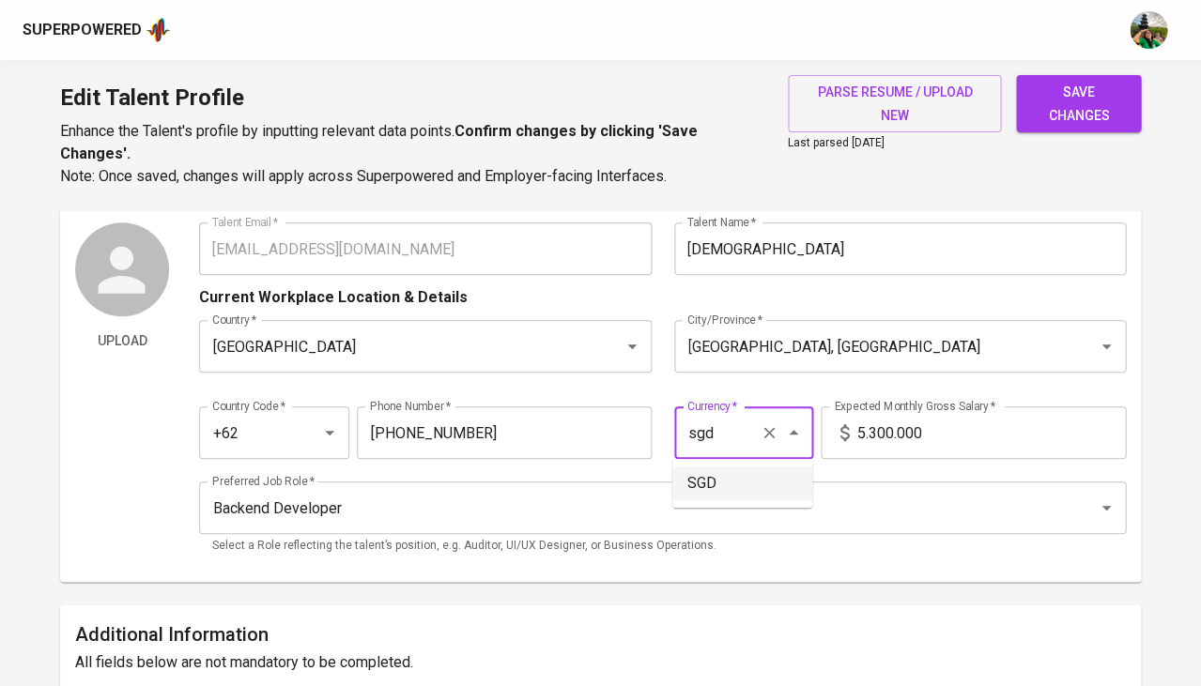
click at [755, 499] on li "SGD" at bounding box center [742, 484] width 140 height 34
type input "SGD"
click at [888, 437] on input "5,300,000" at bounding box center [990, 433] width 269 height 53
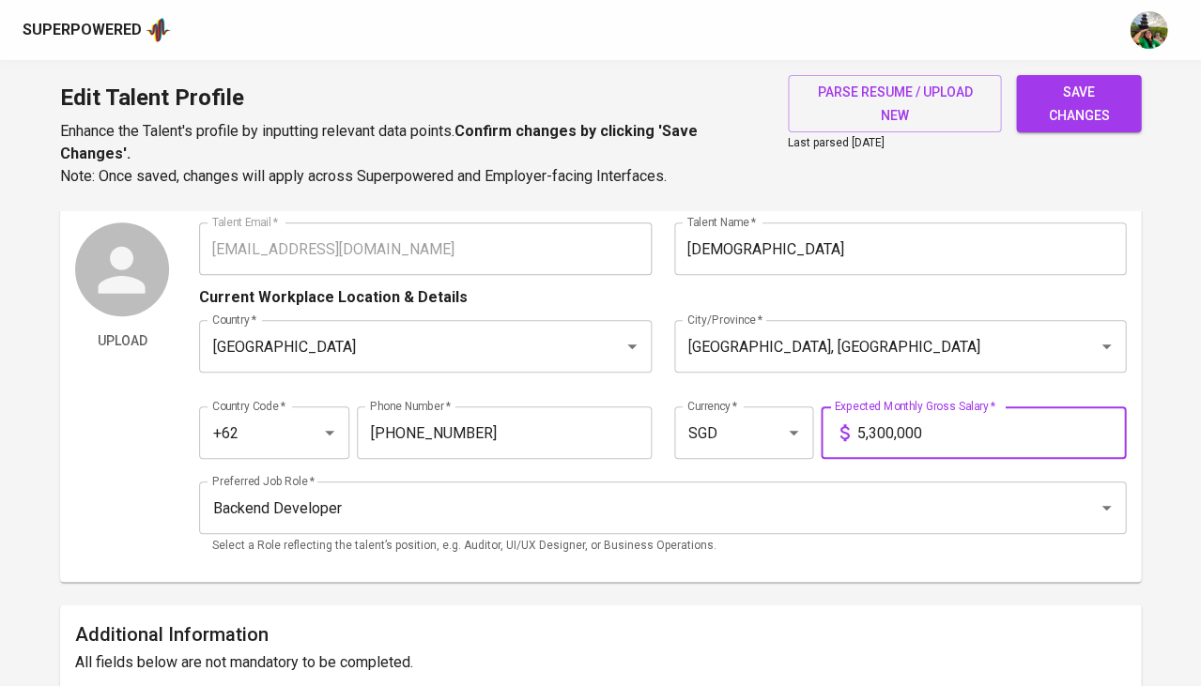
click at [888, 437] on input "5,300,000" at bounding box center [990, 433] width 269 height 53
type input "2,100"
click at [1062, 128] on button "save changes" at bounding box center [1078, 103] width 125 height 57
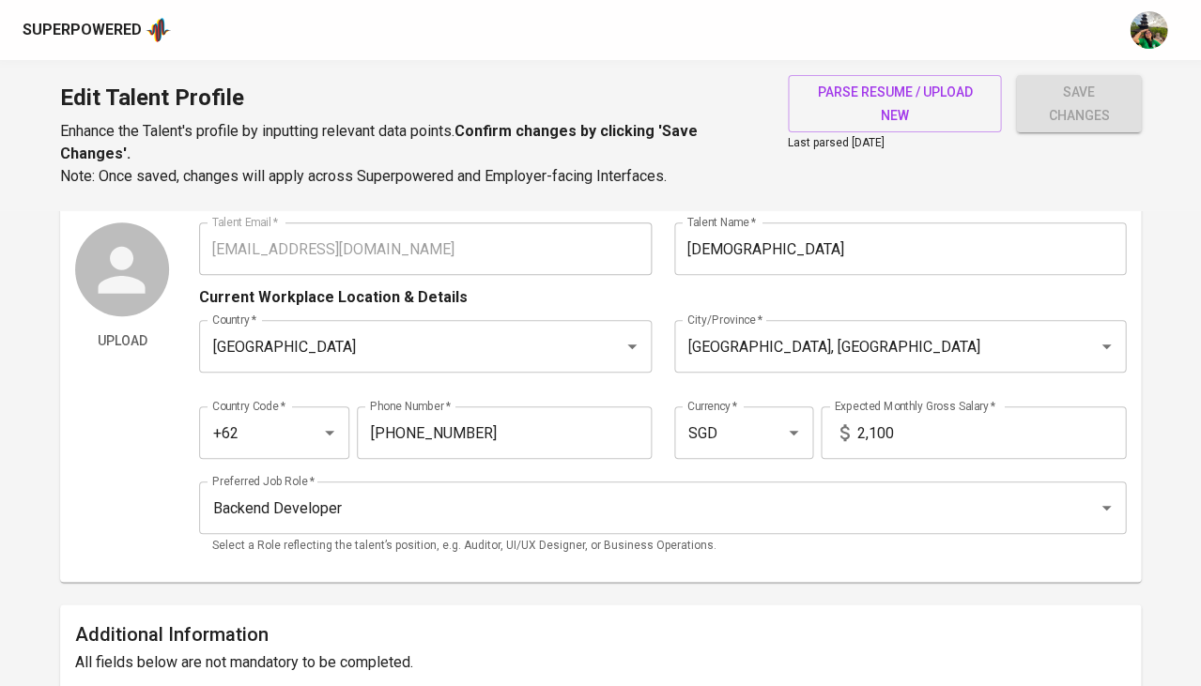
type input "JPA Hibernate"
type input "Java Spring Boot"
type input "4"
type input "React.js"
type input "2"
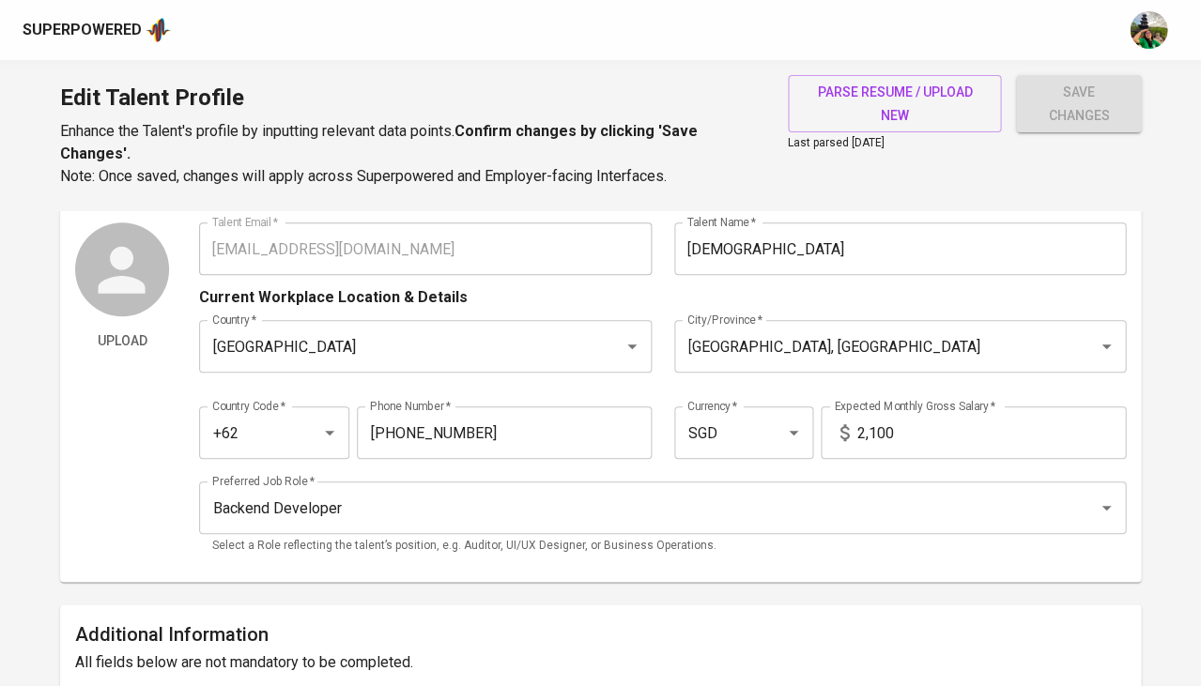
type input "AWS"
click at [1089, 104] on span "save changes" at bounding box center [1078, 104] width 95 height 46
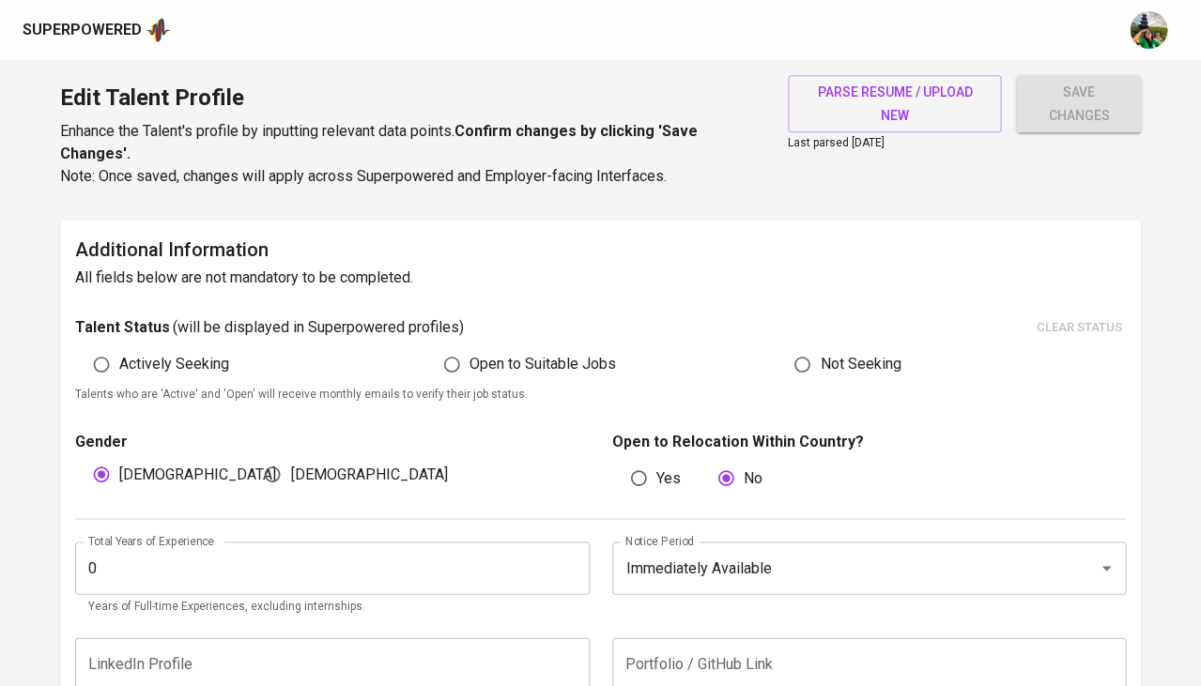
scroll to position [332, 0]
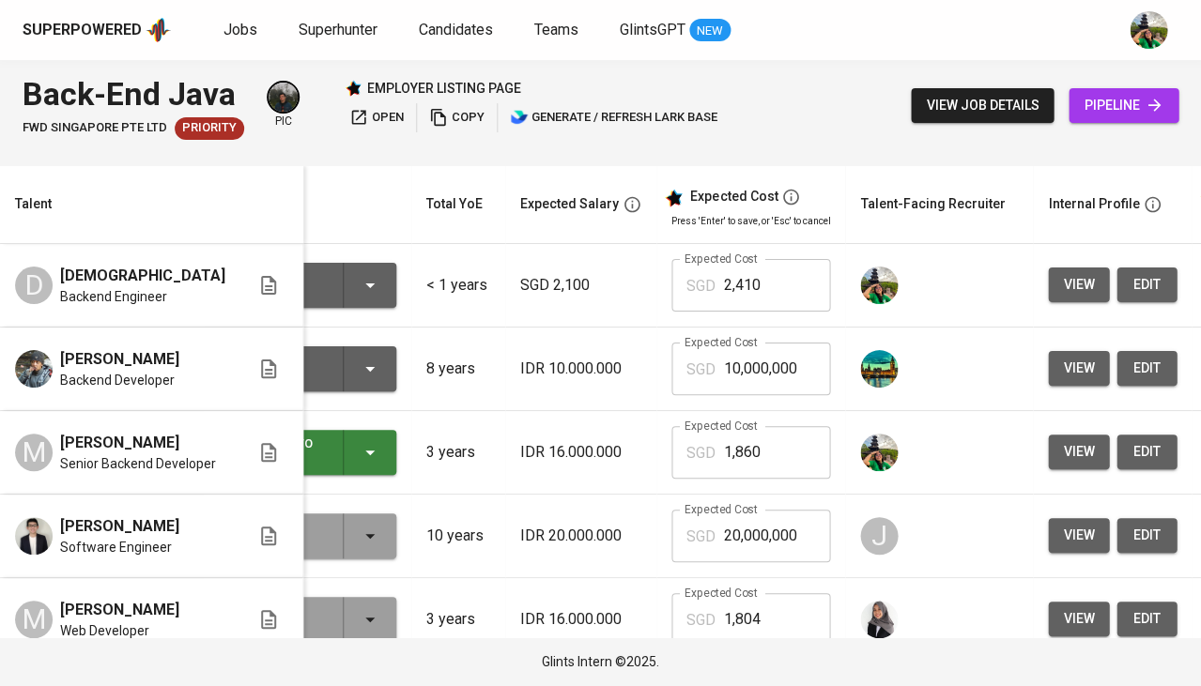
scroll to position [0, 100]
click at [1132, 294] on span "edit" at bounding box center [1147, 284] width 30 height 23
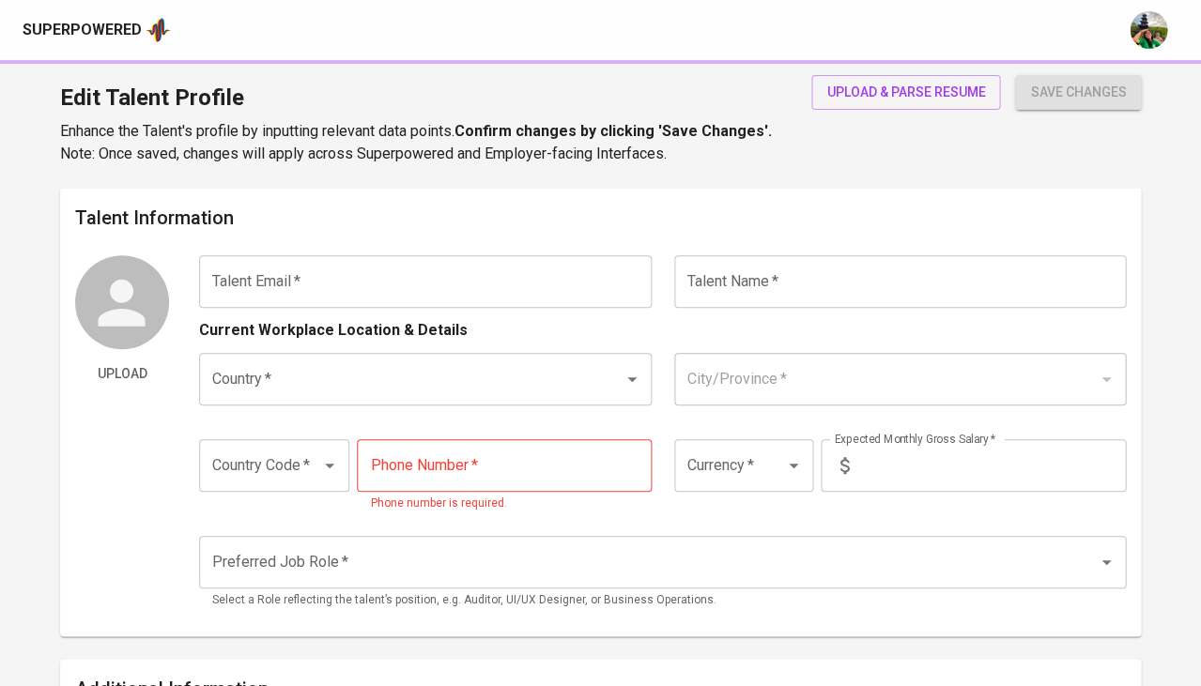
type input "[EMAIL_ADDRESS][DOMAIN_NAME]"
type input "[DEMOGRAPHIC_DATA]"
type input "[GEOGRAPHIC_DATA]"
type input "[GEOGRAPHIC_DATA], [GEOGRAPHIC_DATA]"
type input "+62"
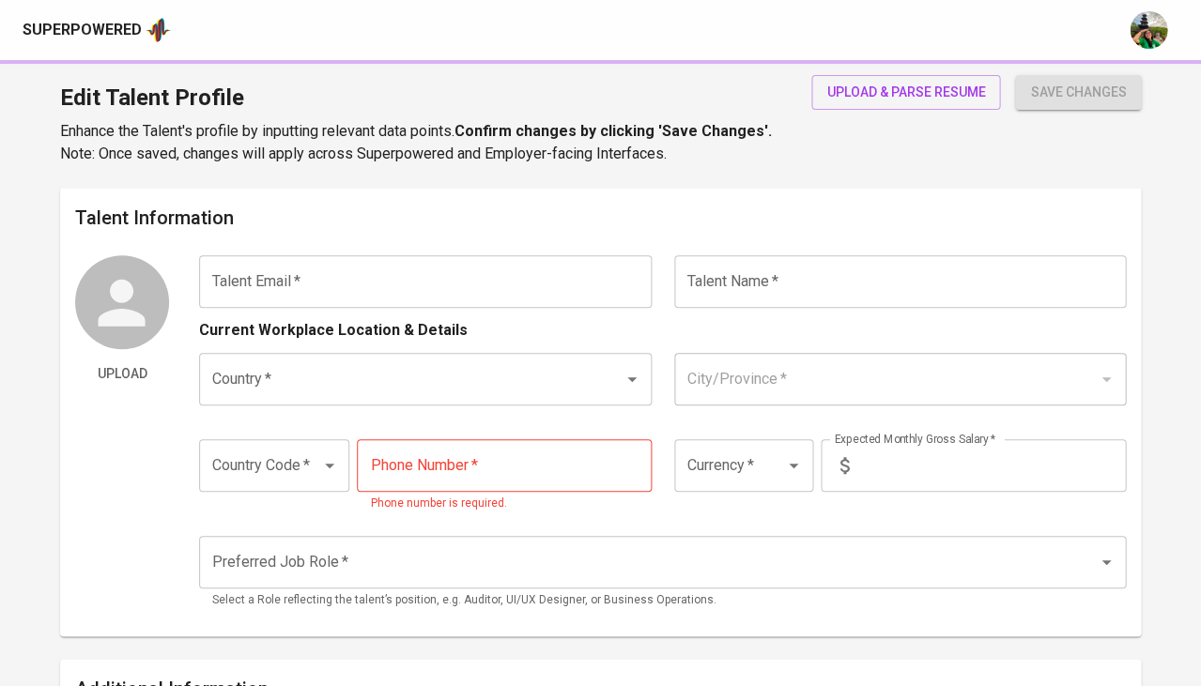
type input "[PHONE_NUMBER]"
type input "SGD"
type input "2,100"
type input "Backend Developer"
radio input "true"
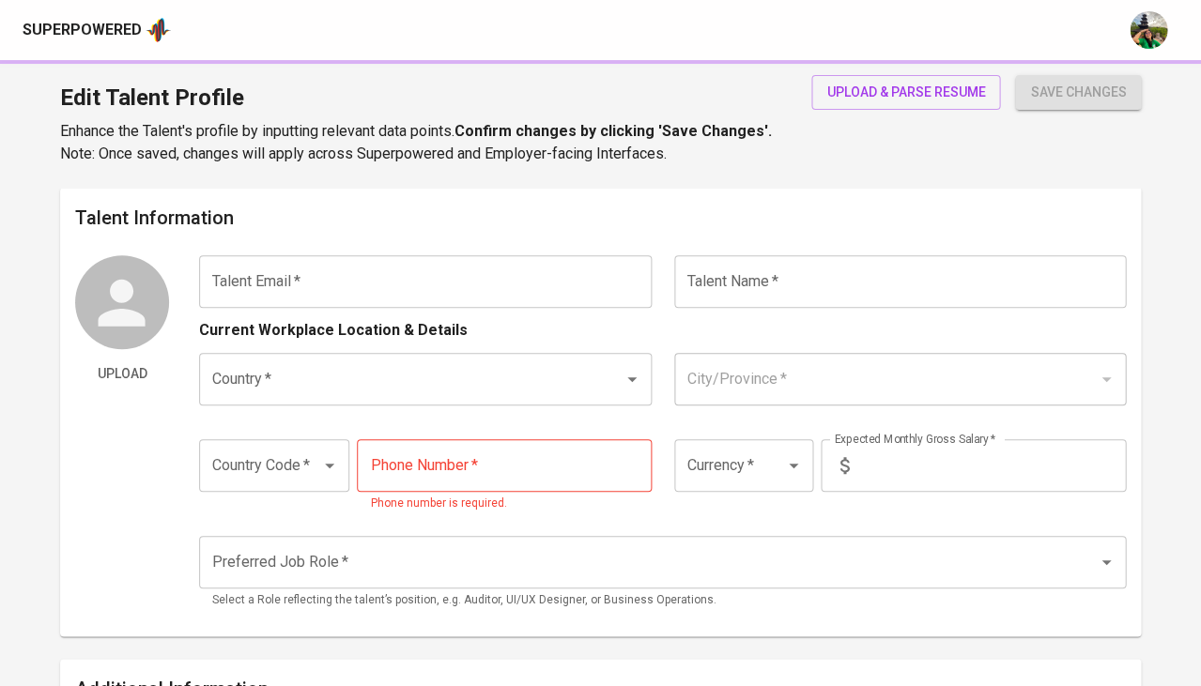
type input "0"
type input "Immediately Available"
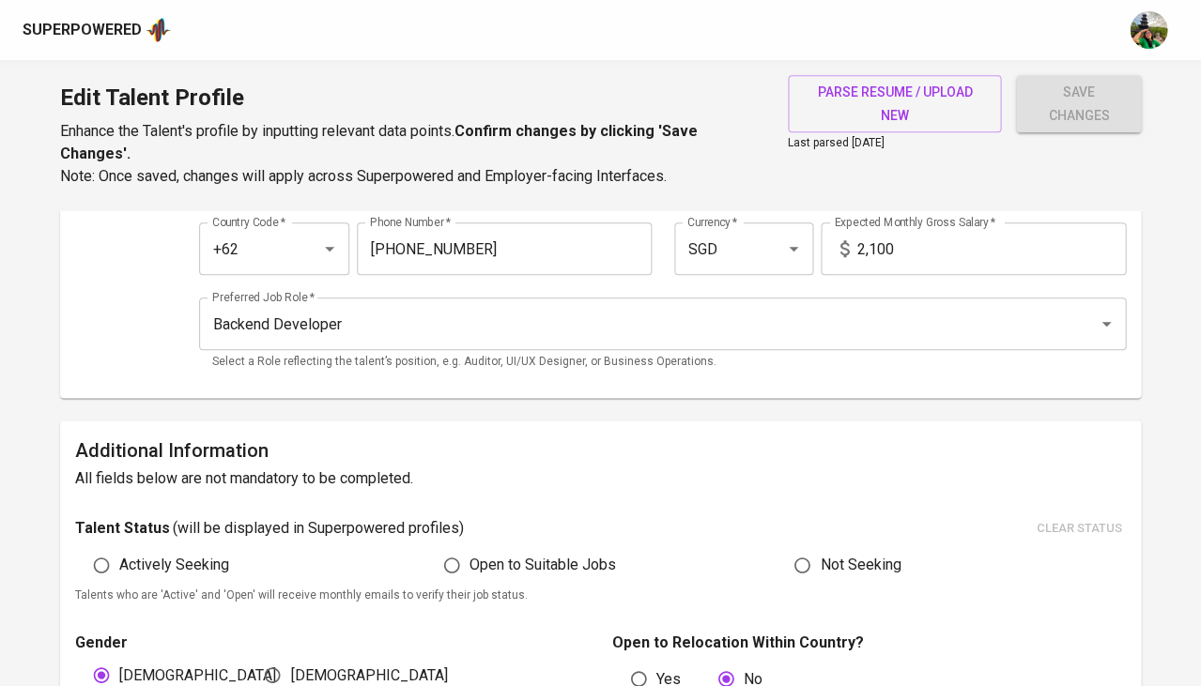
scroll to position [278, 0]
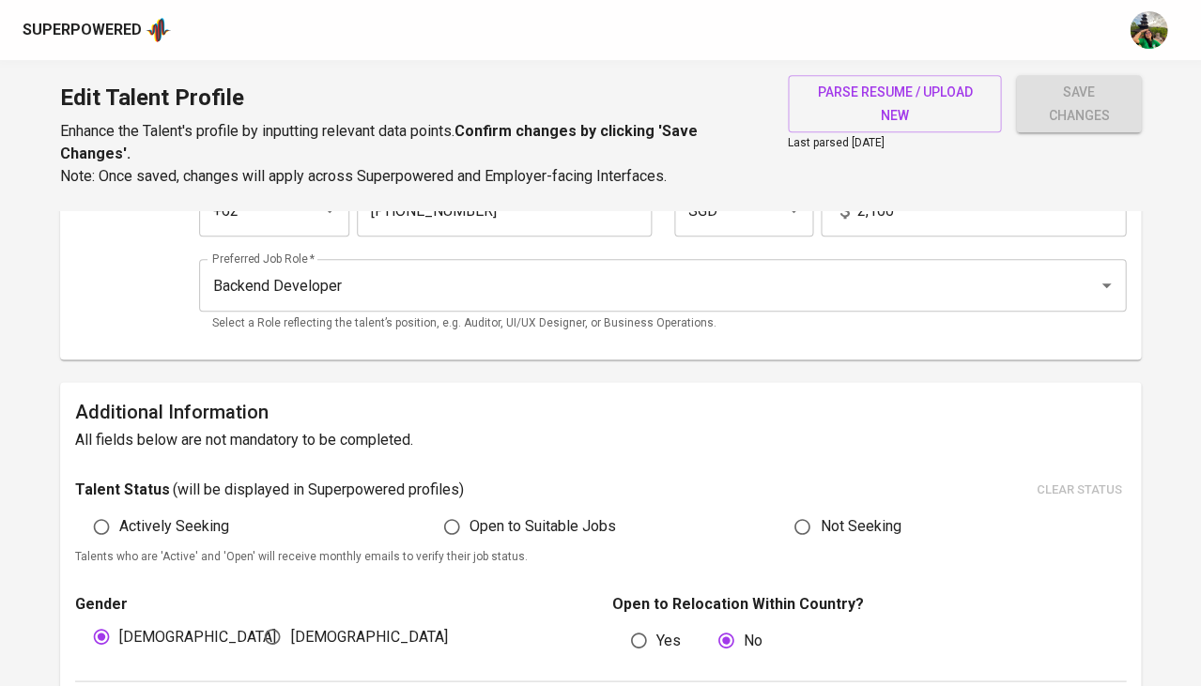
click at [501, 519] on span "Open to Suitable Jobs" at bounding box center [543, 527] width 146 height 23
click at [470, 519] on input "Open to Suitable Jobs" at bounding box center [452, 527] width 36 height 36
radio input "true"
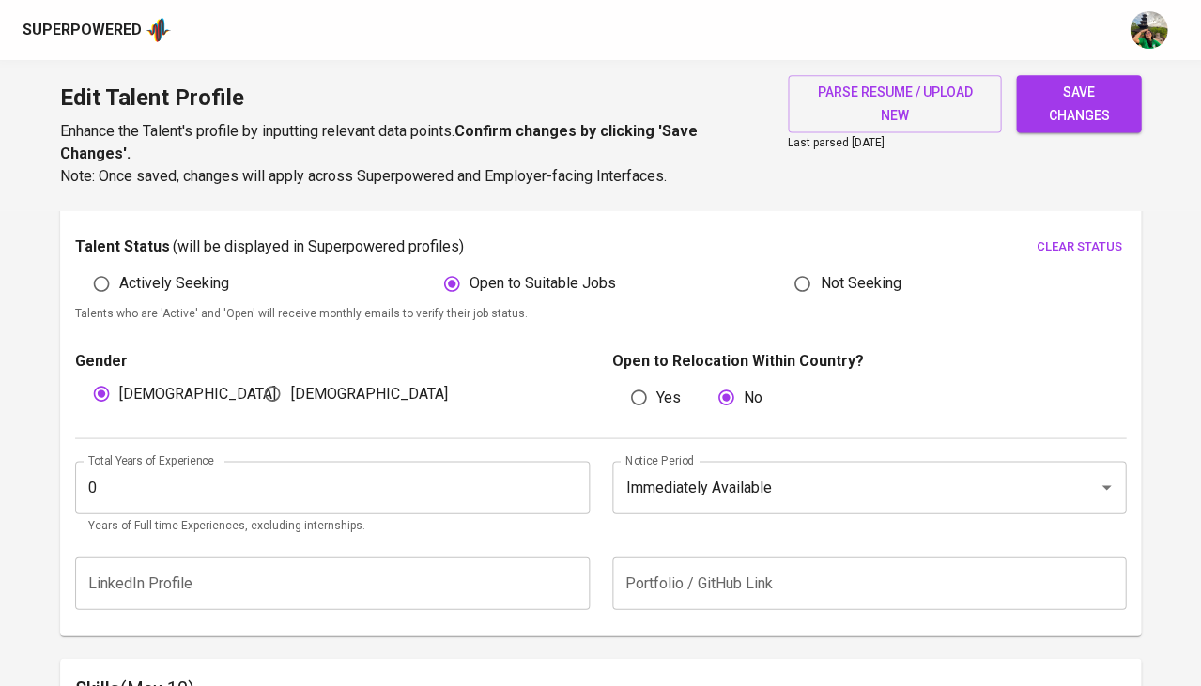
scroll to position [529, 0]
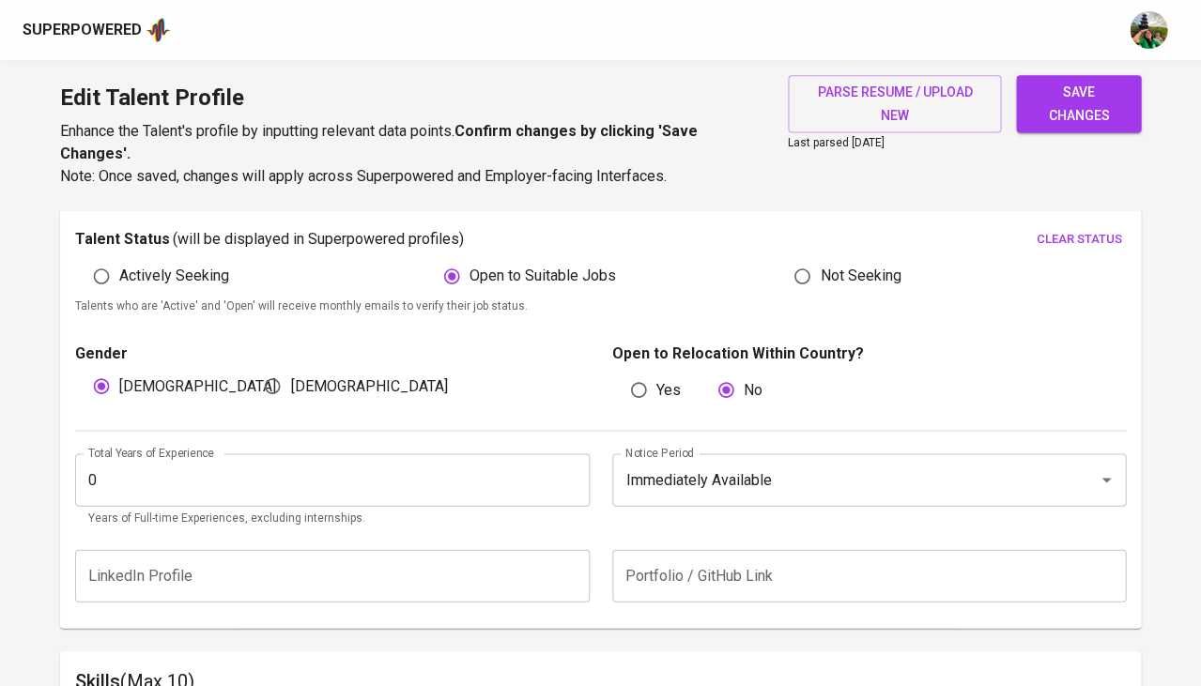
click at [281, 471] on input "0" at bounding box center [332, 480] width 515 height 53
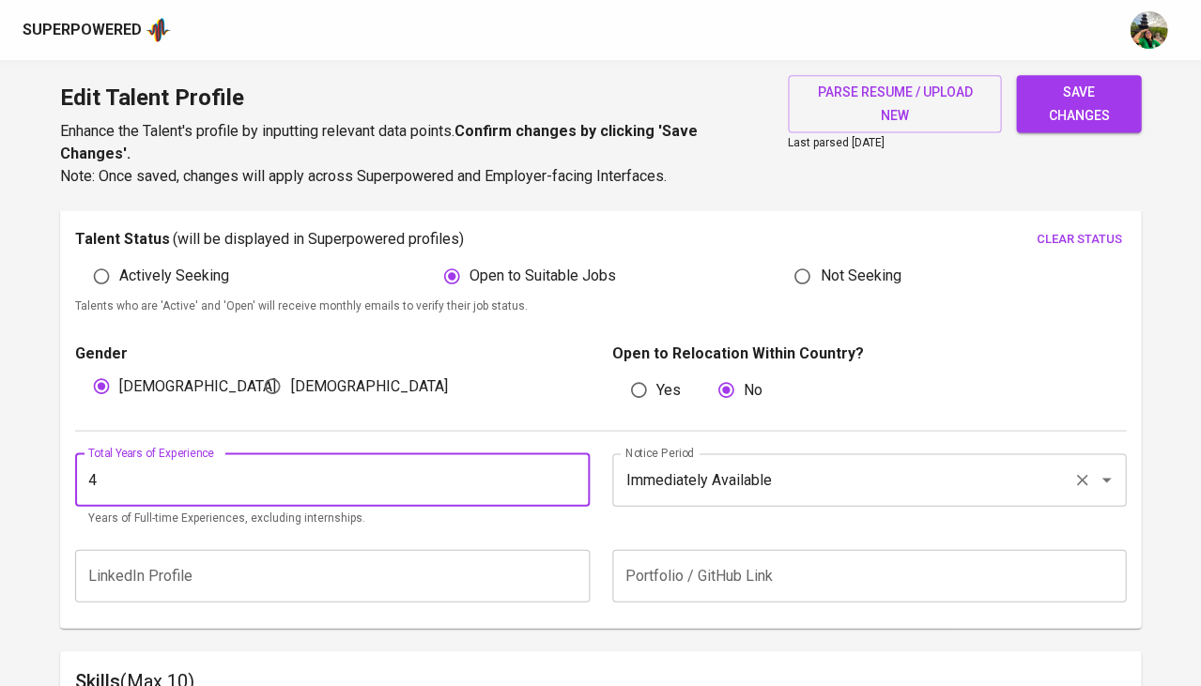
type input "4"
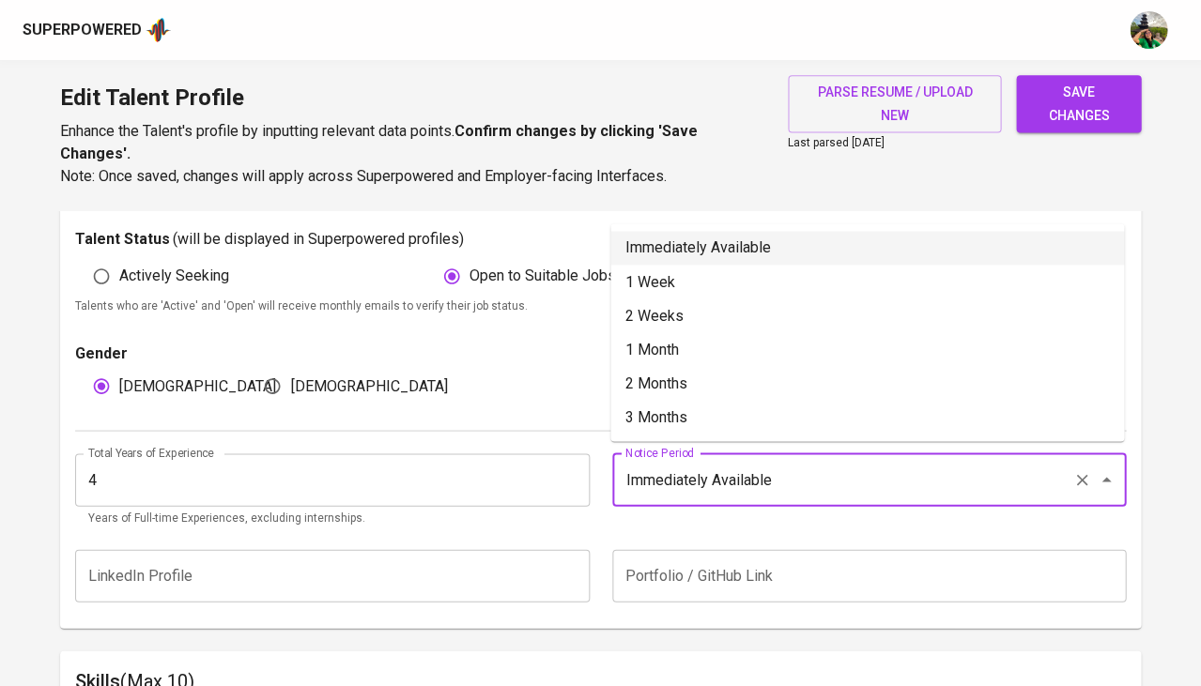
click at [655, 462] on input "Immediately Available" at bounding box center [843, 480] width 445 height 36
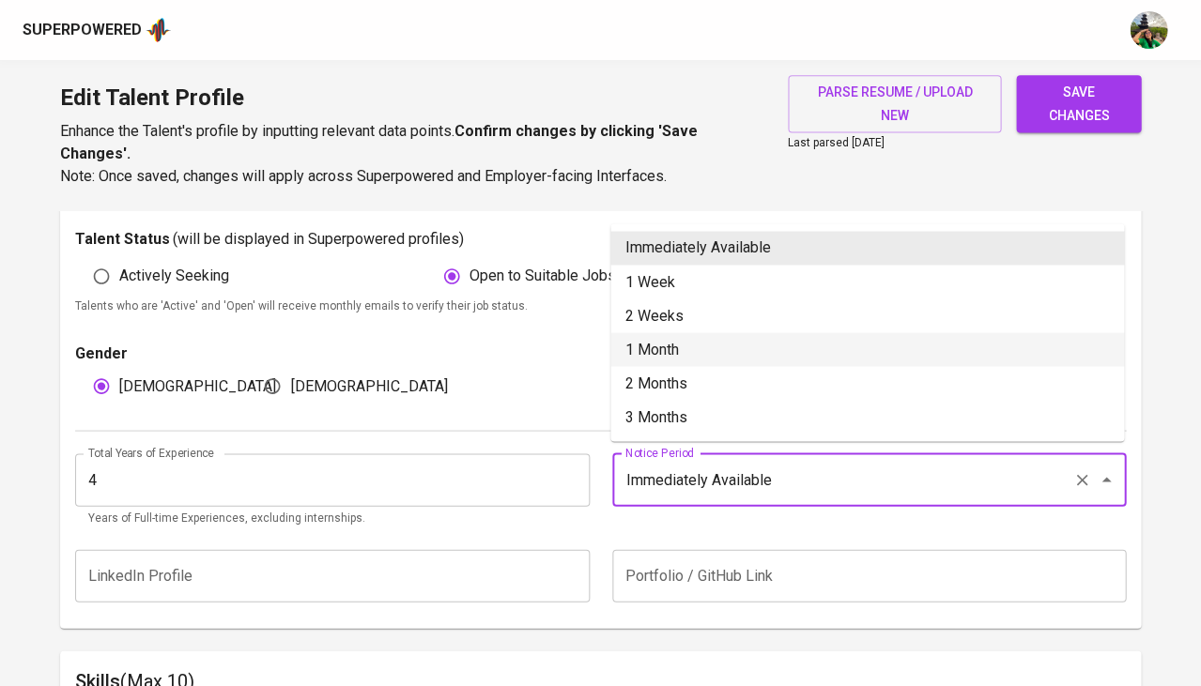
click at [686, 341] on li "1 Month" at bounding box center [867, 349] width 514 height 34
type input "1 Month"
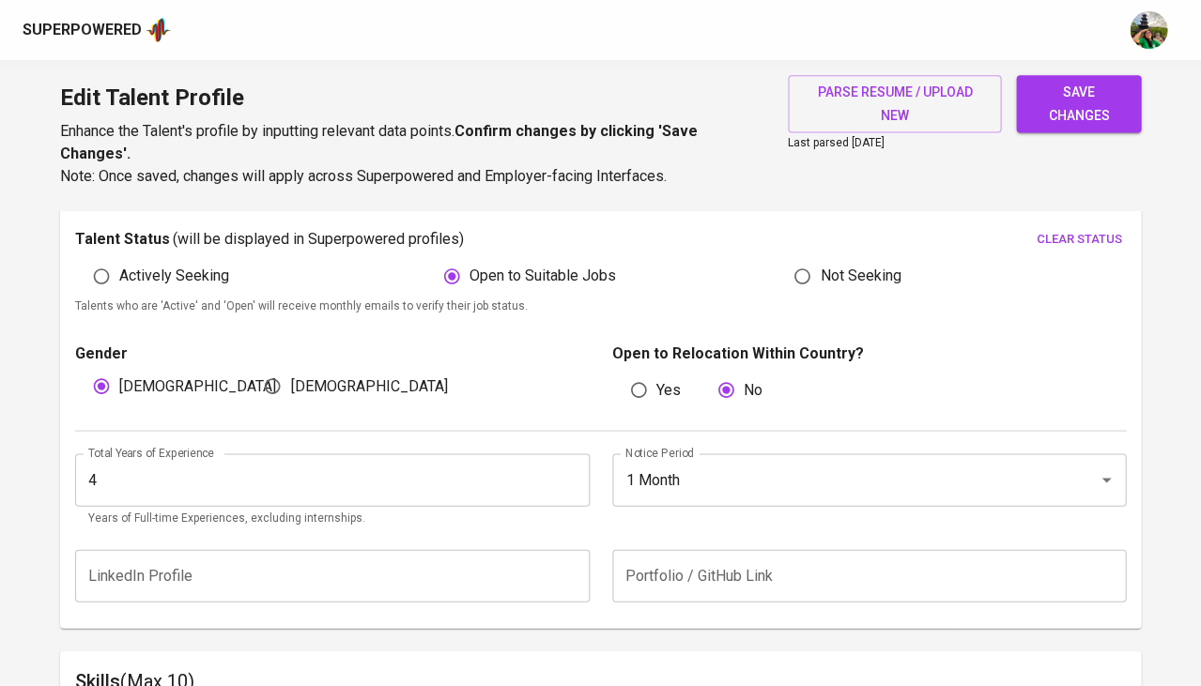
click at [1047, 120] on span "save changes" at bounding box center [1078, 104] width 95 height 46
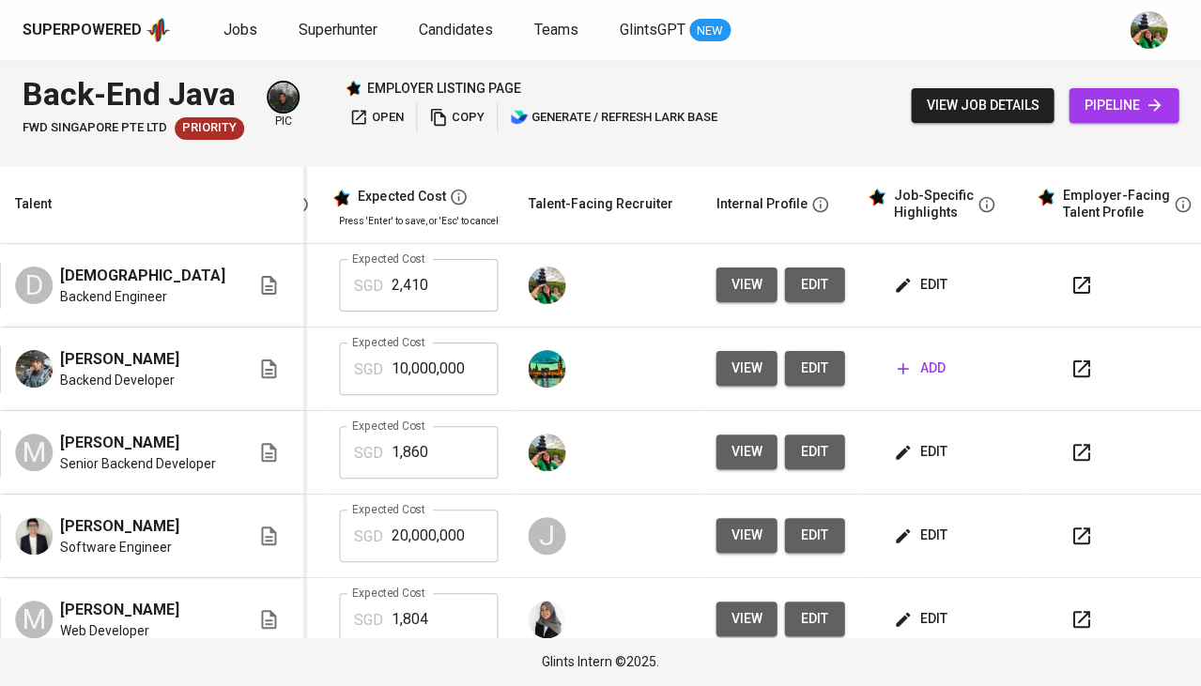
scroll to position [0, 432]
click at [893, 285] on icon "button" at bounding box center [902, 285] width 19 height 19
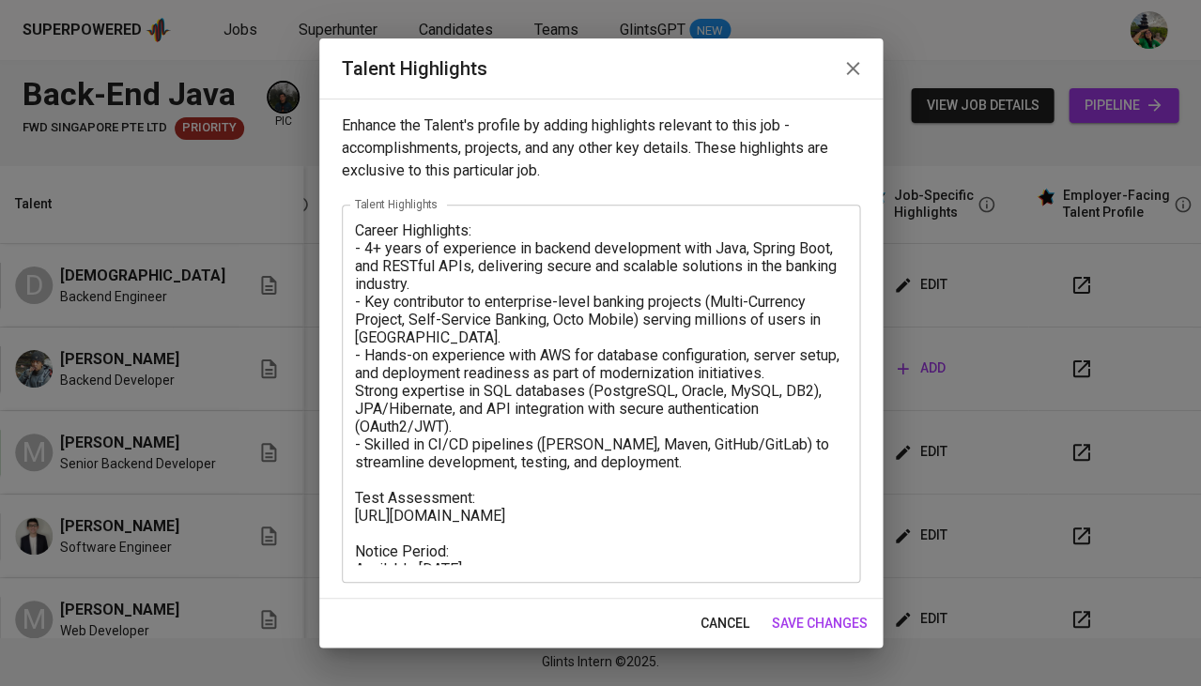
click at [716, 623] on span "cancel" at bounding box center [725, 623] width 49 height 23
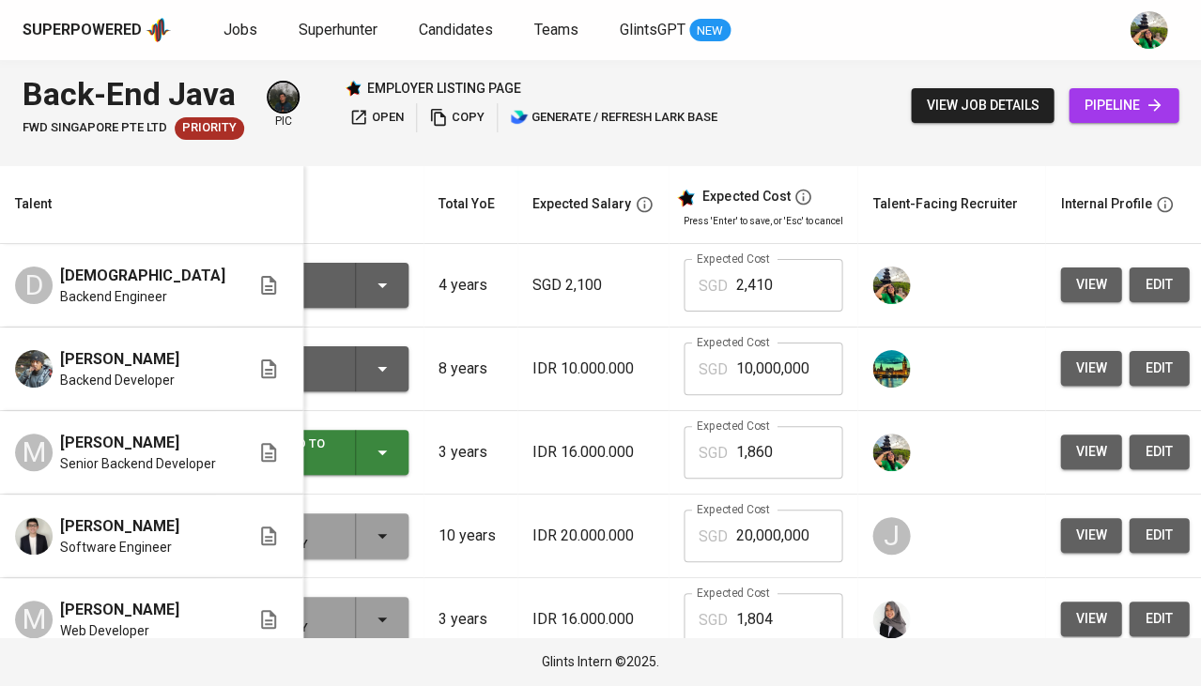
scroll to position [0, 118]
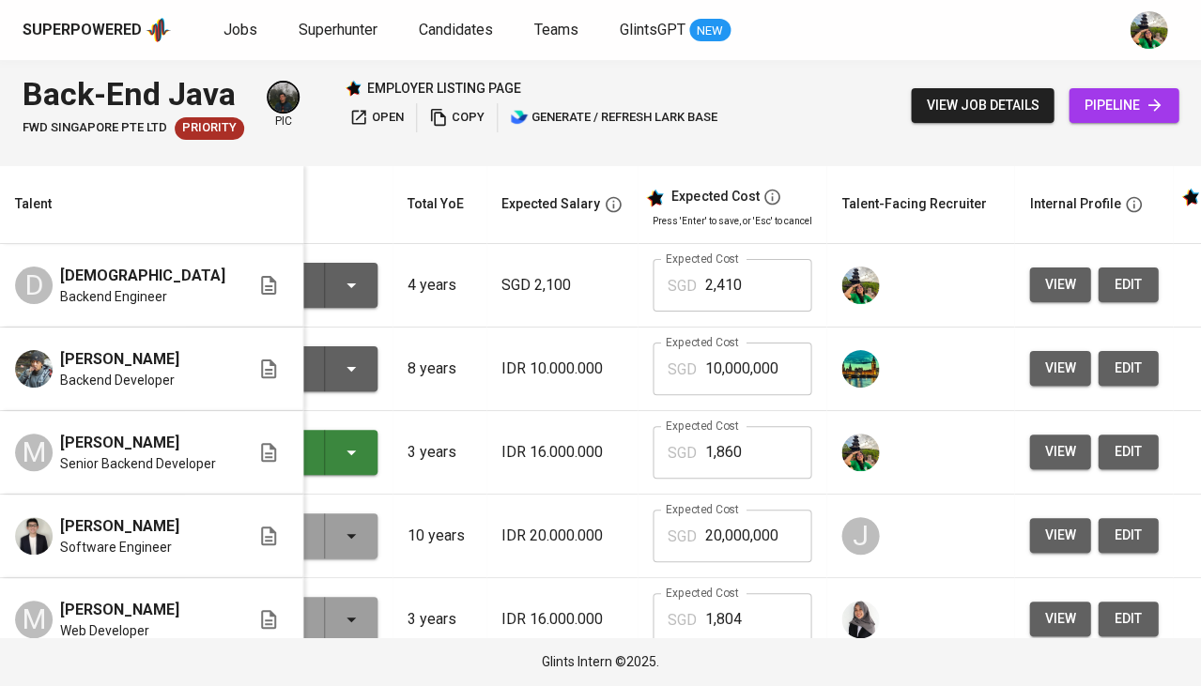
click at [1113, 288] on span "edit" at bounding box center [1128, 284] width 30 height 23
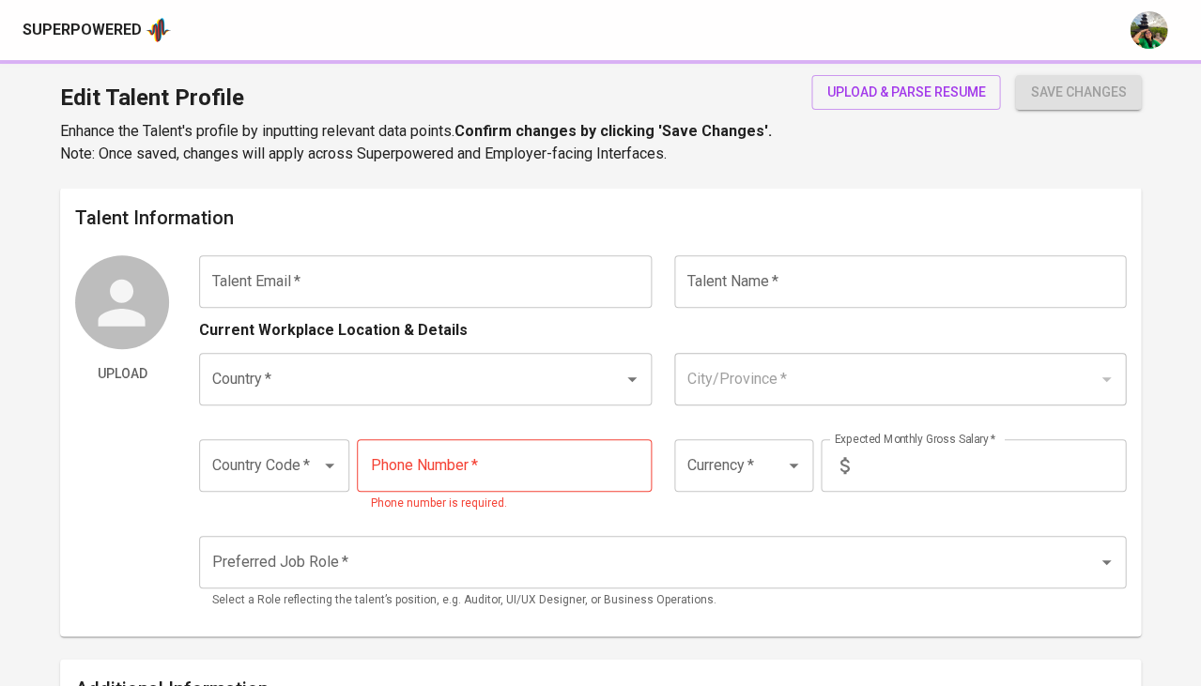
type input "[EMAIL_ADDRESS][DOMAIN_NAME]"
type input "[DEMOGRAPHIC_DATA]"
type input "[GEOGRAPHIC_DATA]"
type input "Jakarta Selatan, DKI Jakarta"
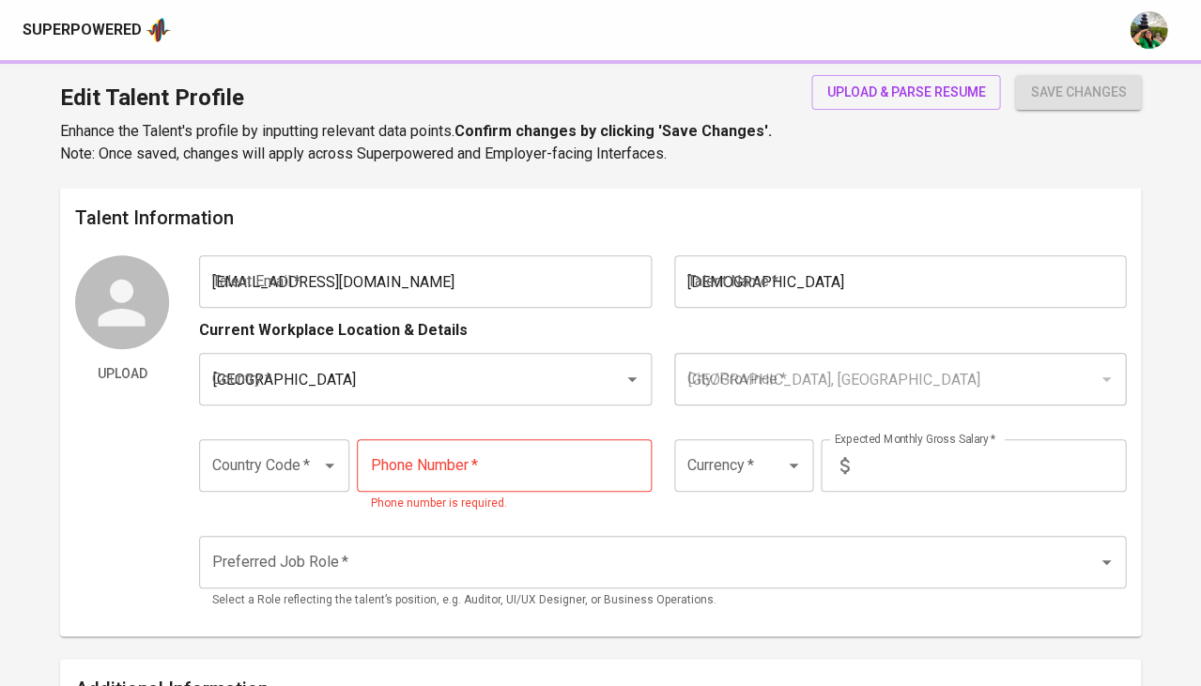
type input "+62"
type input "857-6282-7062"
type input "SGD"
type input "2,100"
type input "Backend Developer"
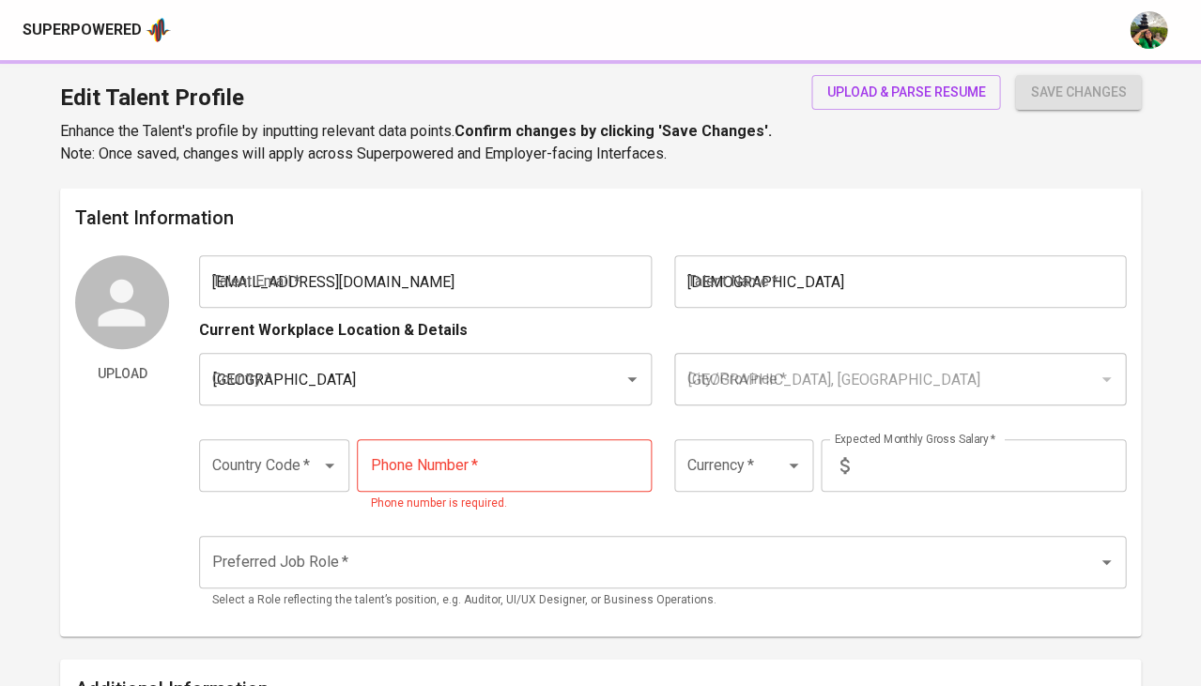
radio input "true"
type input "4"
type input "1 Month"
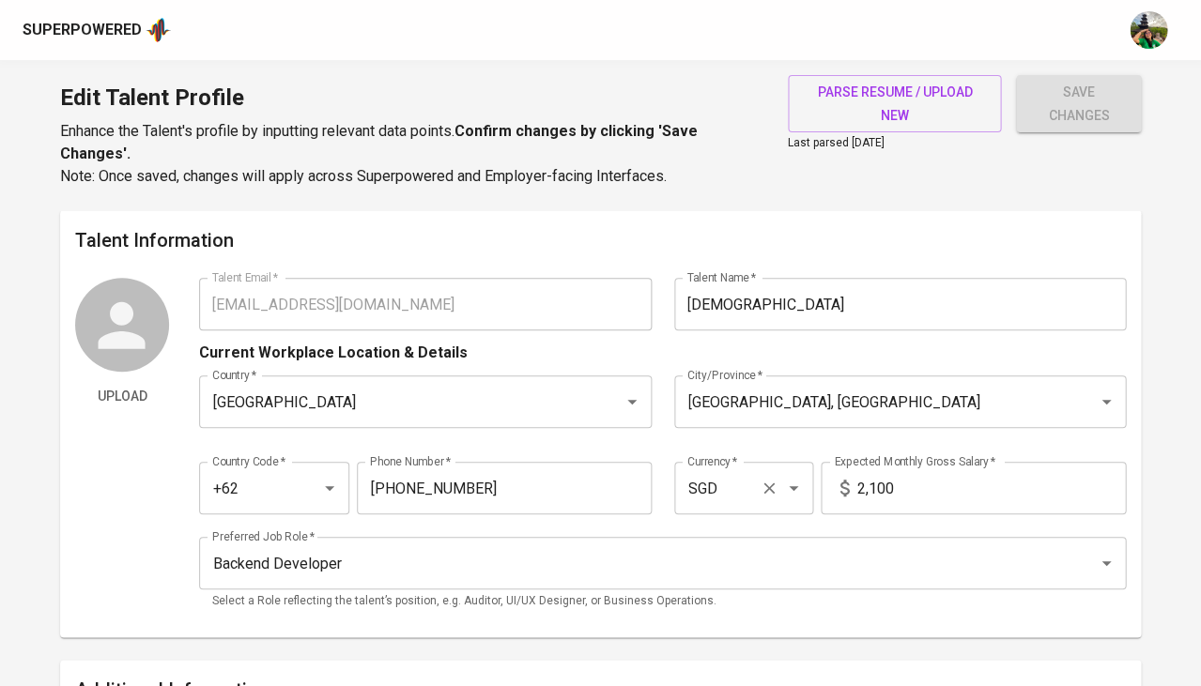
click at [727, 485] on input "SGD" at bounding box center [718, 488] width 70 height 36
click at [705, 527] on li "IDR" at bounding box center [742, 539] width 140 height 34
type input "IDR"
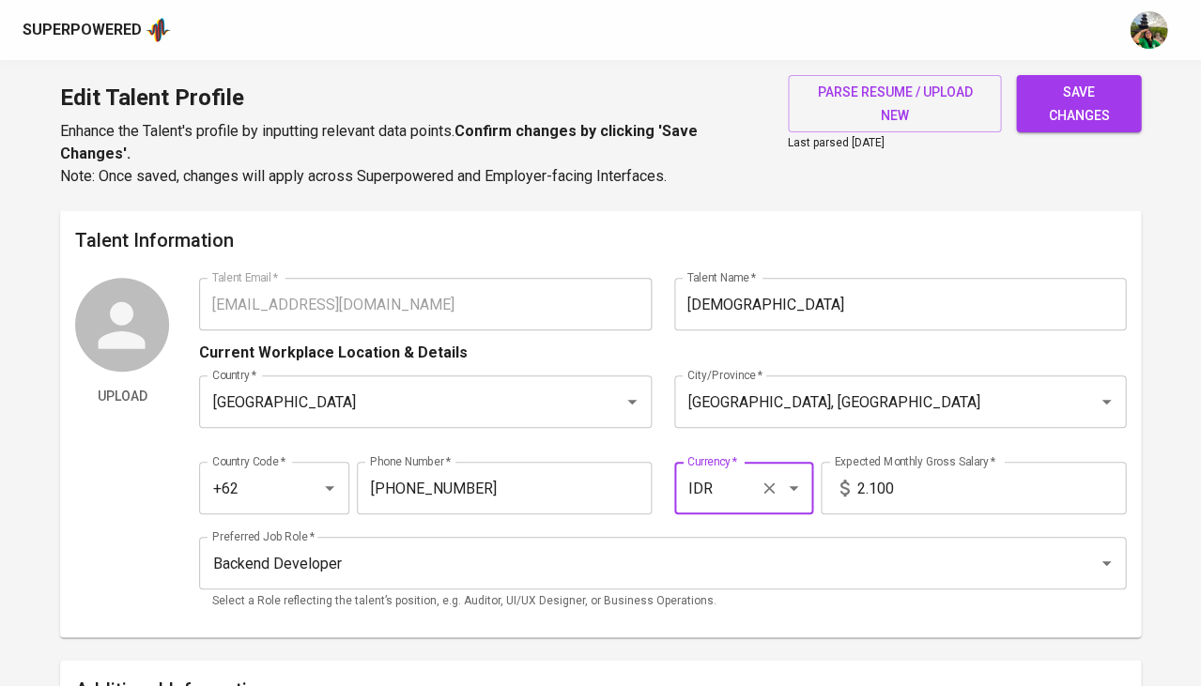
click at [856, 500] on input "2.100" at bounding box center [990, 488] width 269 height 53
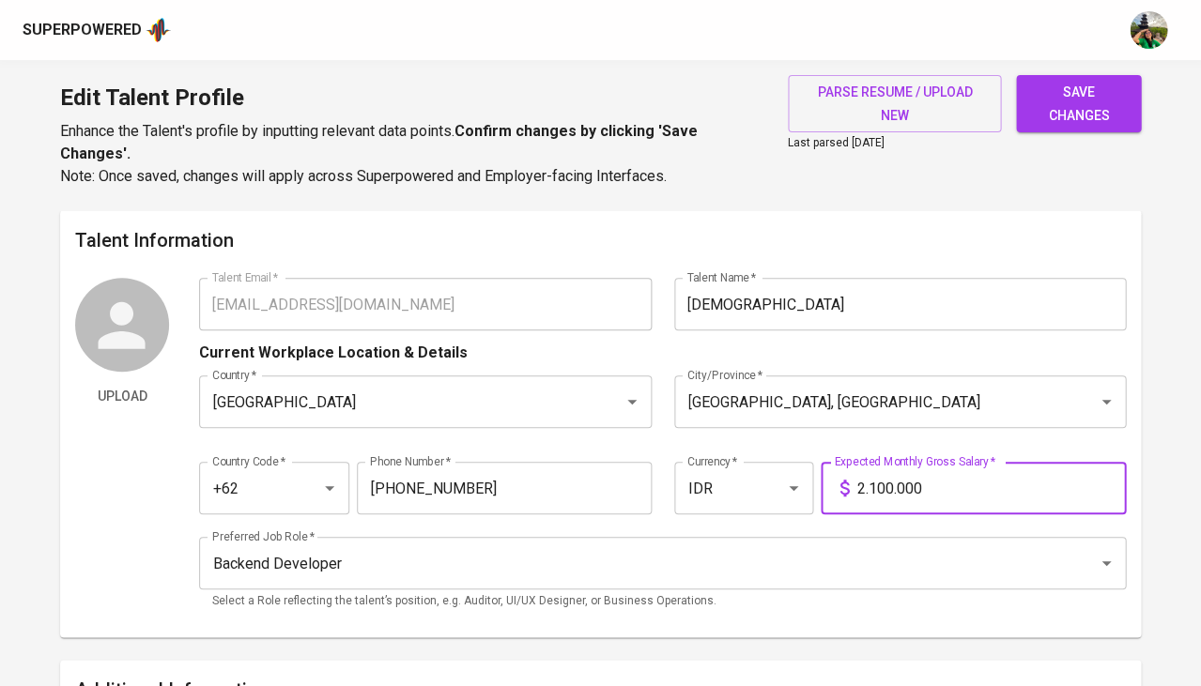
type input "21.000.000"
click at [1105, 81] on span "save changes" at bounding box center [1078, 104] width 95 height 46
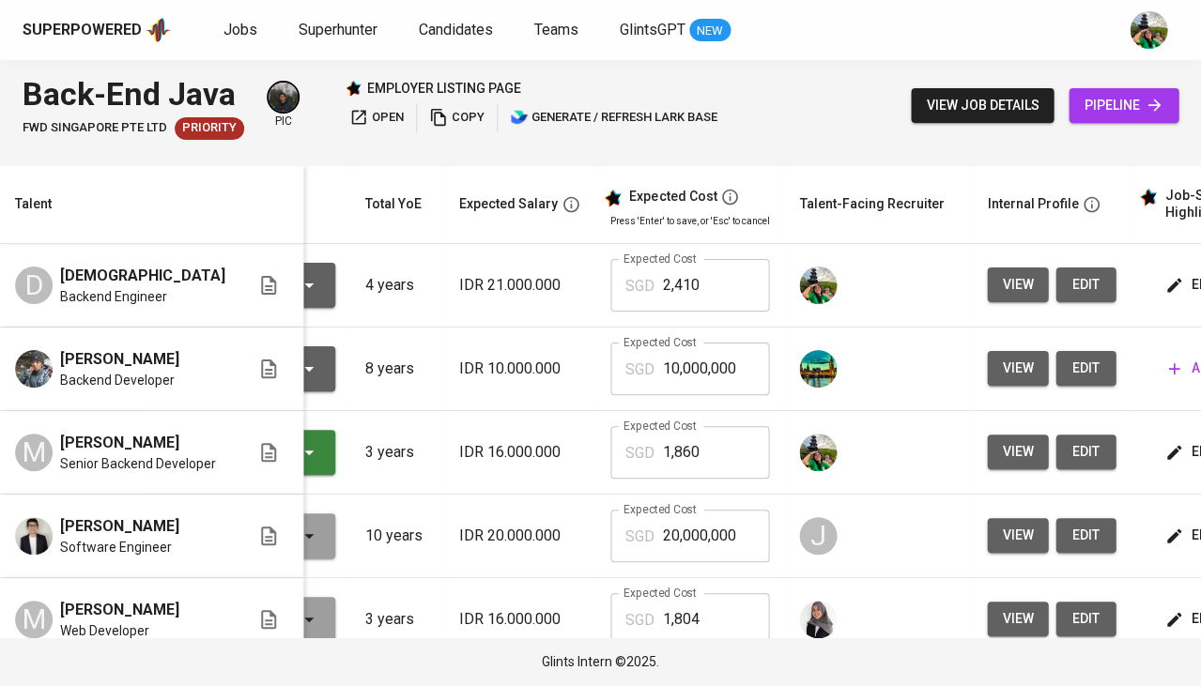
scroll to position [0, 266]
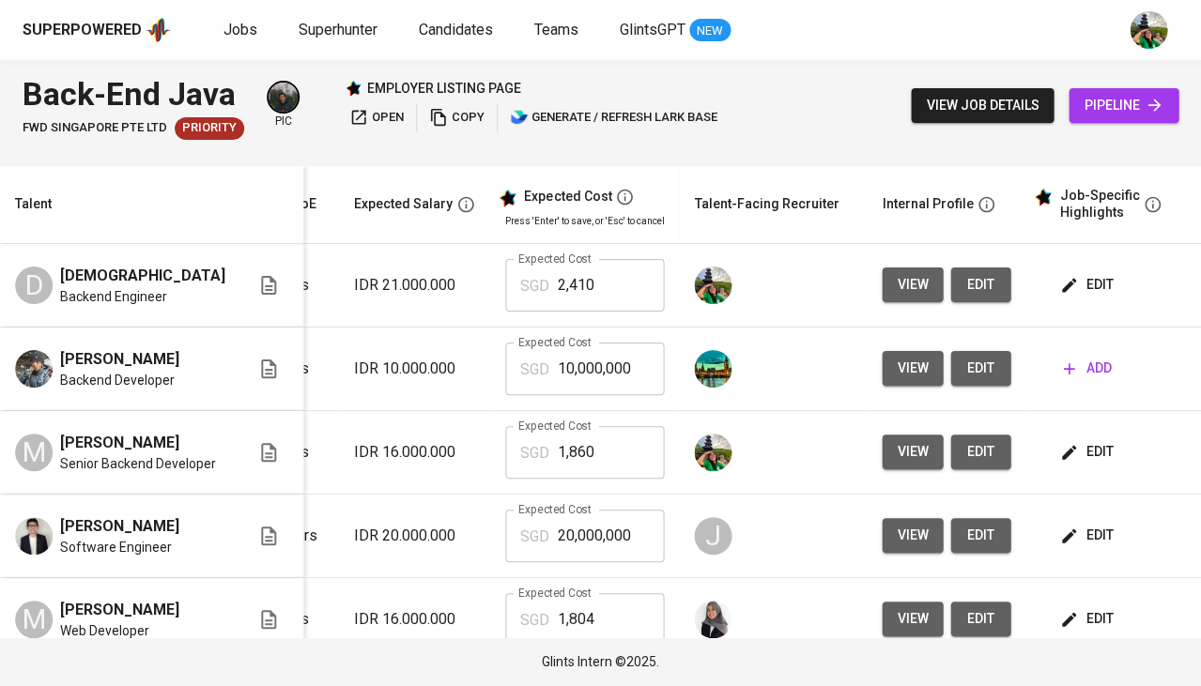
click at [882, 300] on button "view" at bounding box center [912, 285] width 61 height 35
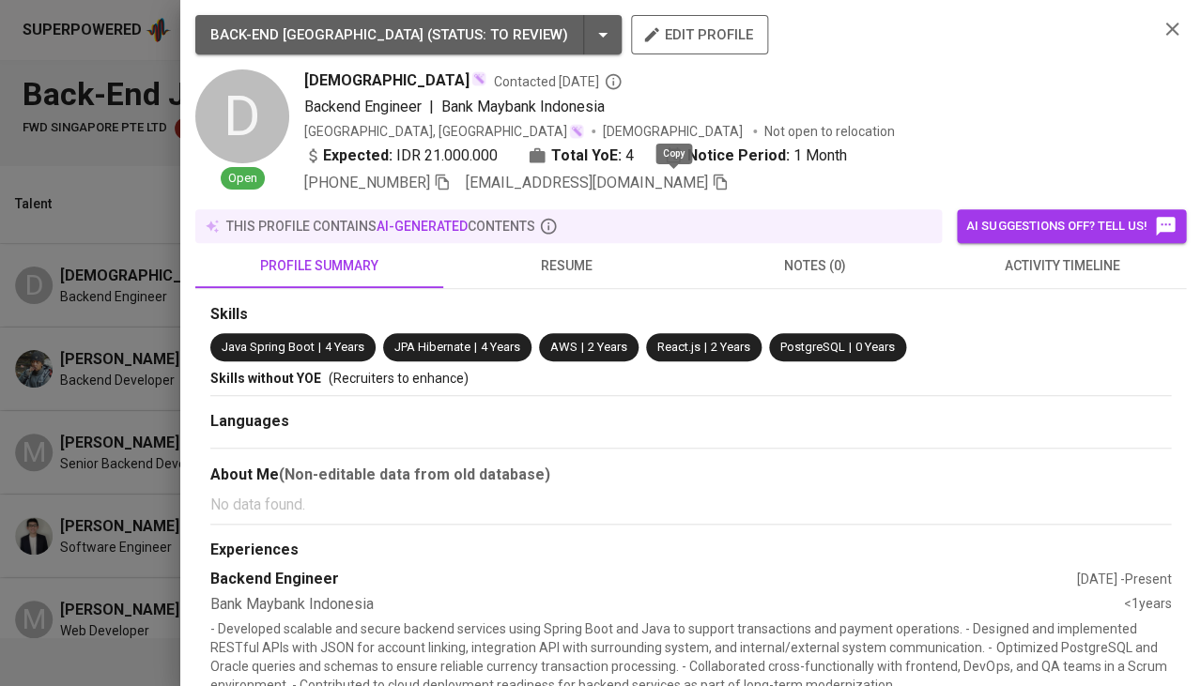
click at [714, 179] on icon "button" at bounding box center [720, 183] width 13 height 16
click at [1051, 261] on span "activity timeline" at bounding box center [1061, 265] width 225 height 23
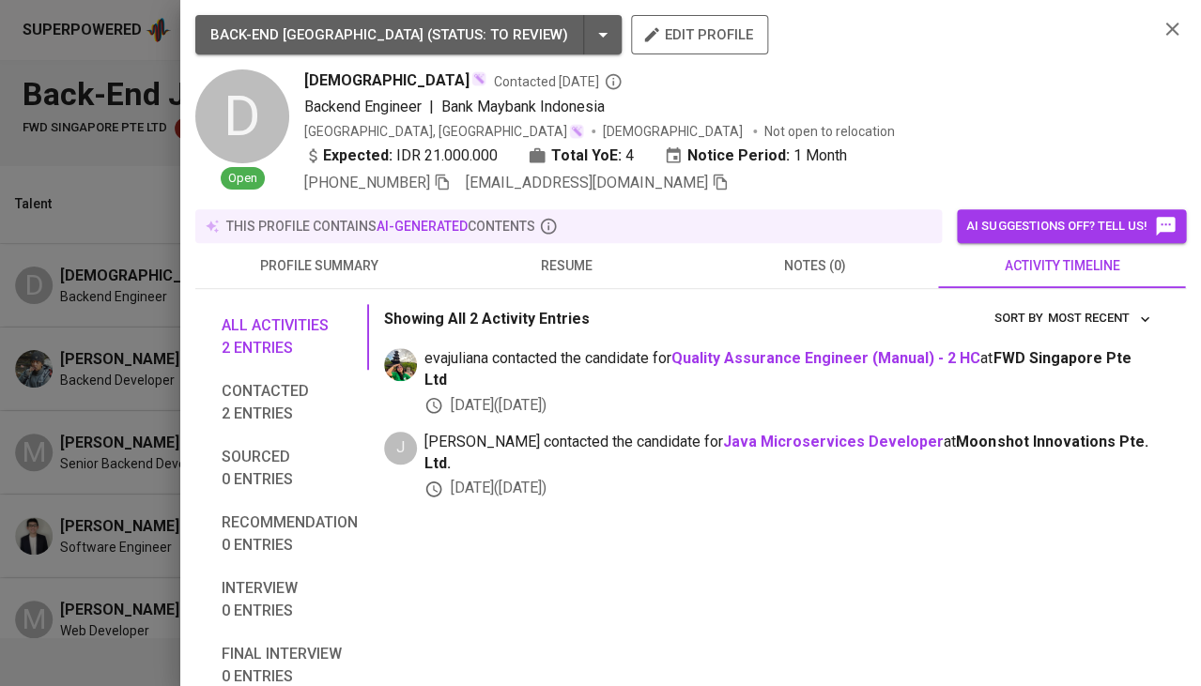
click at [112, 88] on div at bounding box center [600, 343] width 1201 height 686
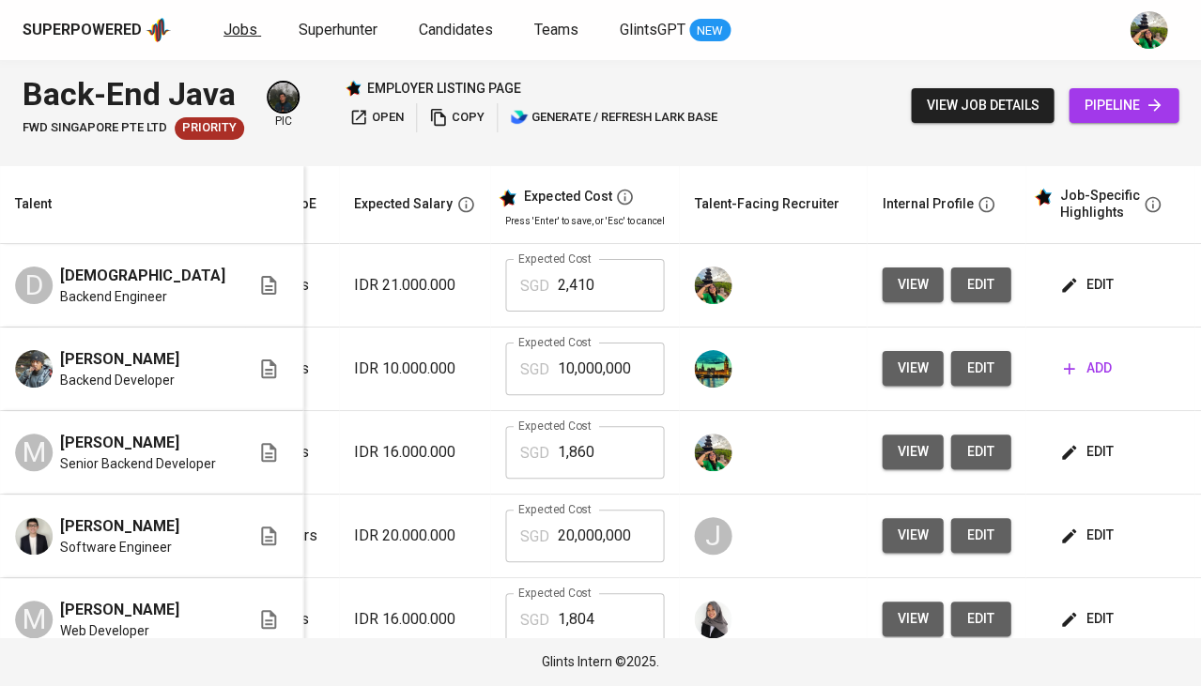
click at [240, 22] on span "Jobs" at bounding box center [240, 30] width 34 height 18
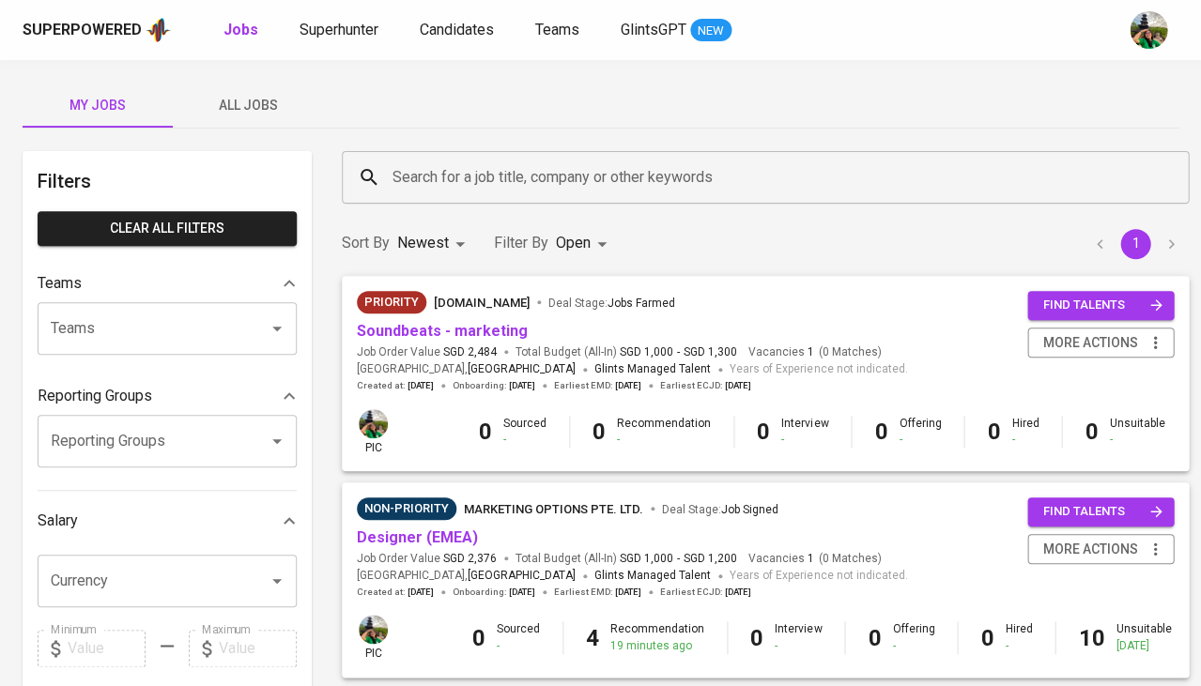
click at [262, 104] on span "All Jobs" at bounding box center [248, 105] width 128 height 23
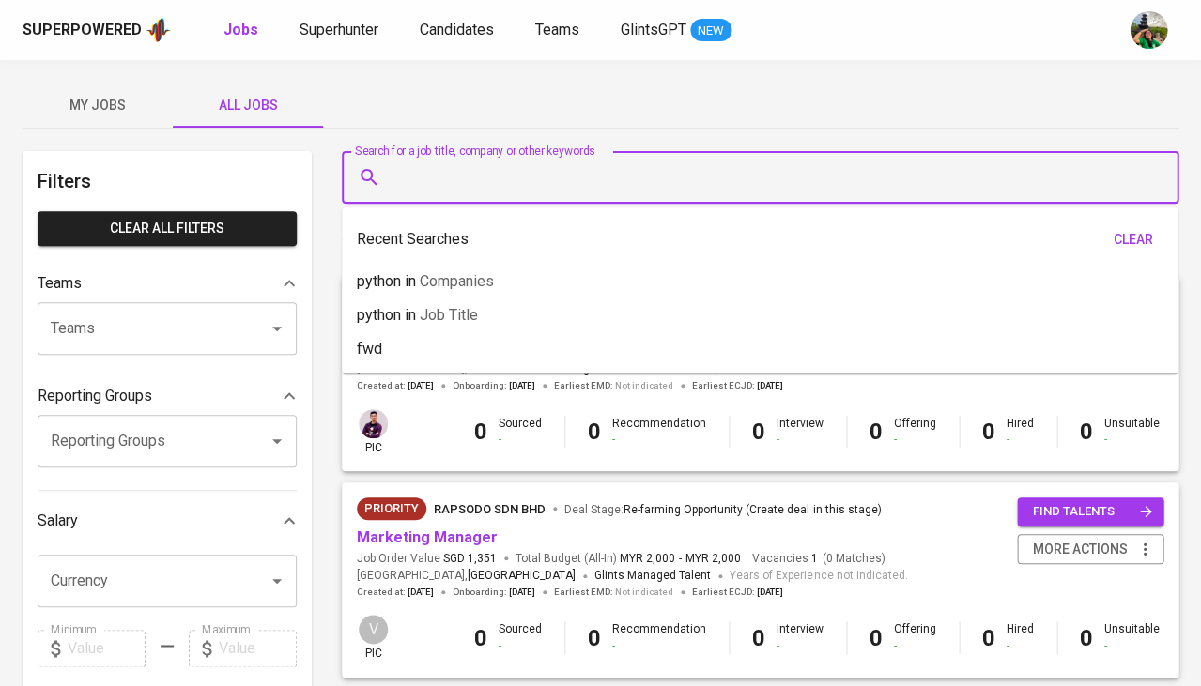
click at [455, 181] on input "Search for a job title, company or other keywords" at bounding box center [765, 178] width 754 height 36
type input "a"
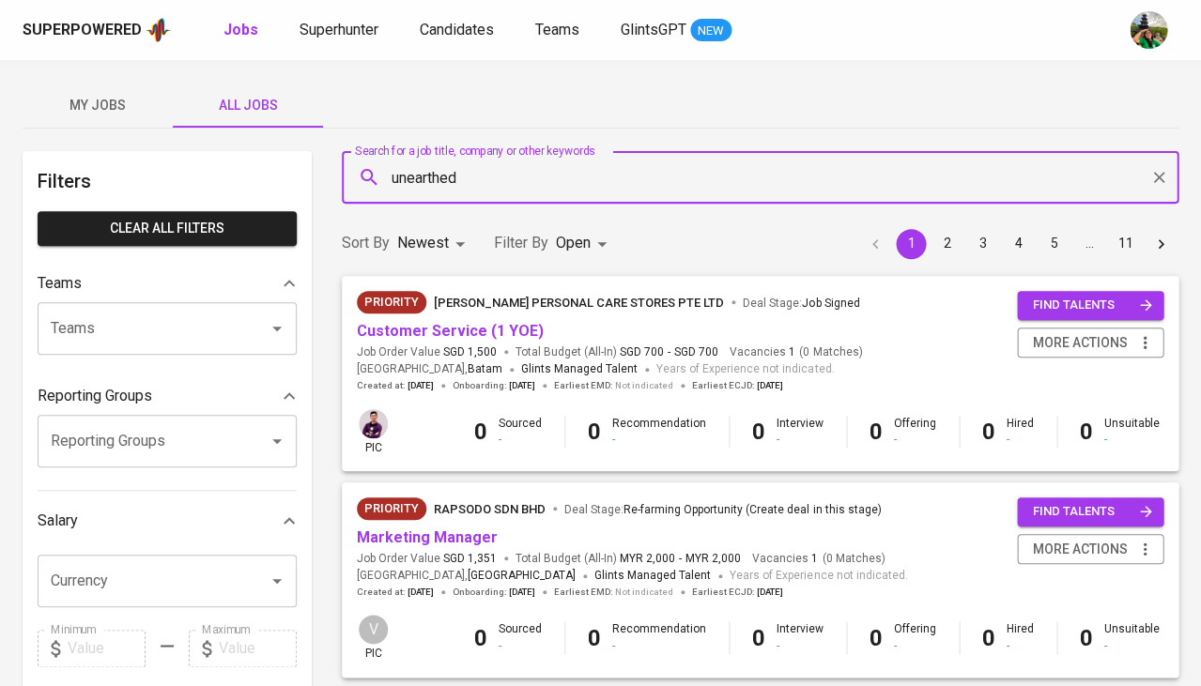
type input "unearthed"
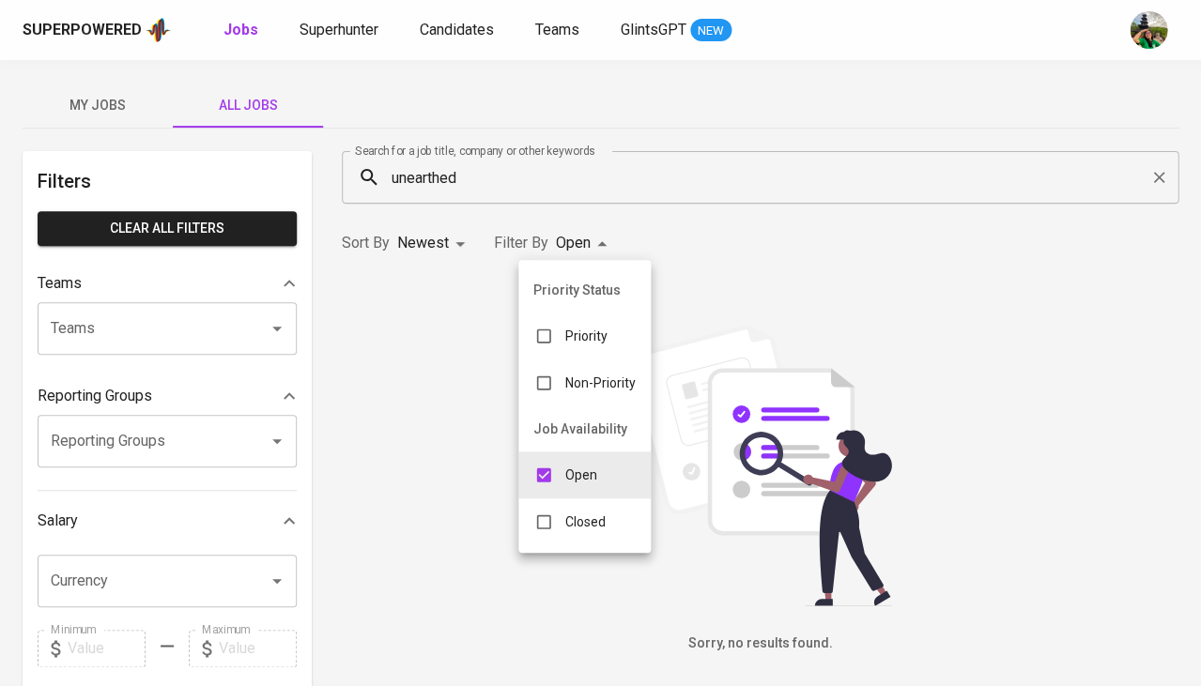
click at [588, 238] on body "Superpowered Jobs Superhunter Candidates Teams GlintsGPT NEW My Jobs All Jobs F…" at bounding box center [600, 641] width 1201 height 1282
click at [565, 513] on p "Closed" at bounding box center [585, 522] width 40 height 19
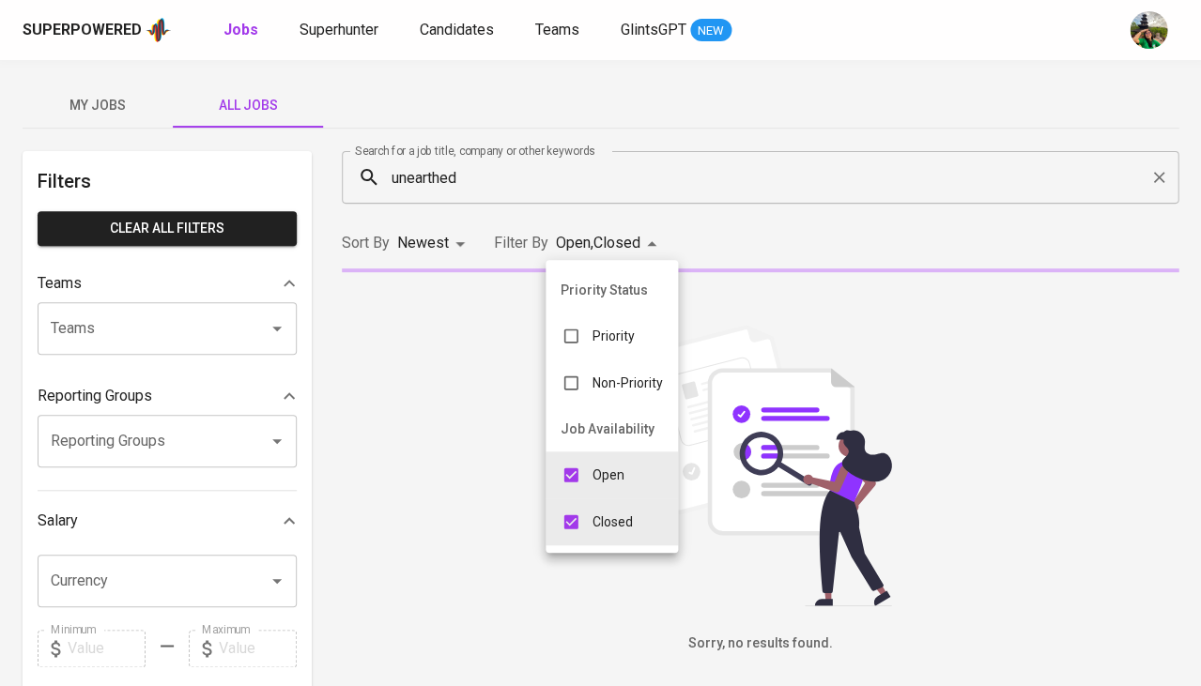
type input "OPEN,CLOSE"
checkbox input "true"
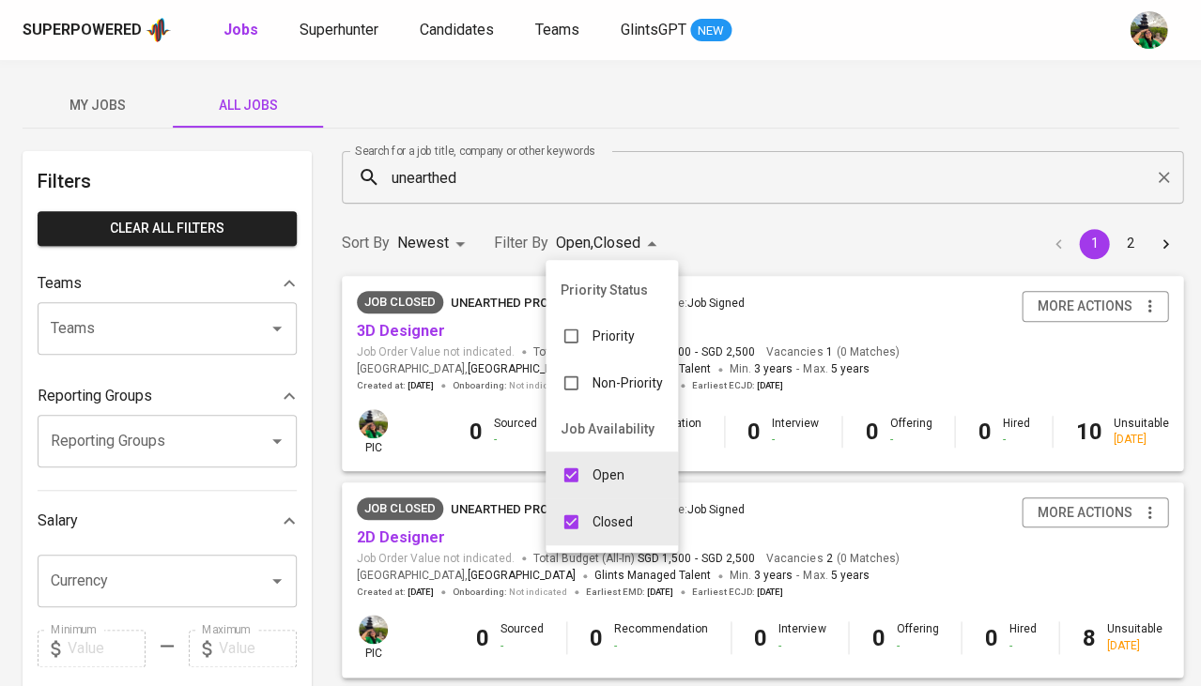
click at [441, 547] on div at bounding box center [600, 343] width 1201 height 686
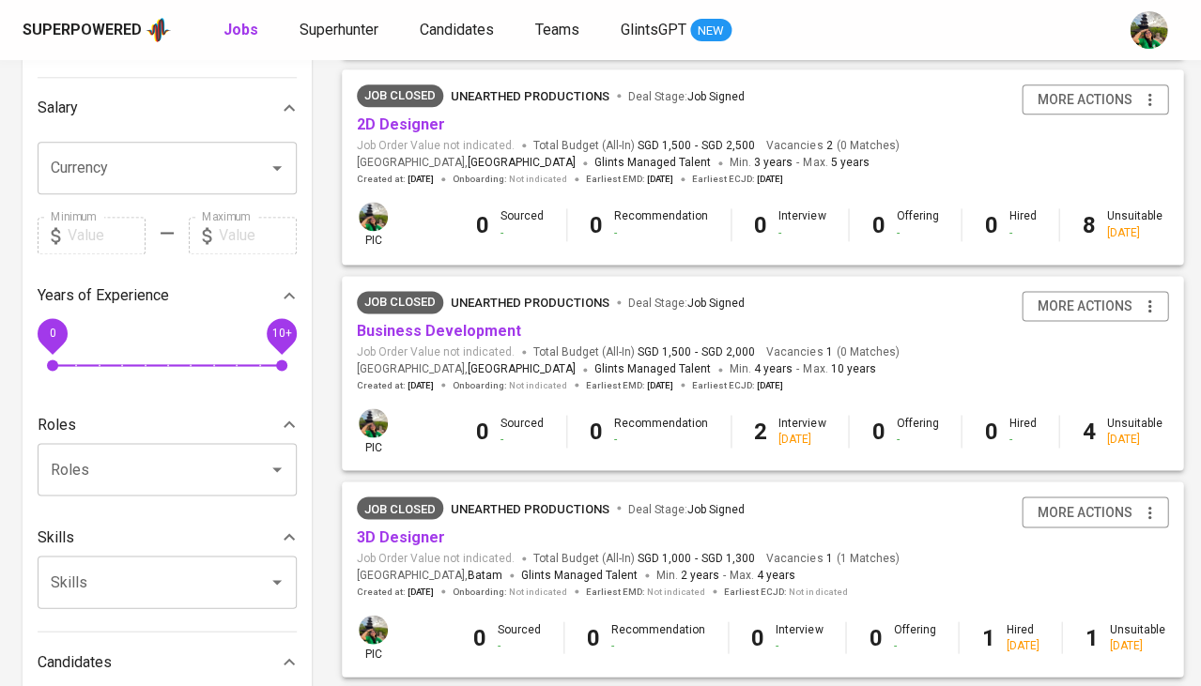
scroll to position [450, 0]
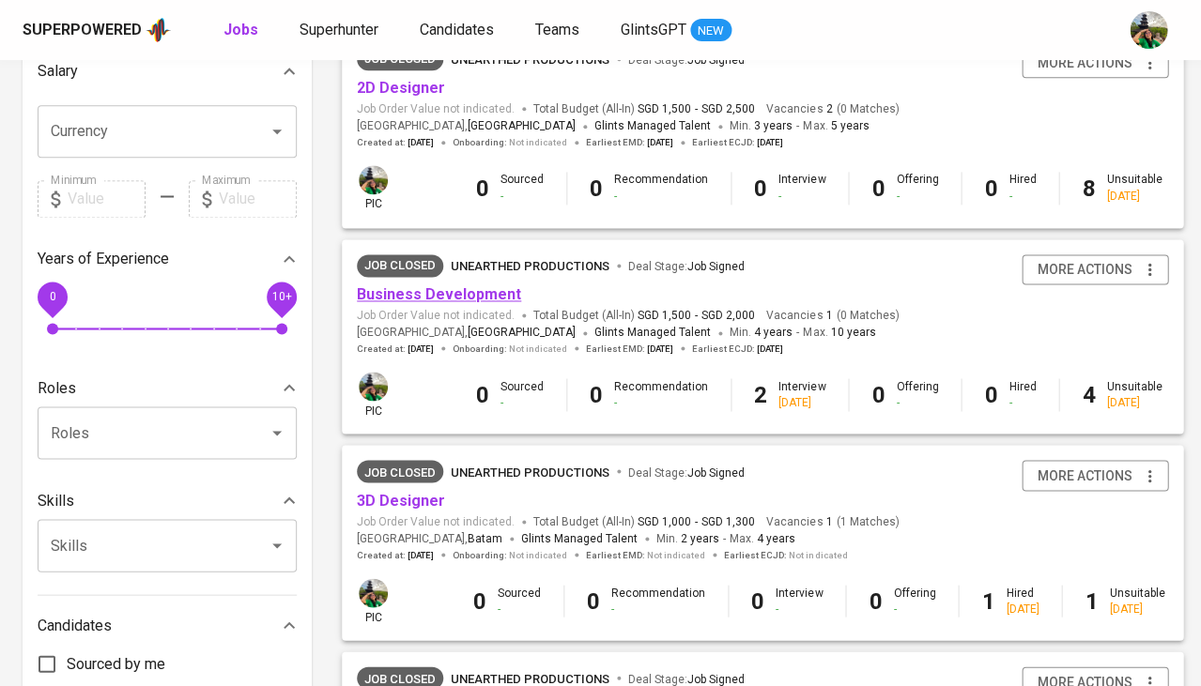
click at [474, 292] on link "Business Development" at bounding box center [439, 294] width 164 height 18
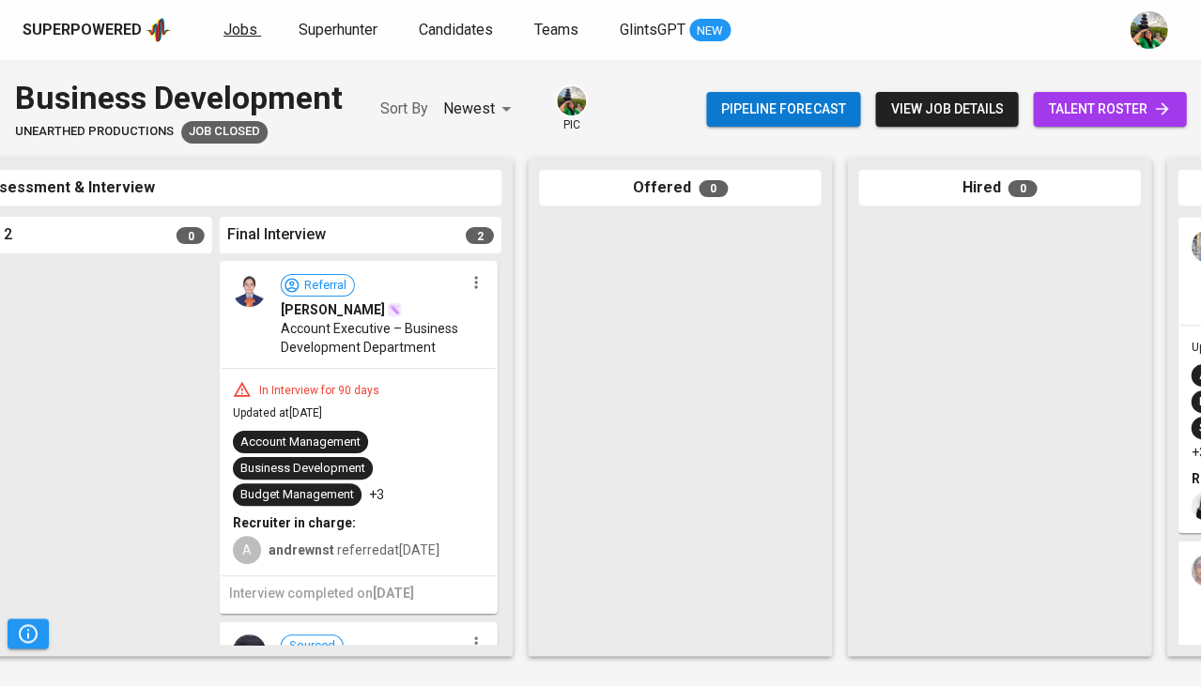
click at [232, 36] on span "Jobs" at bounding box center [240, 30] width 34 height 18
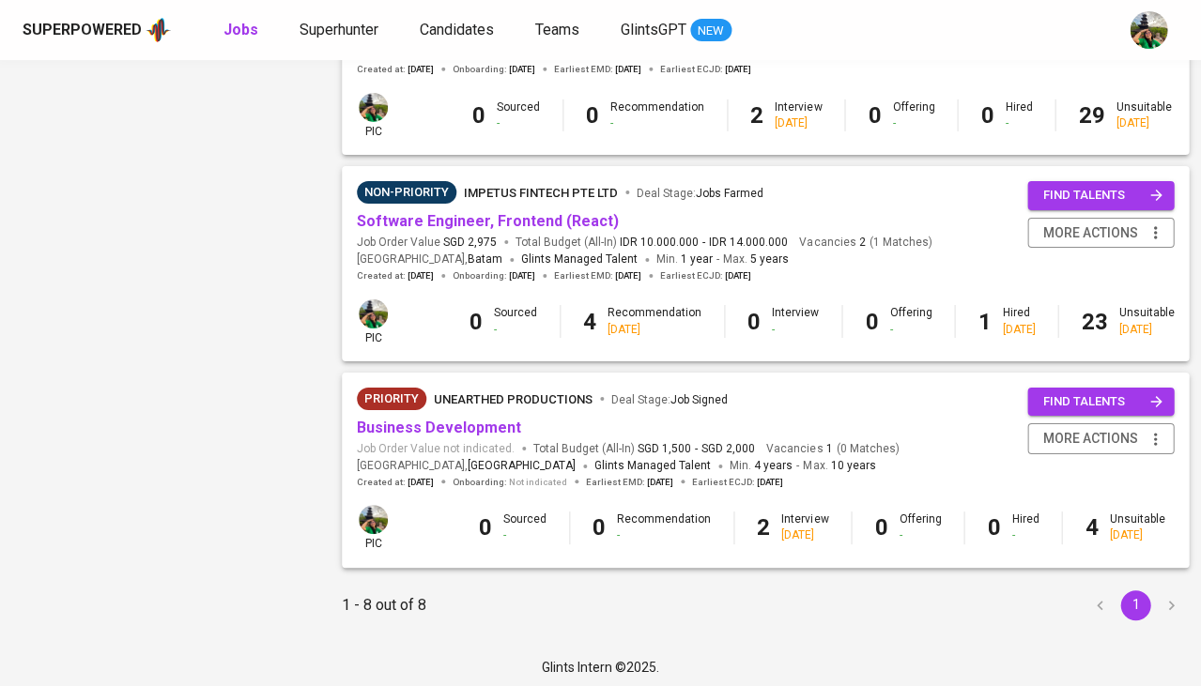
scroll to position [1347, 0]
click at [484, 425] on link "Business Development" at bounding box center [439, 429] width 164 height 18
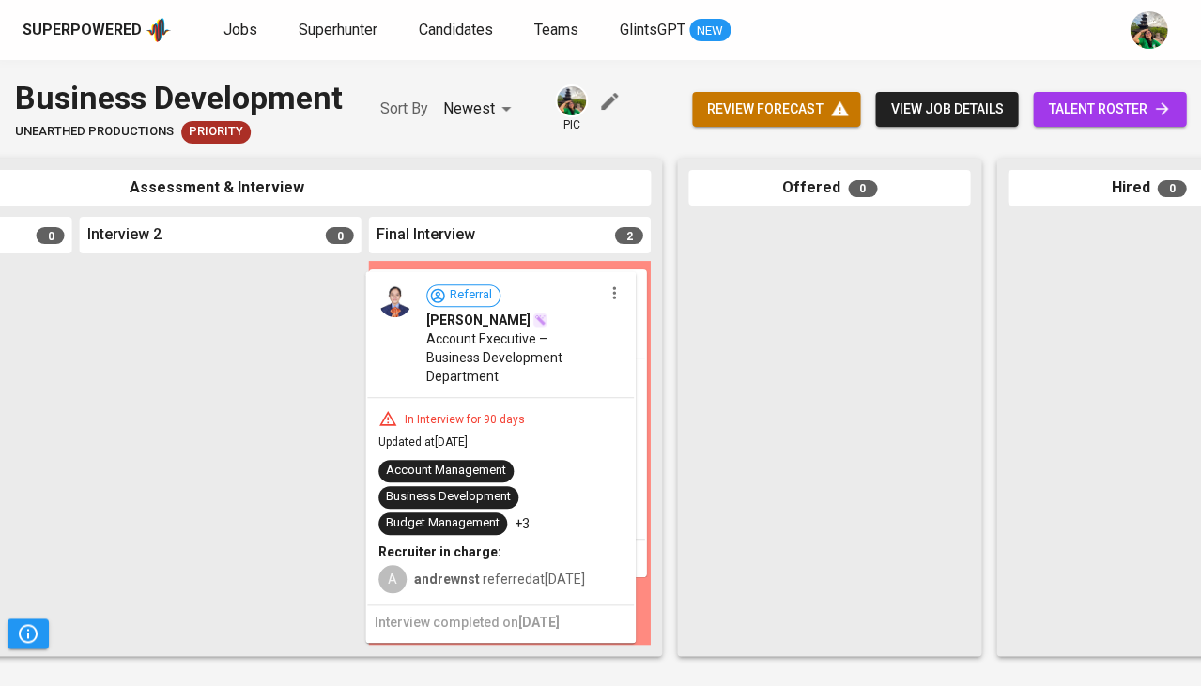
drag, startPoint x: 544, startPoint y: 386, endPoint x: 545, endPoint y: 396, distance: 10.4
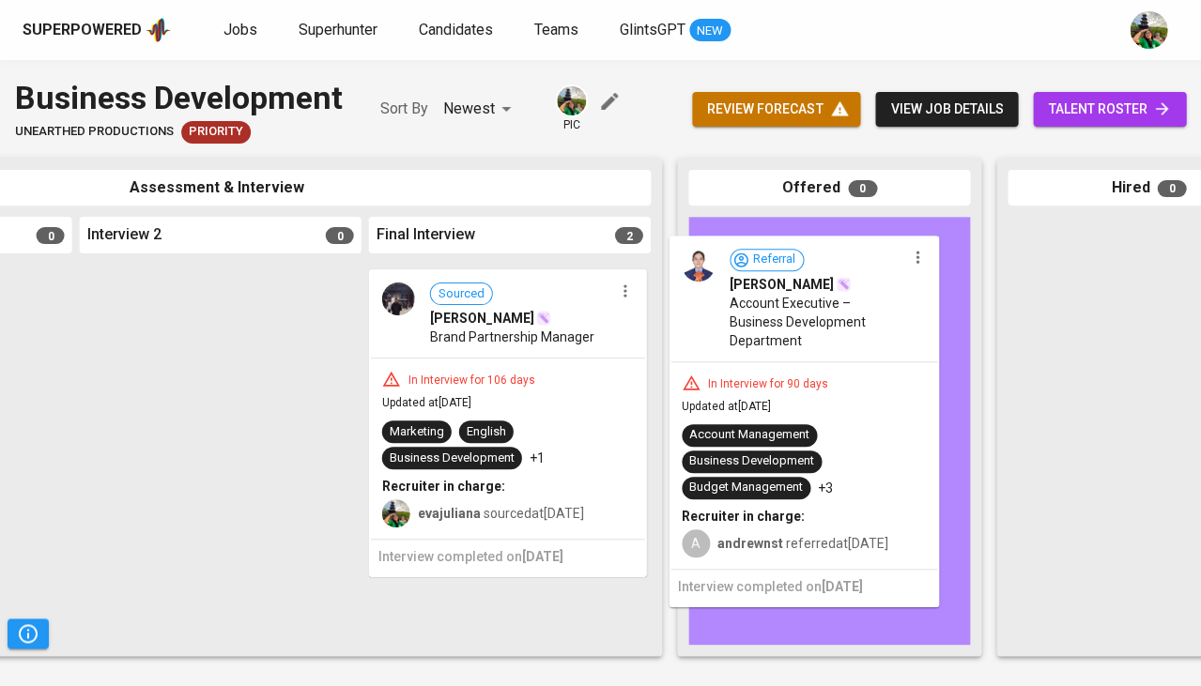
drag, startPoint x: 478, startPoint y: 369, endPoint x: 782, endPoint y: 344, distance: 305.3
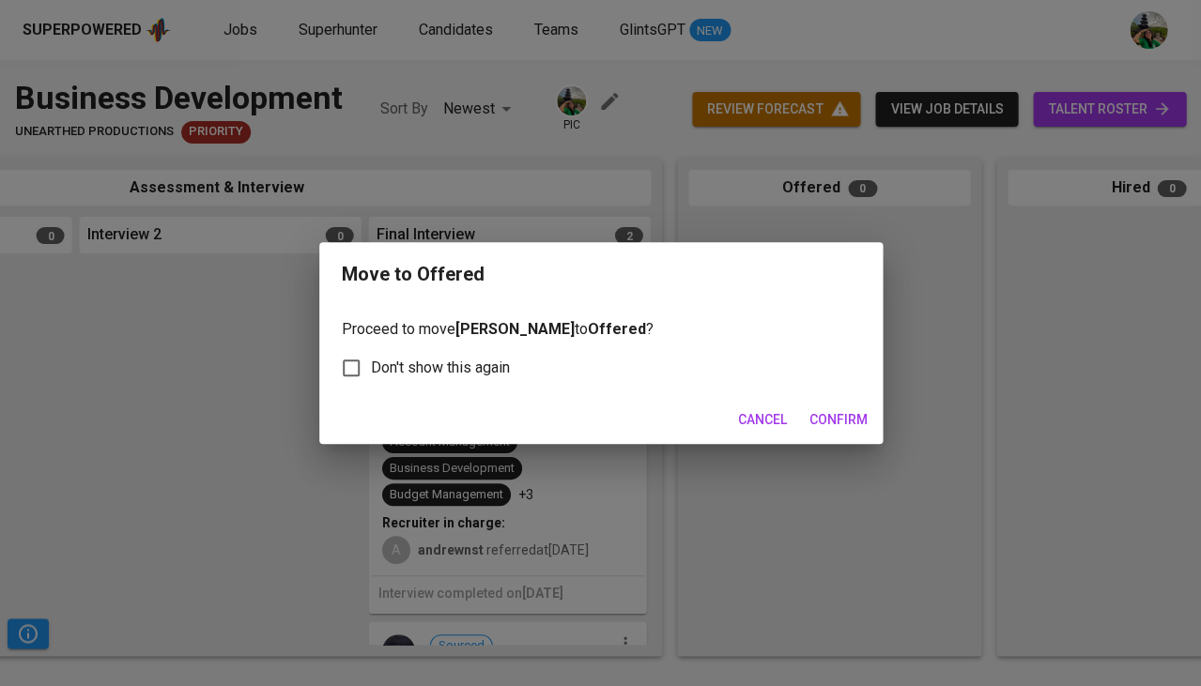
click at [840, 430] on button "Confirm" at bounding box center [838, 420] width 73 height 35
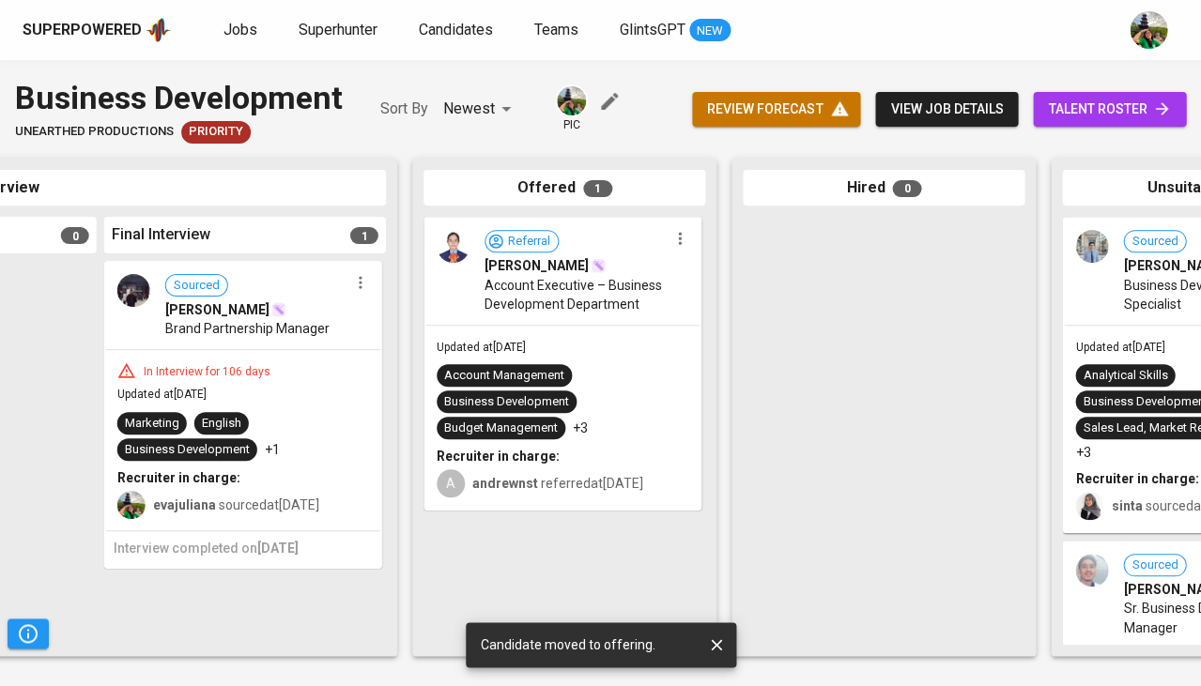
scroll to position [0, 1151]
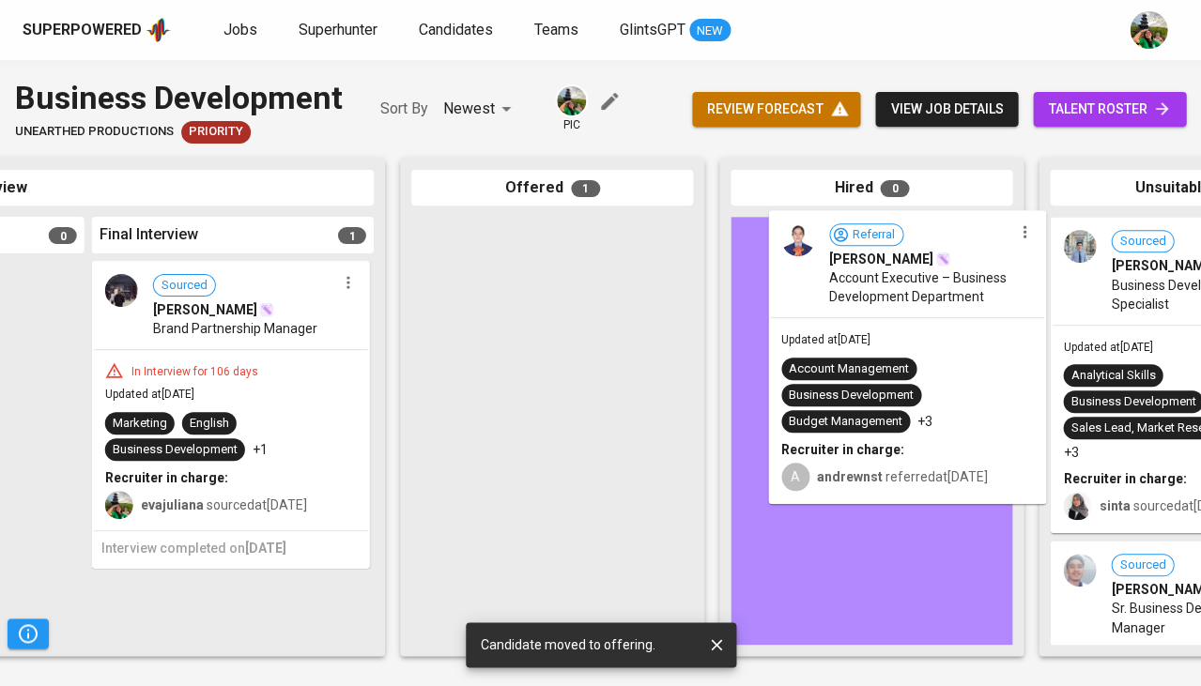
drag, startPoint x: 544, startPoint y: 377, endPoint x: 907, endPoint y: 371, distance: 363.5
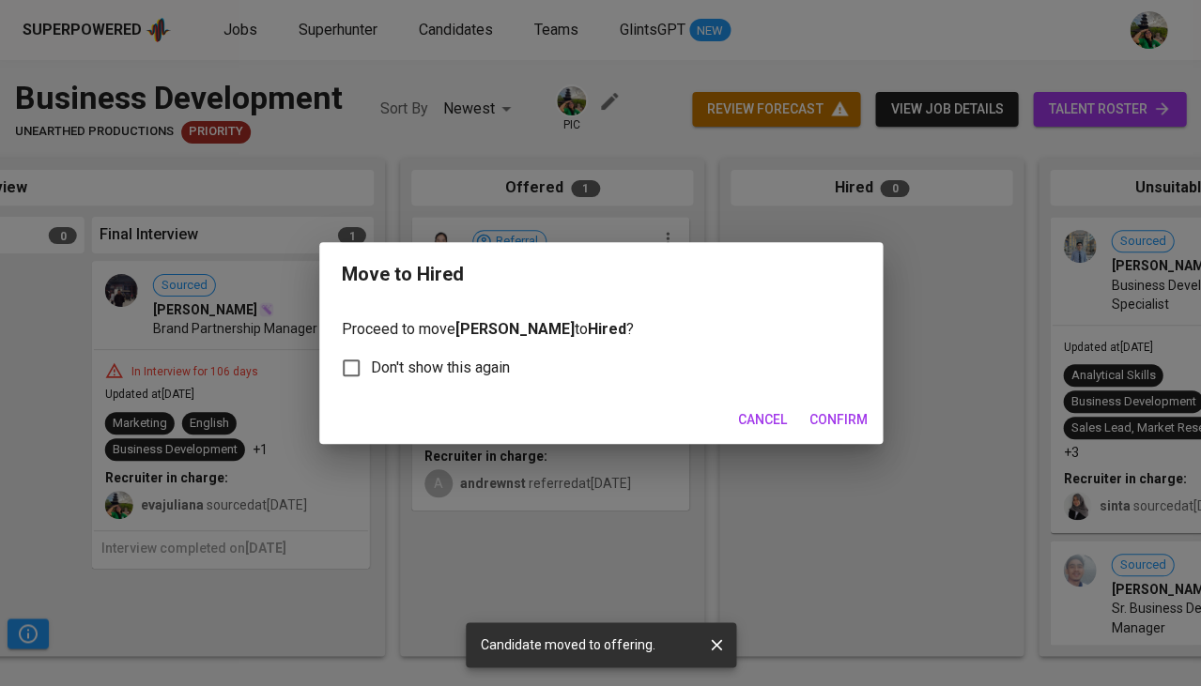
click at [839, 422] on span "Confirm" at bounding box center [838, 419] width 58 height 23
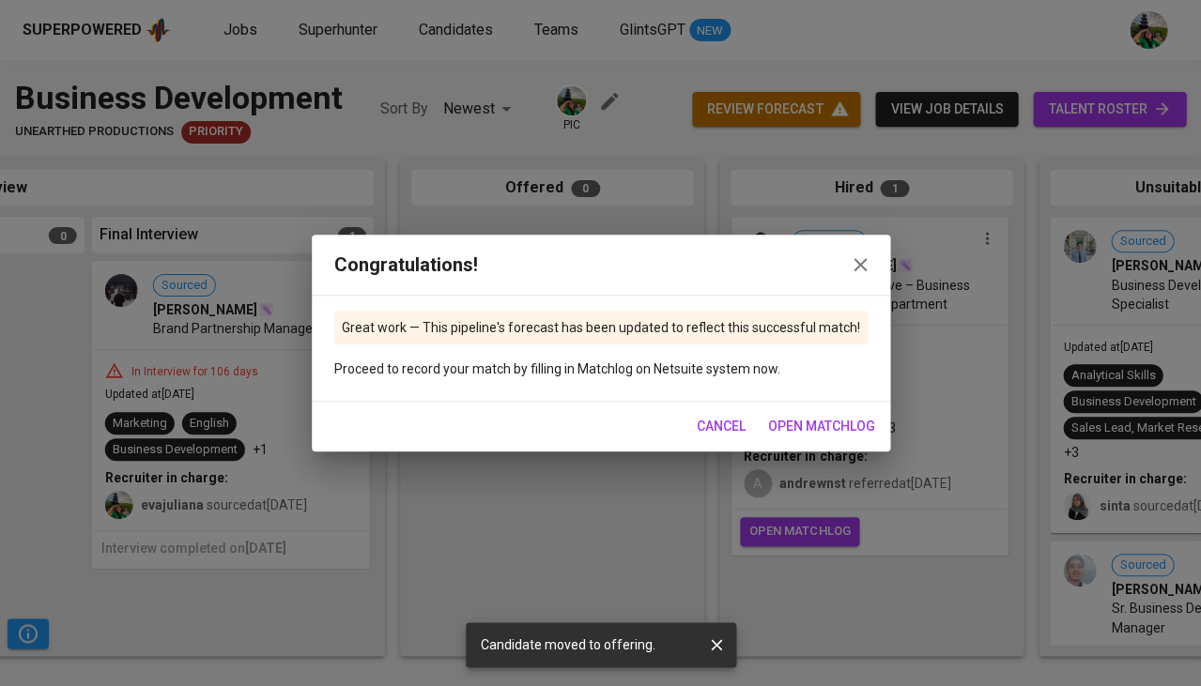
click at [726, 419] on span "Cancel" at bounding box center [721, 426] width 49 height 23
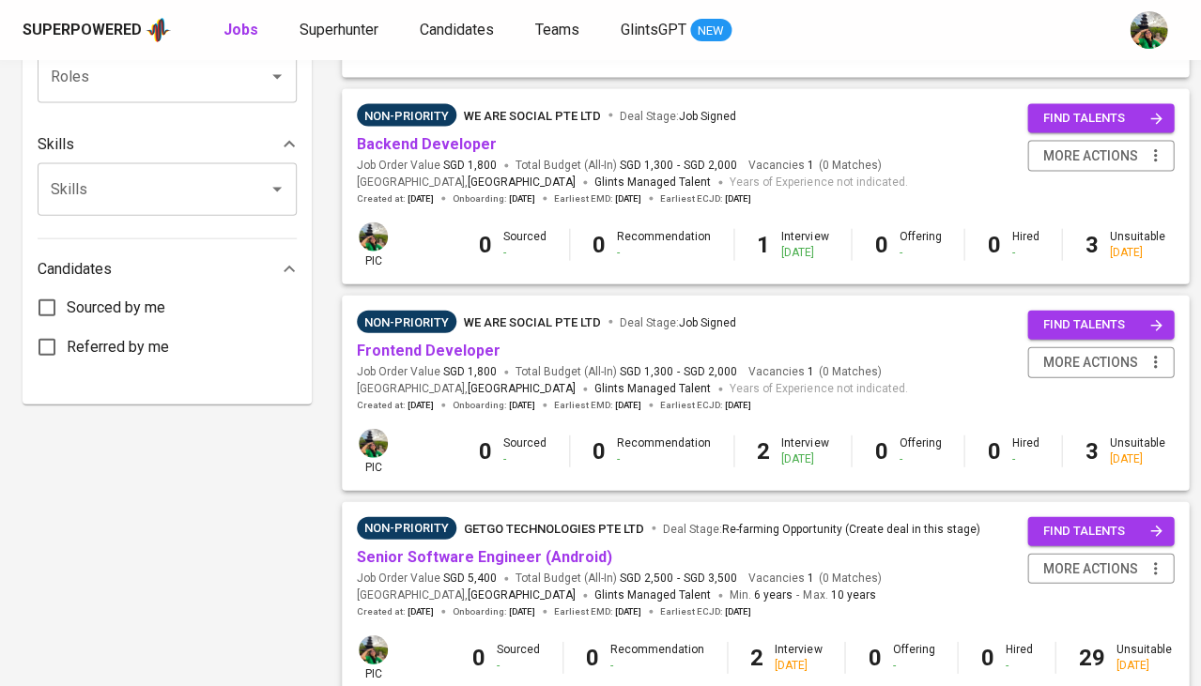
scroll to position [813, 0]
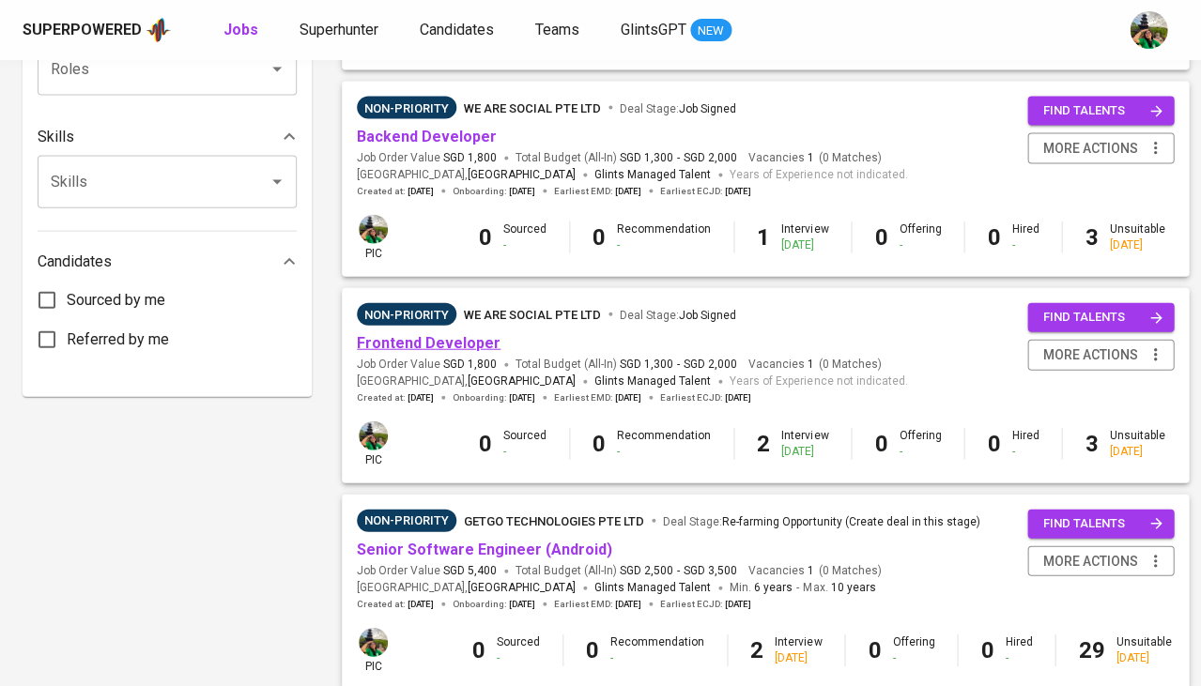
click at [438, 334] on link "Frontend Developer" at bounding box center [429, 343] width 144 height 18
